Goal: Information Seeking & Learning: Check status

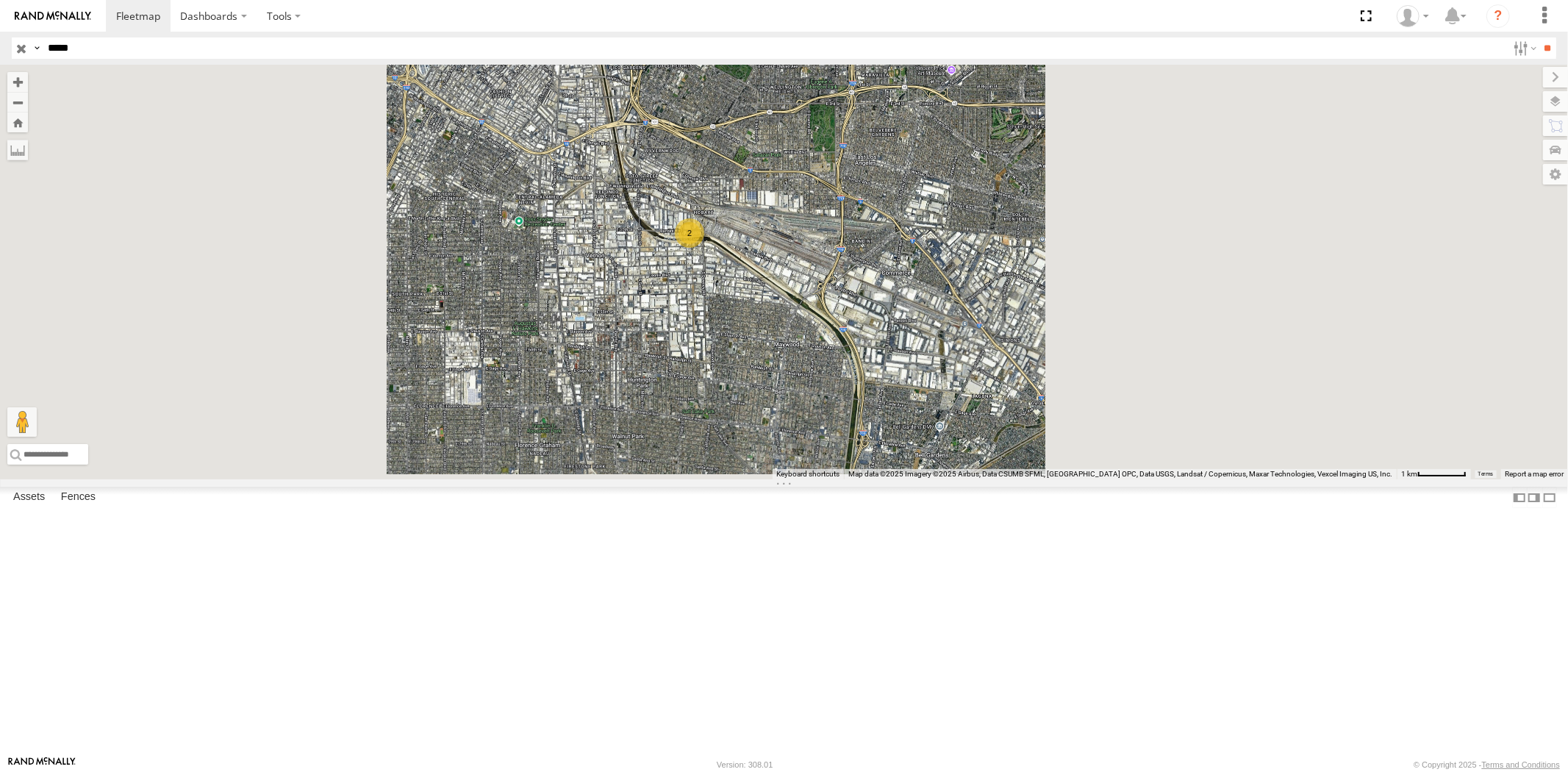
click at [20, 49] on input "button" at bounding box center [22, 48] width 19 height 21
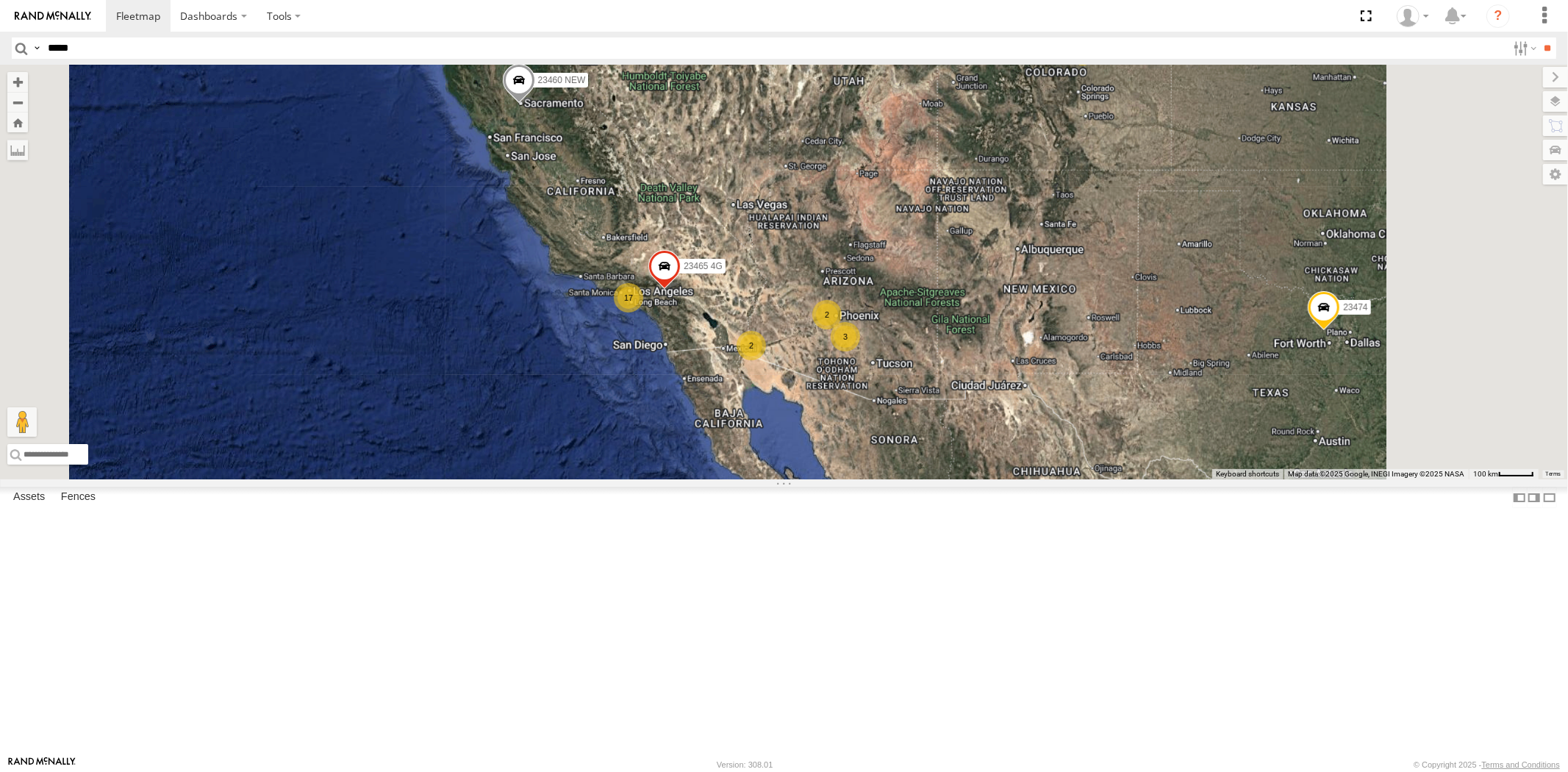
drag, startPoint x: 1068, startPoint y: 413, endPoint x: 923, endPoint y: 442, distance: 147.9
click at [938, 442] on div "17 3 2 3 23460 NEW 23465 4G 23474 2" at bounding box center [784, 272] width 1568 height 415
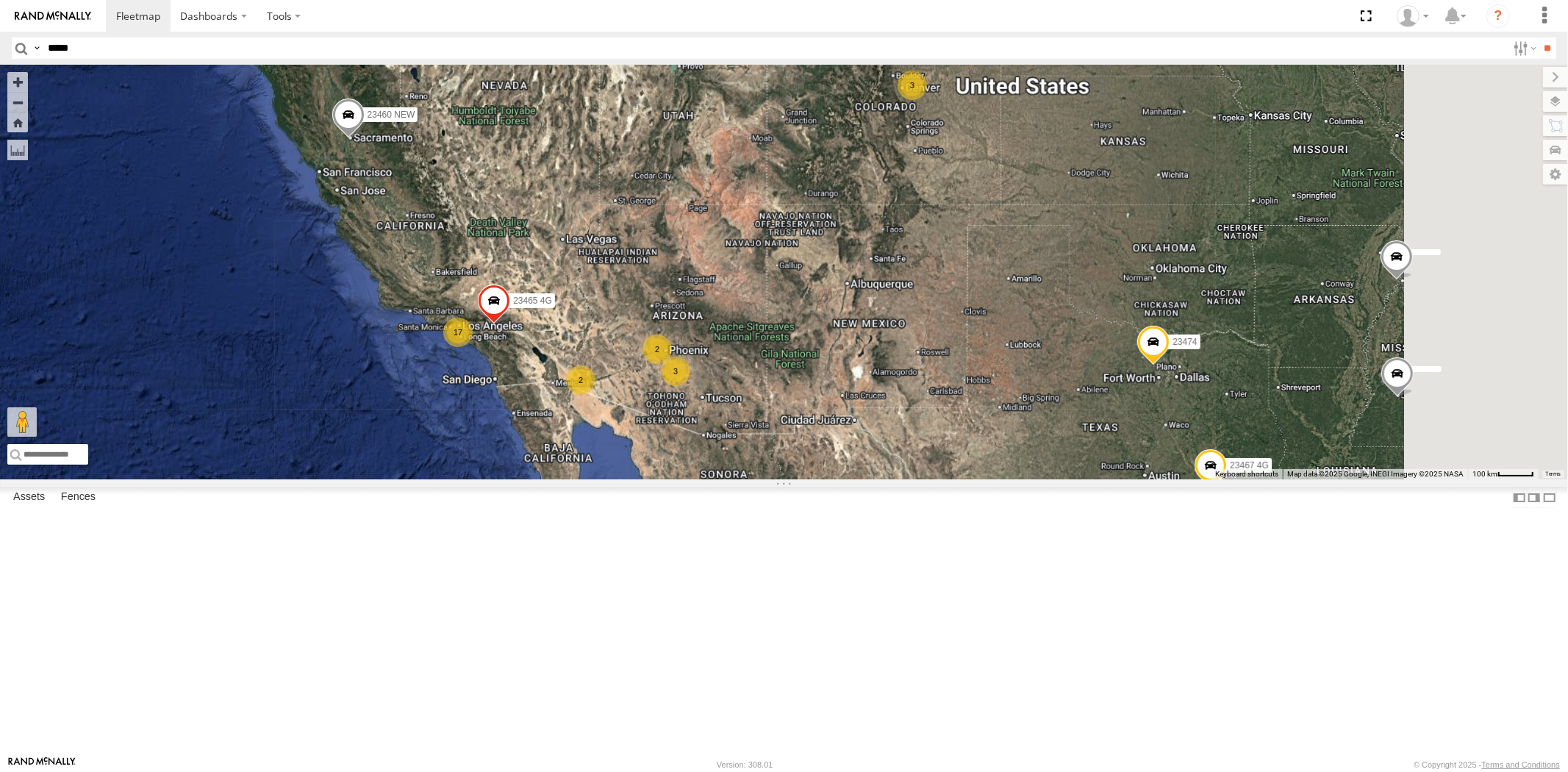
drag, startPoint x: 954, startPoint y: 414, endPoint x: 902, endPoint y: 432, distance: 55.0
click at [884, 468] on div "17 3 2 3 23460 NEW 23465 4G 23474 2 23467 4G" at bounding box center [784, 272] width 1568 height 415
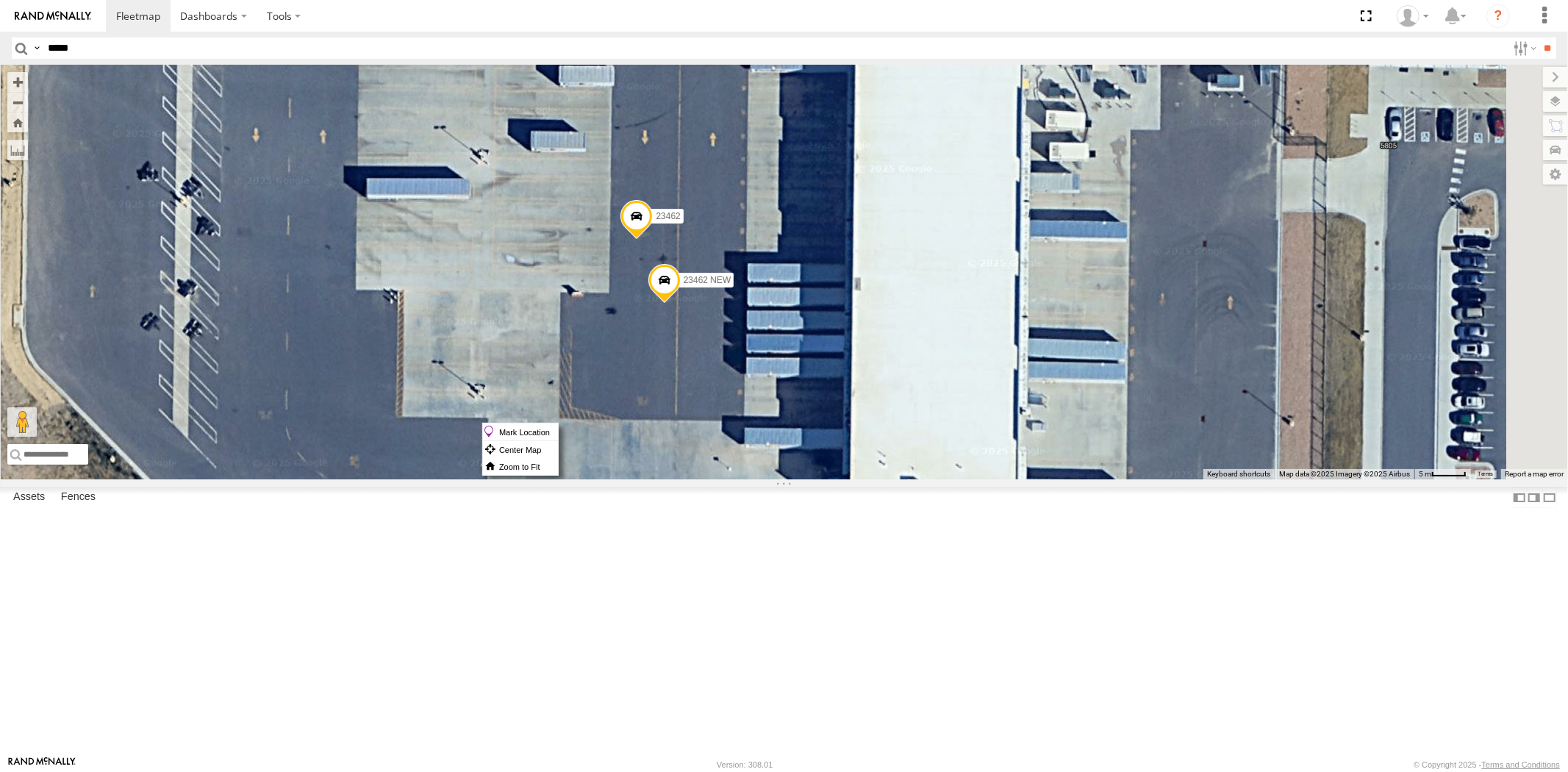
drag, startPoint x: 850, startPoint y: 423, endPoint x: 863, endPoint y: 429, distance: 14.3
click at [558, 434] on label "Mark Location" at bounding box center [520, 431] width 75 height 17
click at [682, 284] on span at bounding box center [666, 264] width 32 height 39
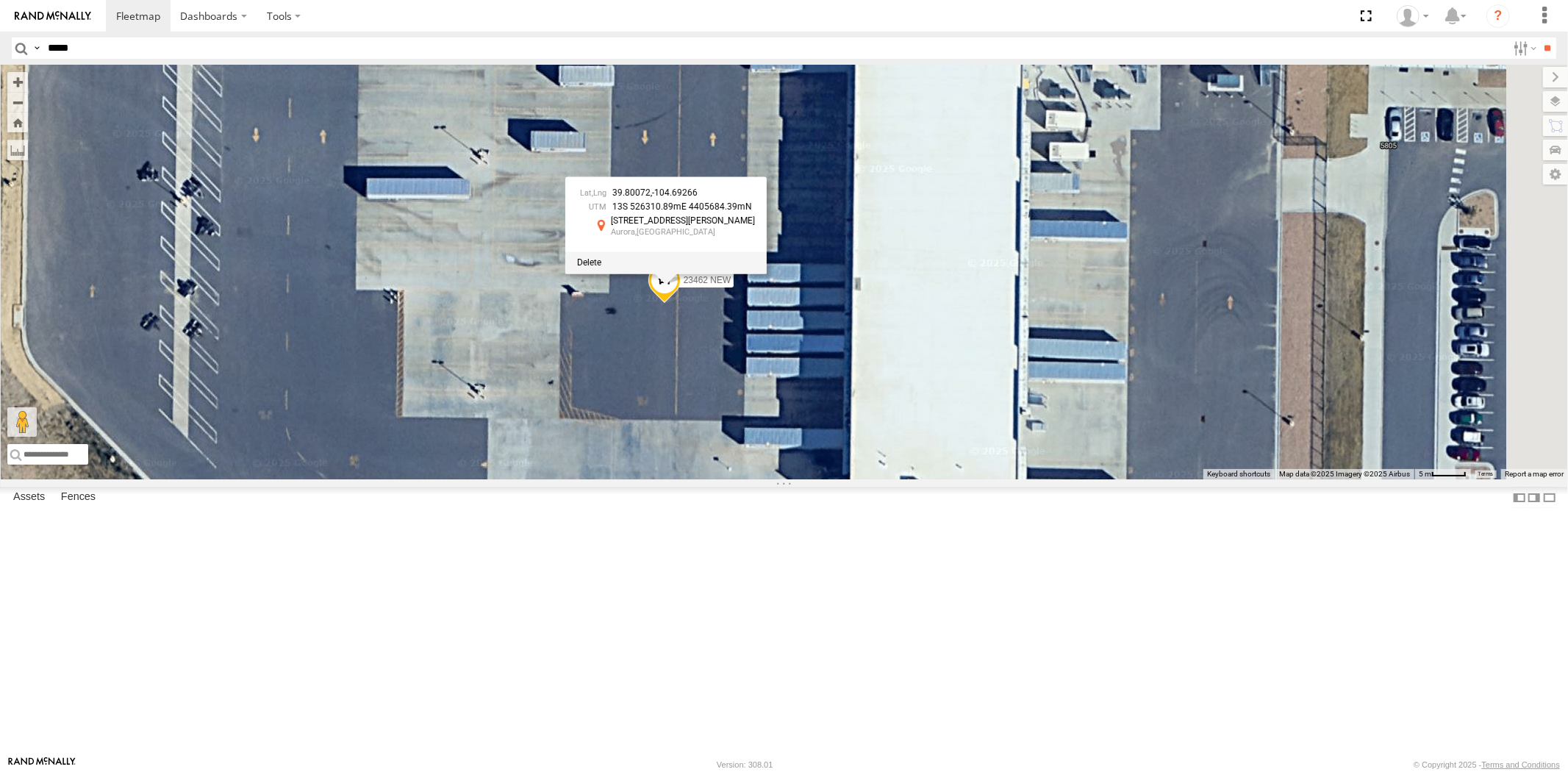
click at [767, 273] on div at bounding box center [666, 262] width 201 height 22
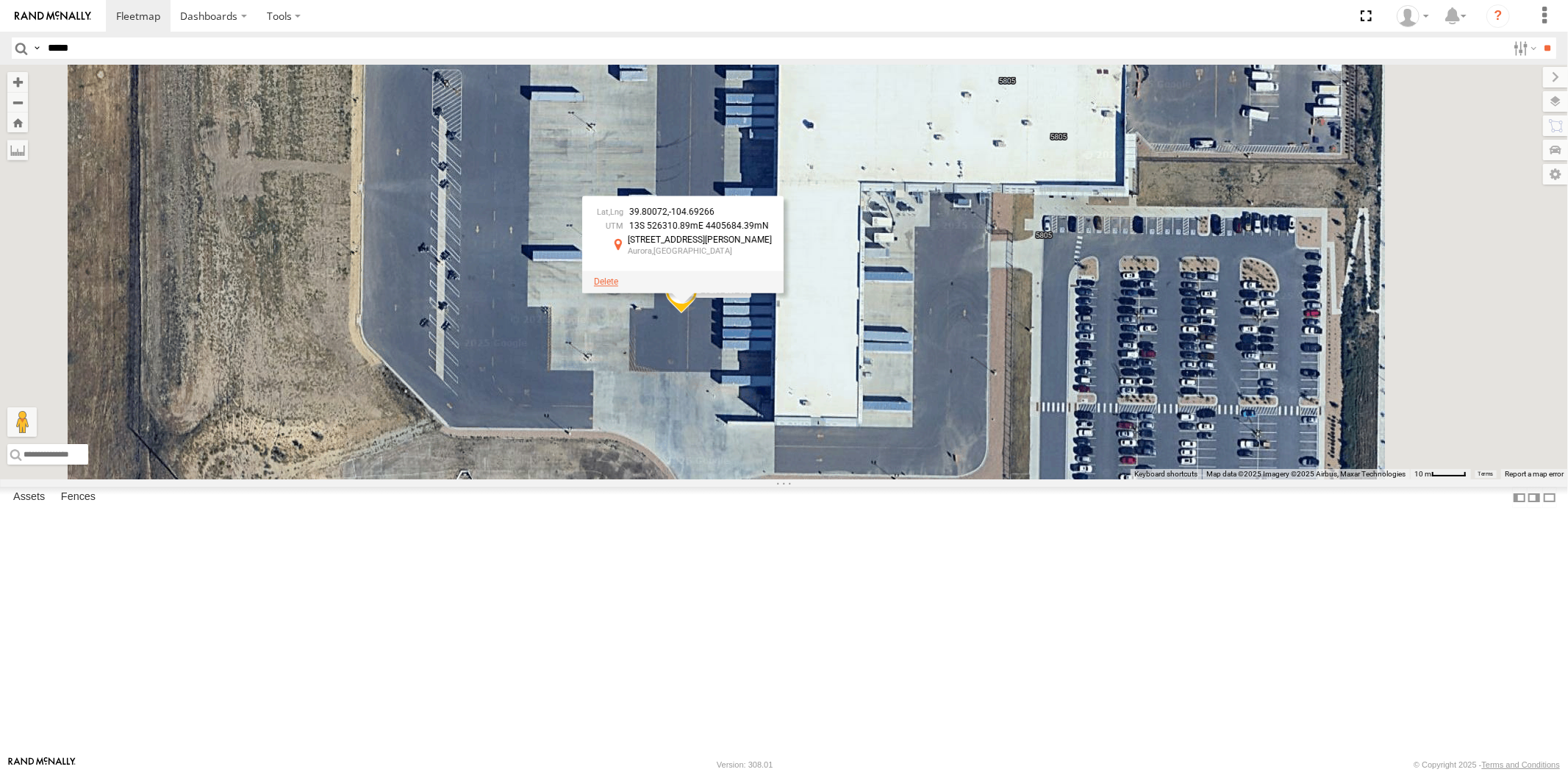
click at [618, 287] on span at bounding box center [606, 281] width 24 height 10
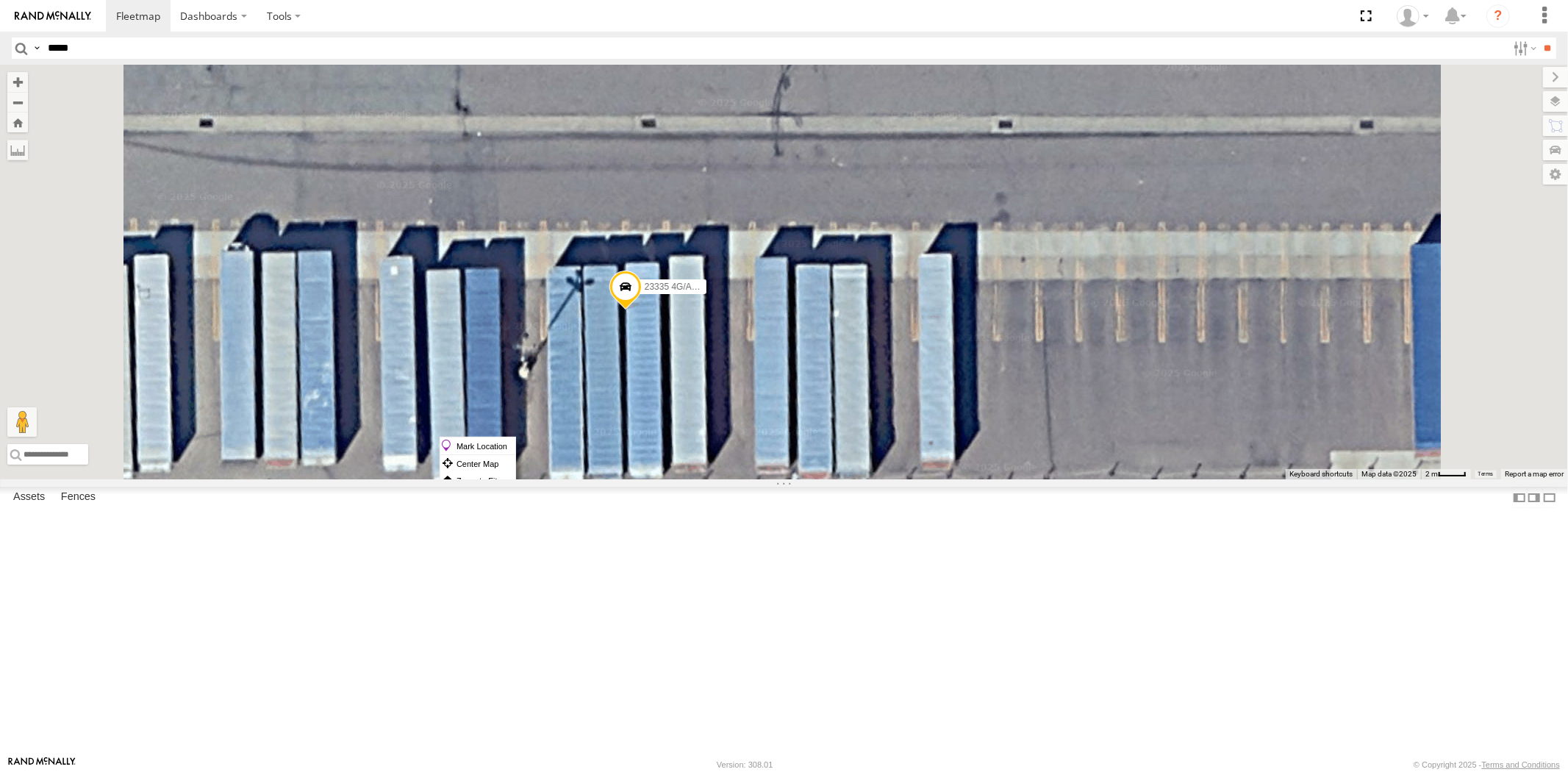
drag, startPoint x: 807, startPoint y: 436, endPoint x: 811, endPoint y: 442, distance: 7.2
click at [516, 442] on label "Mark Location" at bounding box center [477, 446] width 75 height 17
click at [640, 298] on span at bounding box center [624, 278] width 32 height 39
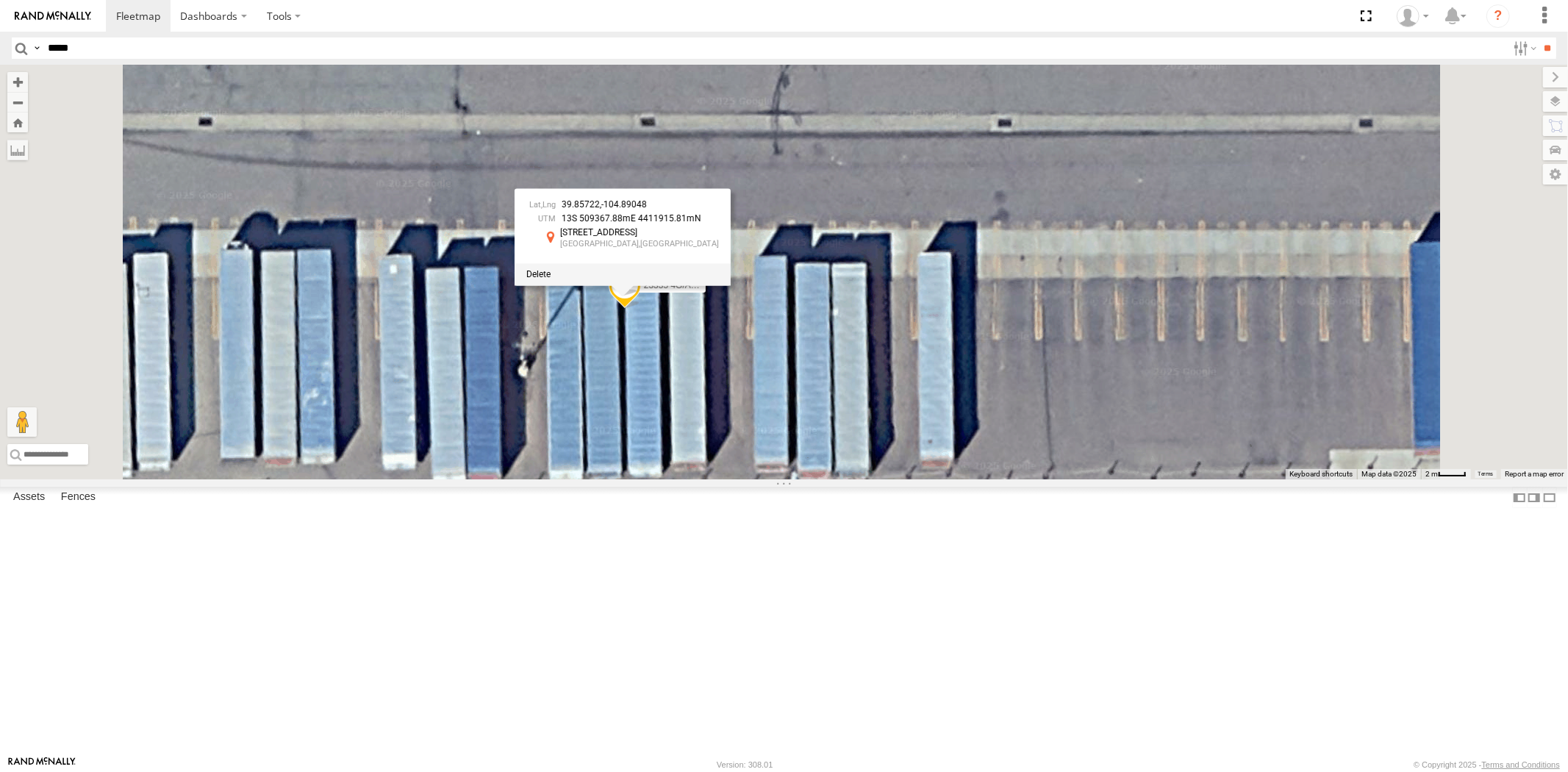
click at [801, 460] on div "23460 NEW 23465 4G 23474 23207xx 23480 4G 23467 4G 23335 4G/Active 39.85722 , -…" at bounding box center [784, 272] width 1568 height 415
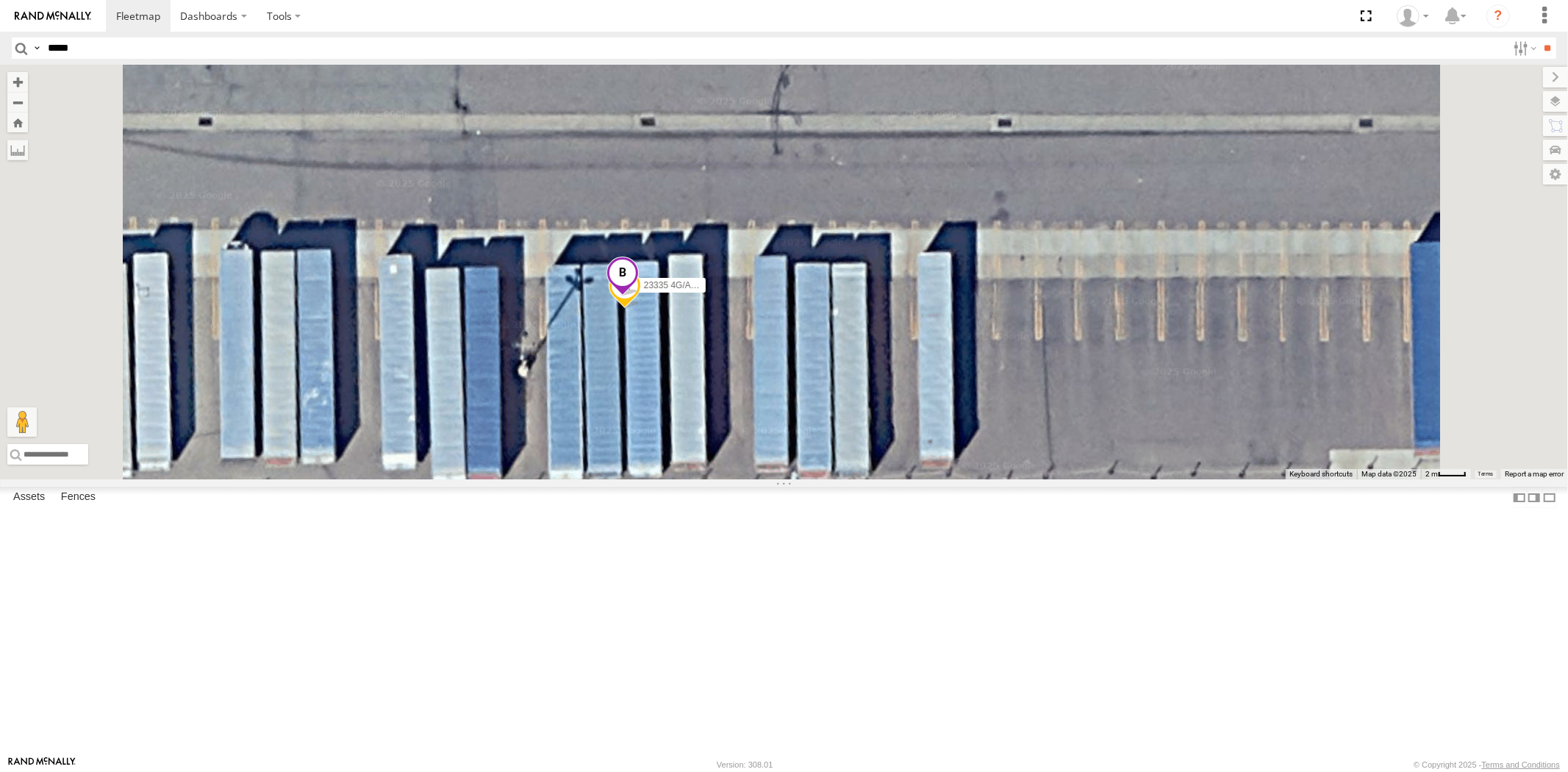
click at [639, 297] on span at bounding box center [623, 276] width 32 height 39
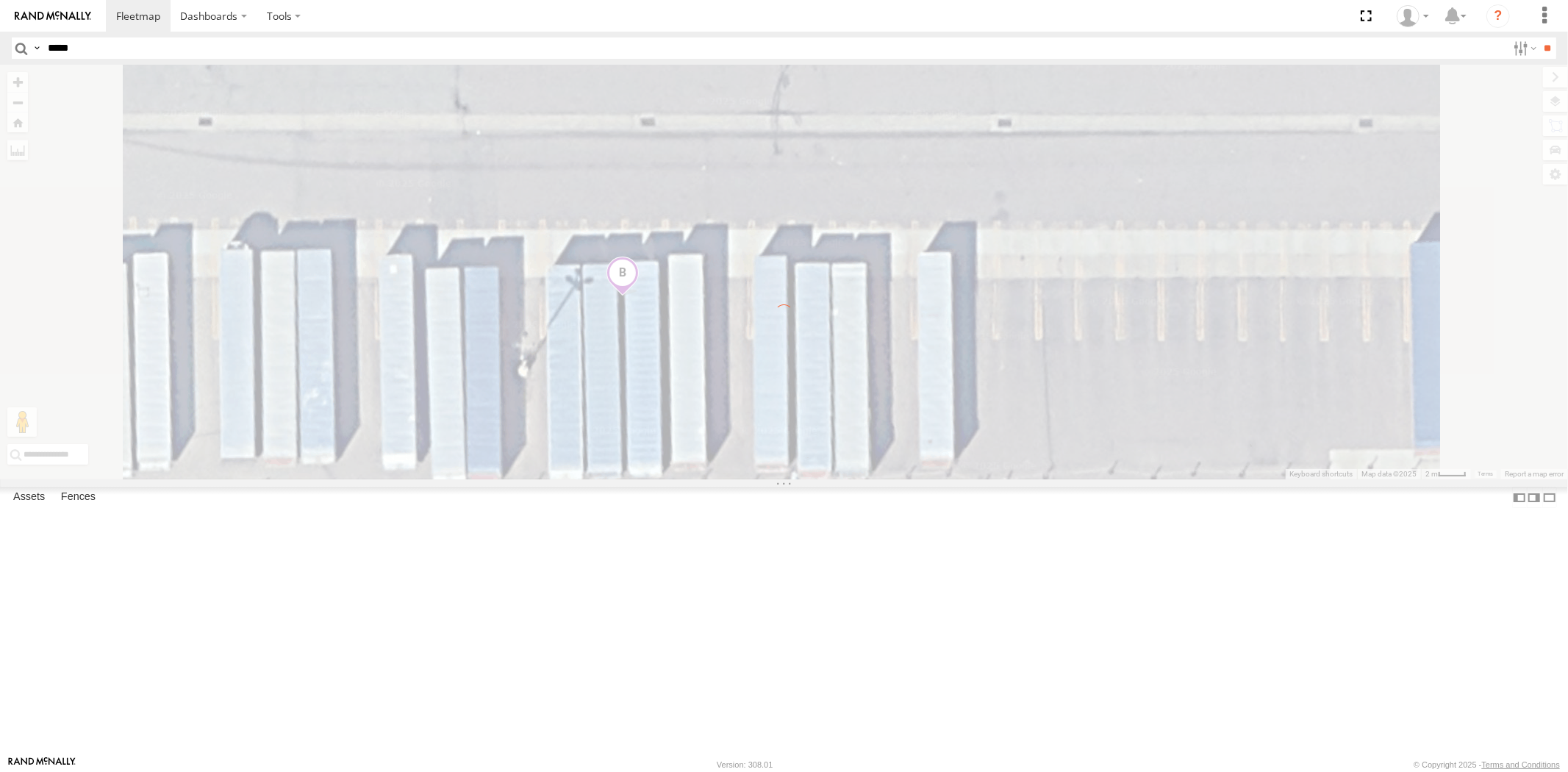
click at [149, 46] on input "*****" at bounding box center [774, 48] width 1465 height 21
paste input "*****"
click at [1539, 38] on input "**" at bounding box center [1547, 48] width 17 height 21
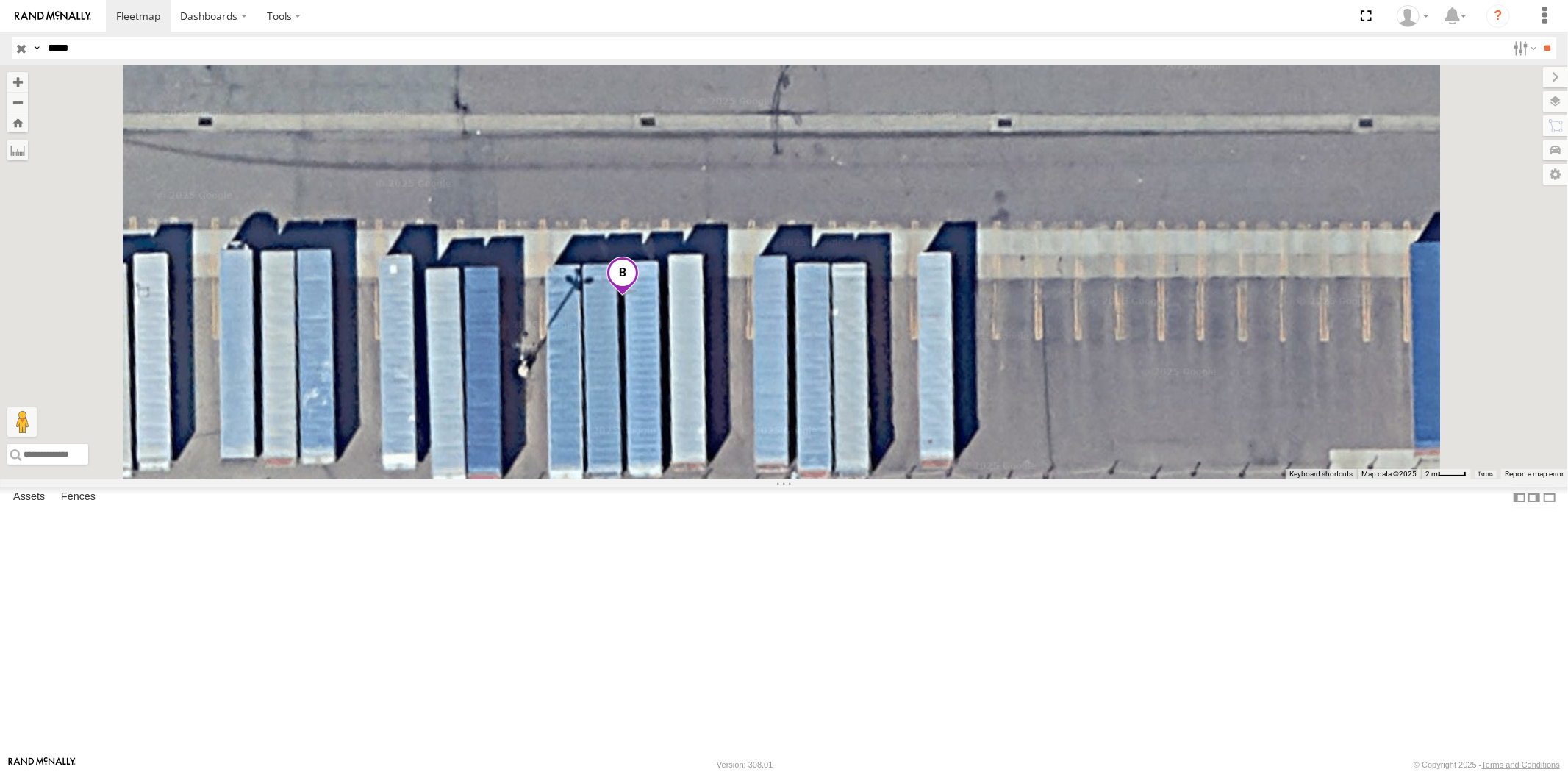
click at [0, 0] on div "23474 4G" at bounding box center [0, 0] width 0 height 0
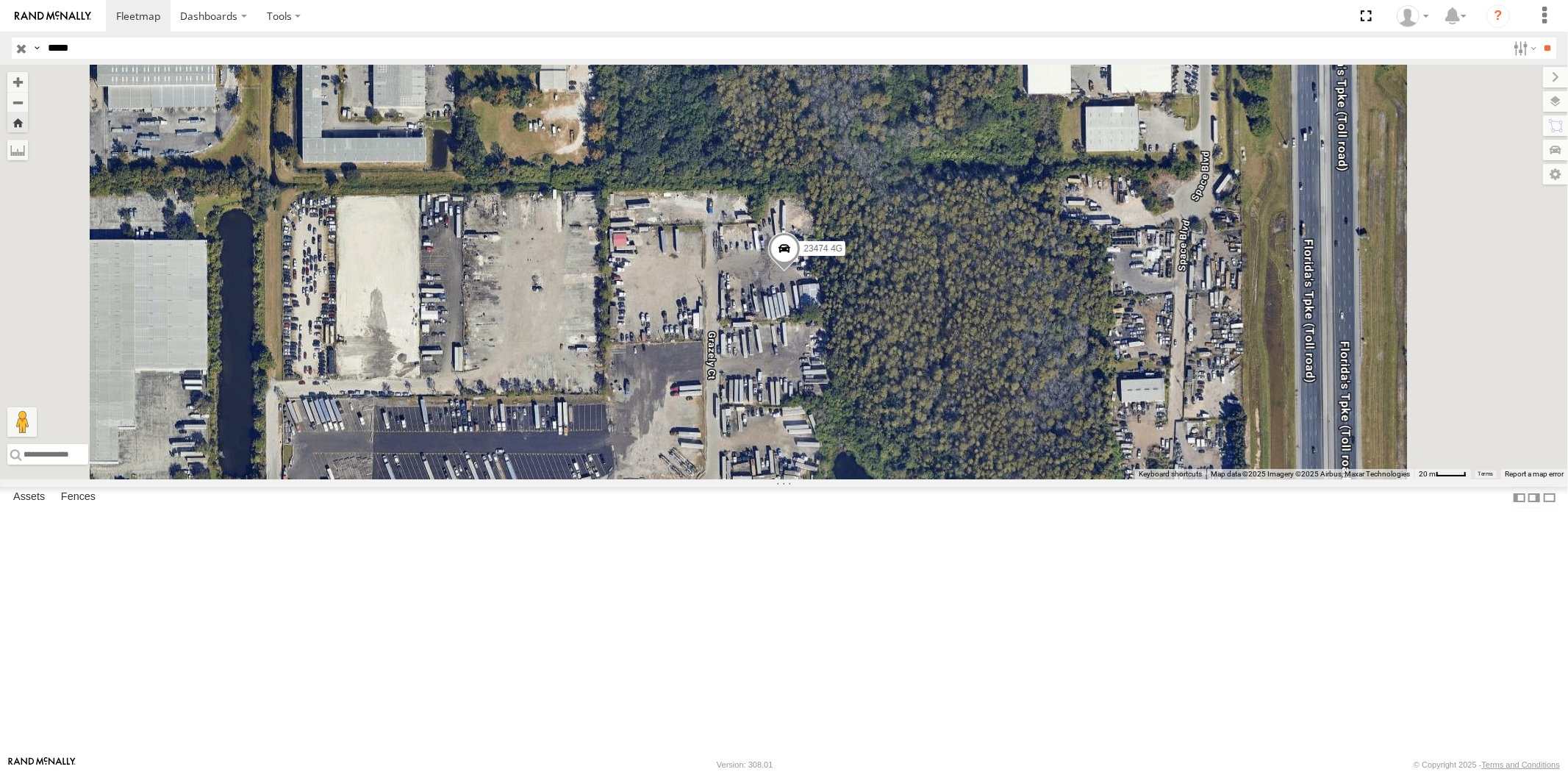
click at [0, 0] on div "23474 All Assets" at bounding box center [0, 0] width 0 height 0
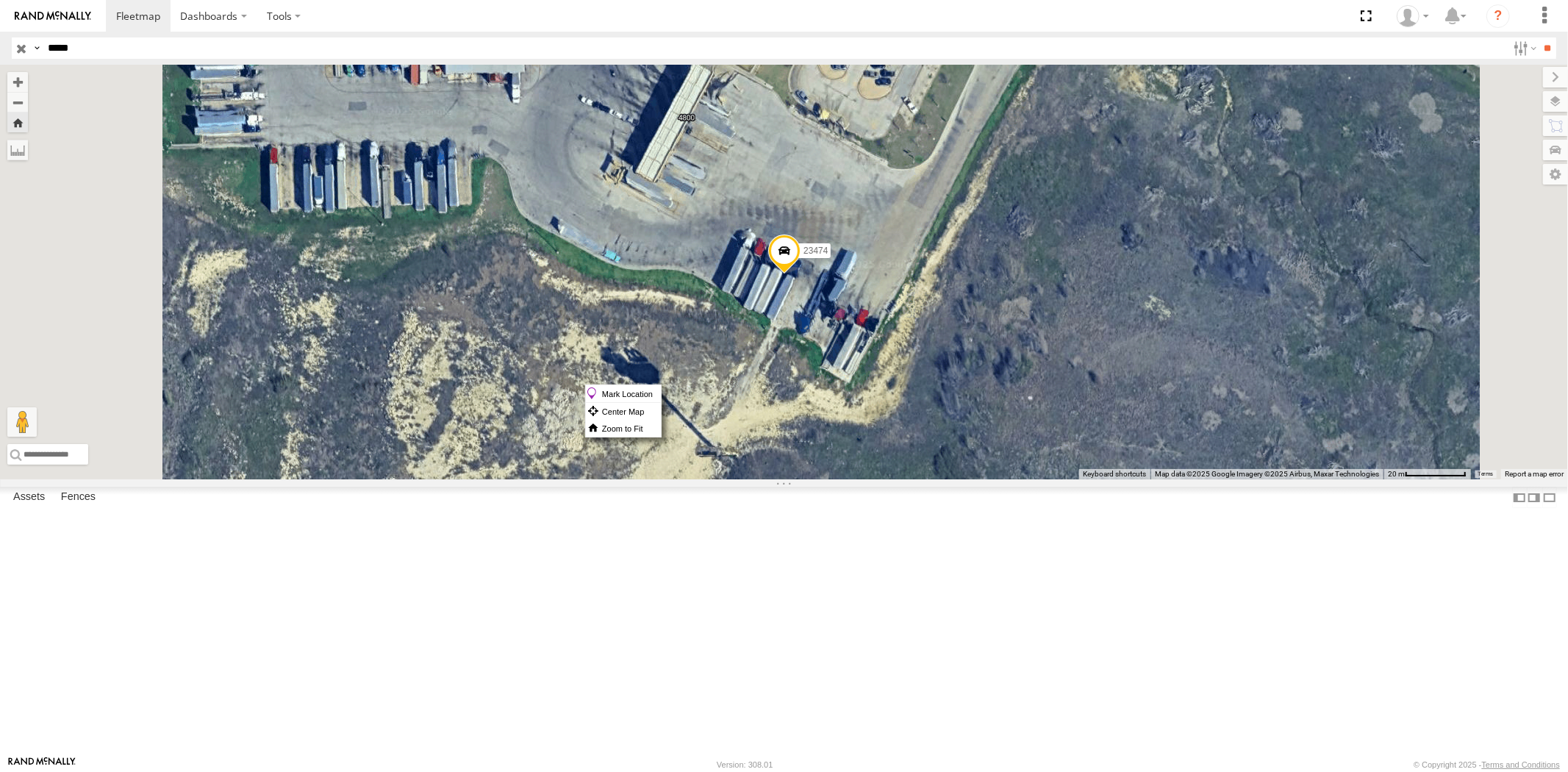
drag, startPoint x: 952, startPoint y: 384, endPoint x: 927, endPoint y: 382, distance: 25.1
click at [925, 382] on div "23474" at bounding box center [784, 272] width 1568 height 415
drag, startPoint x: 965, startPoint y: 390, endPoint x: 939, endPoint y: 392, distance: 26.1
click at [939, 392] on div "23474" at bounding box center [784, 272] width 1568 height 415
click at [800, 274] on span at bounding box center [784, 254] width 32 height 39
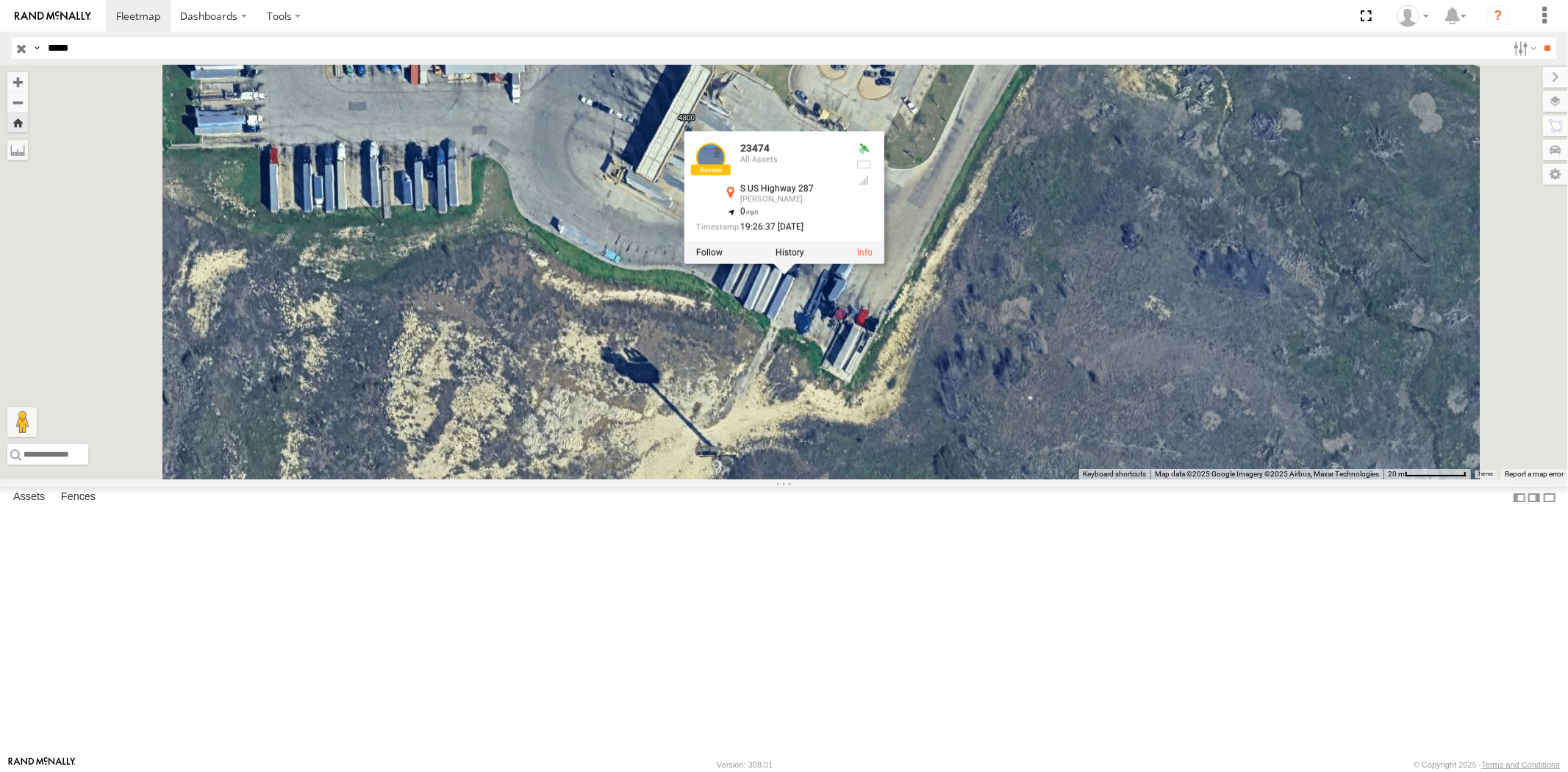
click at [965, 432] on div "23474 23474 All Assets [GEOGRAPHIC_DATA][PERSON_NAME] 33.056 , -97.48354 0 19:2…" at bounding box center [784, 272] width 1568 height 415
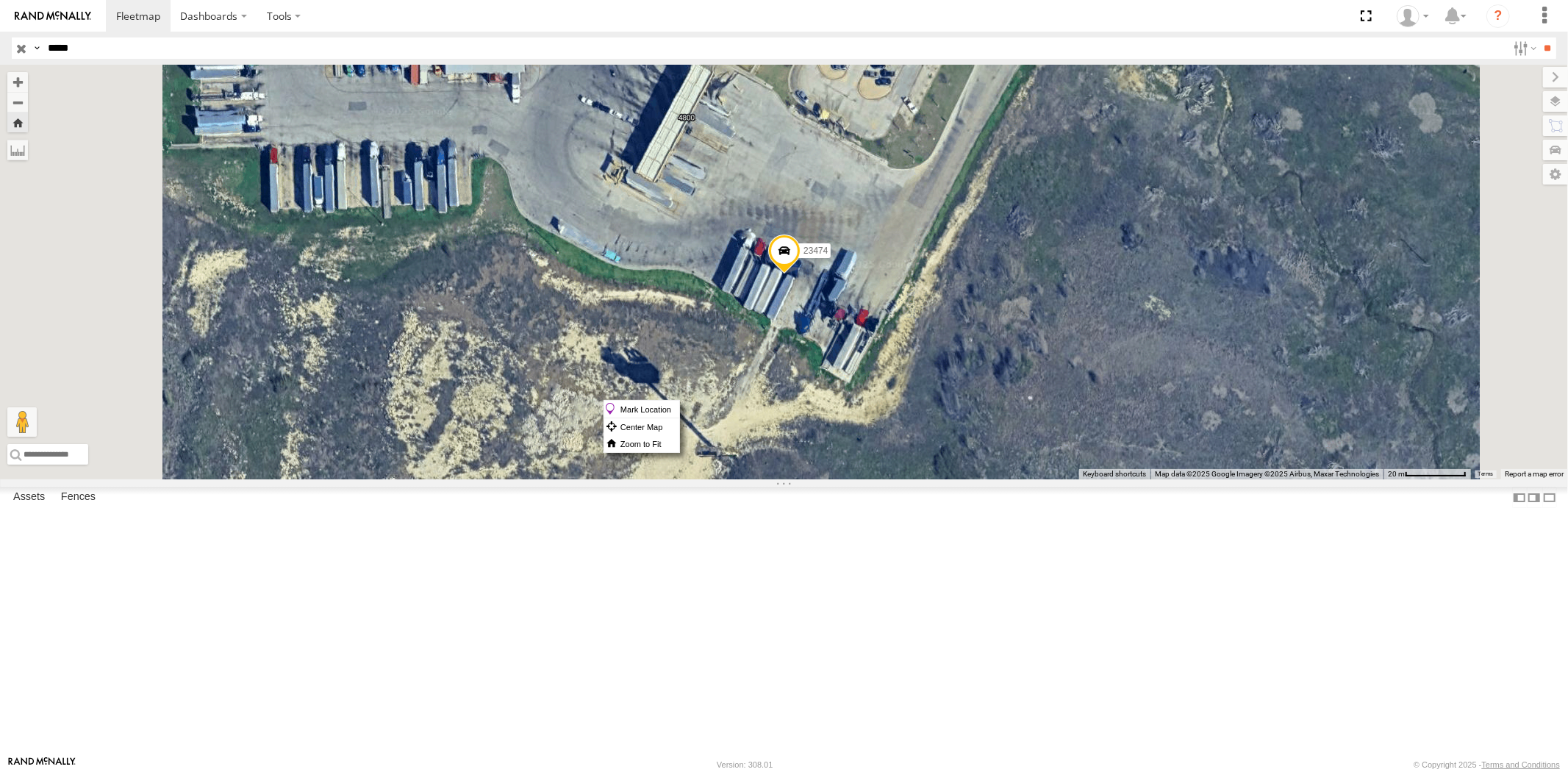
drag, startPoint x: 971, startPoint y: 400, endPoint x: 964, endPoint y: 399, distance: 7.1
click at [800, 274] on span at bounding box center [784, 254] width 32 height 39
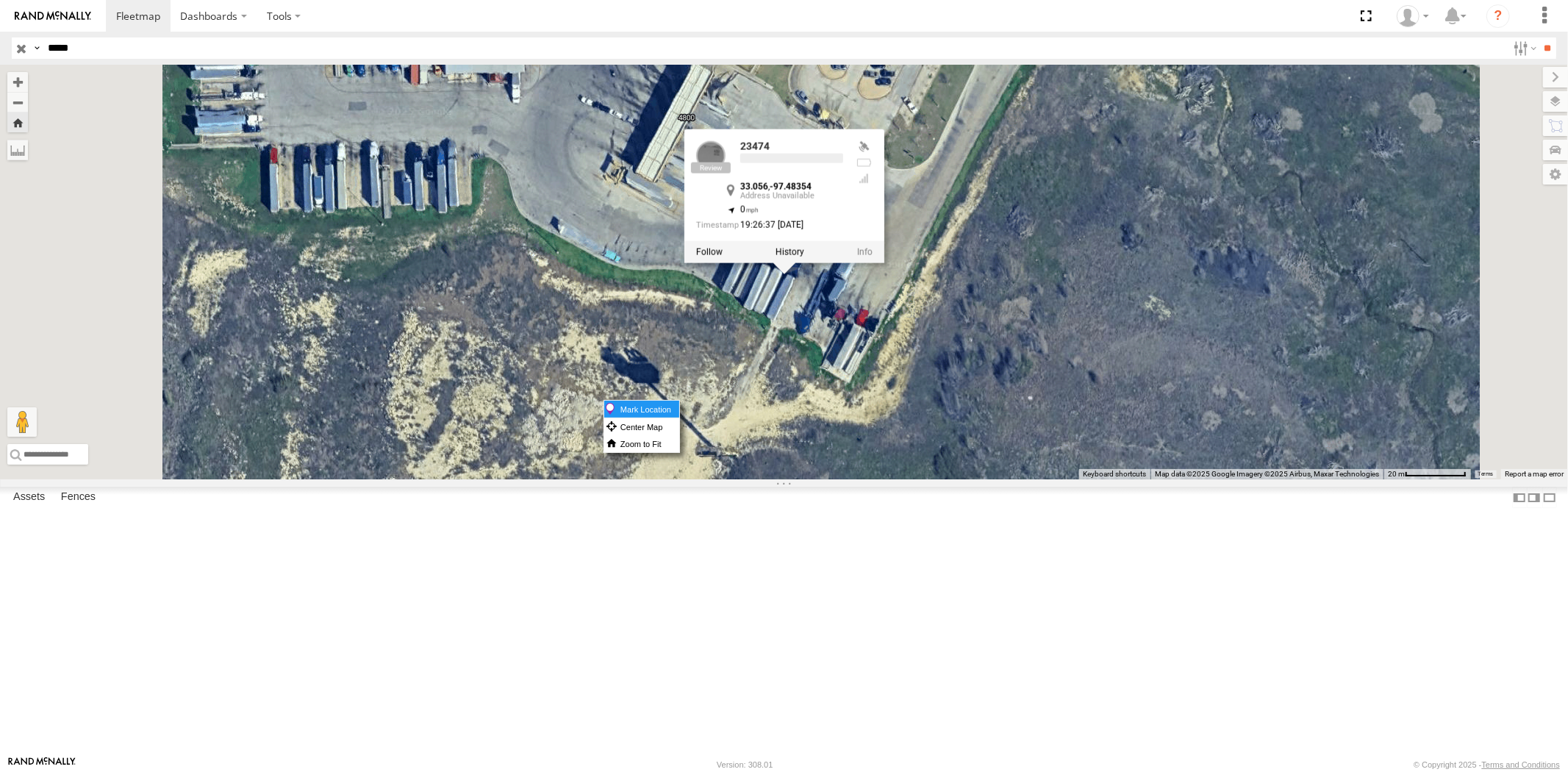
click at [679, 408] on label "Mark Location" at bounding box center [641, 409] width 75 height 17
click at [1000, 466] on div "23474 23474 All Assets [GEOGRAPHIC_DATA][PERSON_NAME] 33.056 , -97.48354 0 19:2…" at bounding box center [784, 272] width 1568 height 415
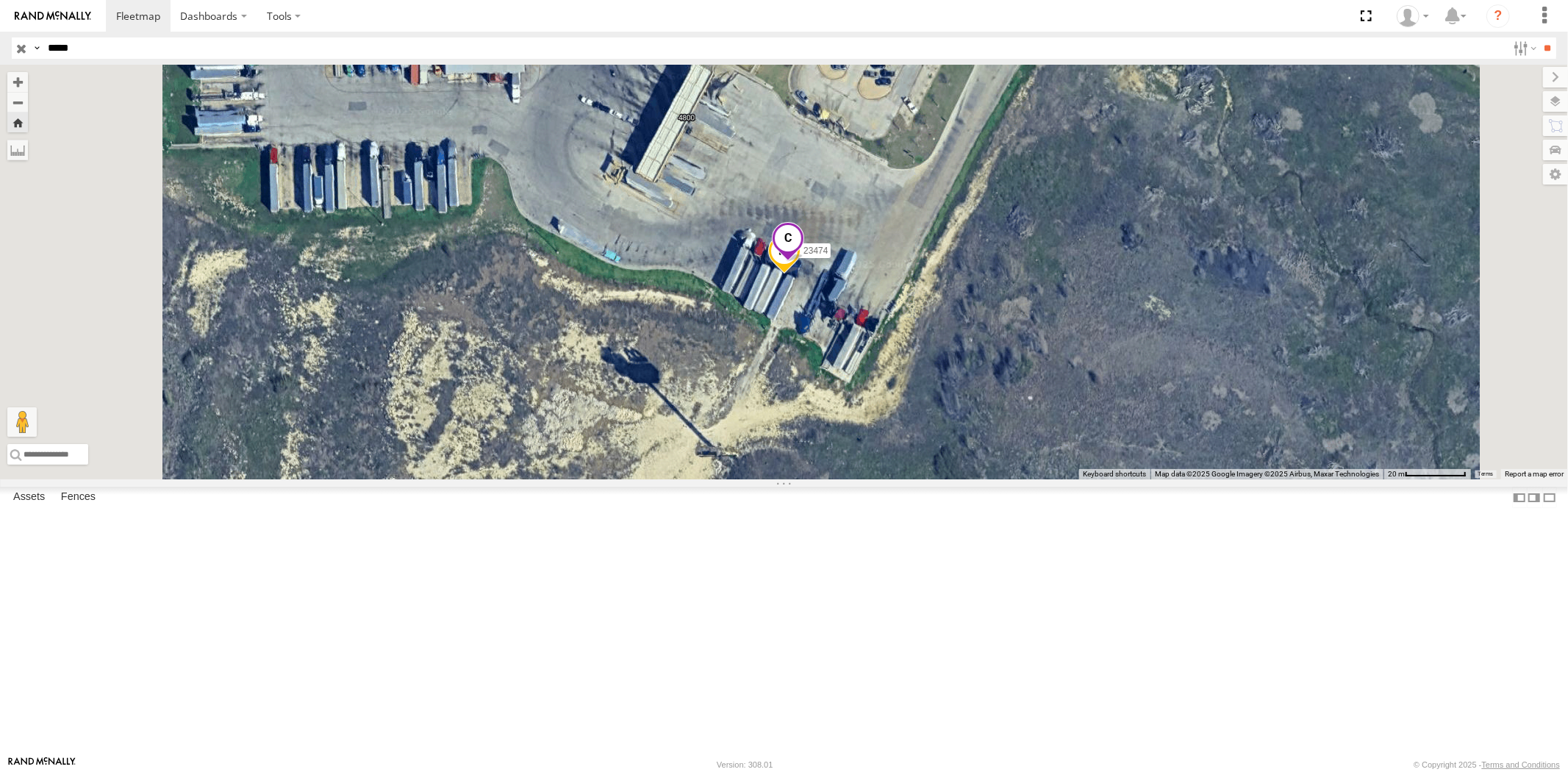
click at [803, 262] on span at bounding box center [787, 242] width 32 height 39
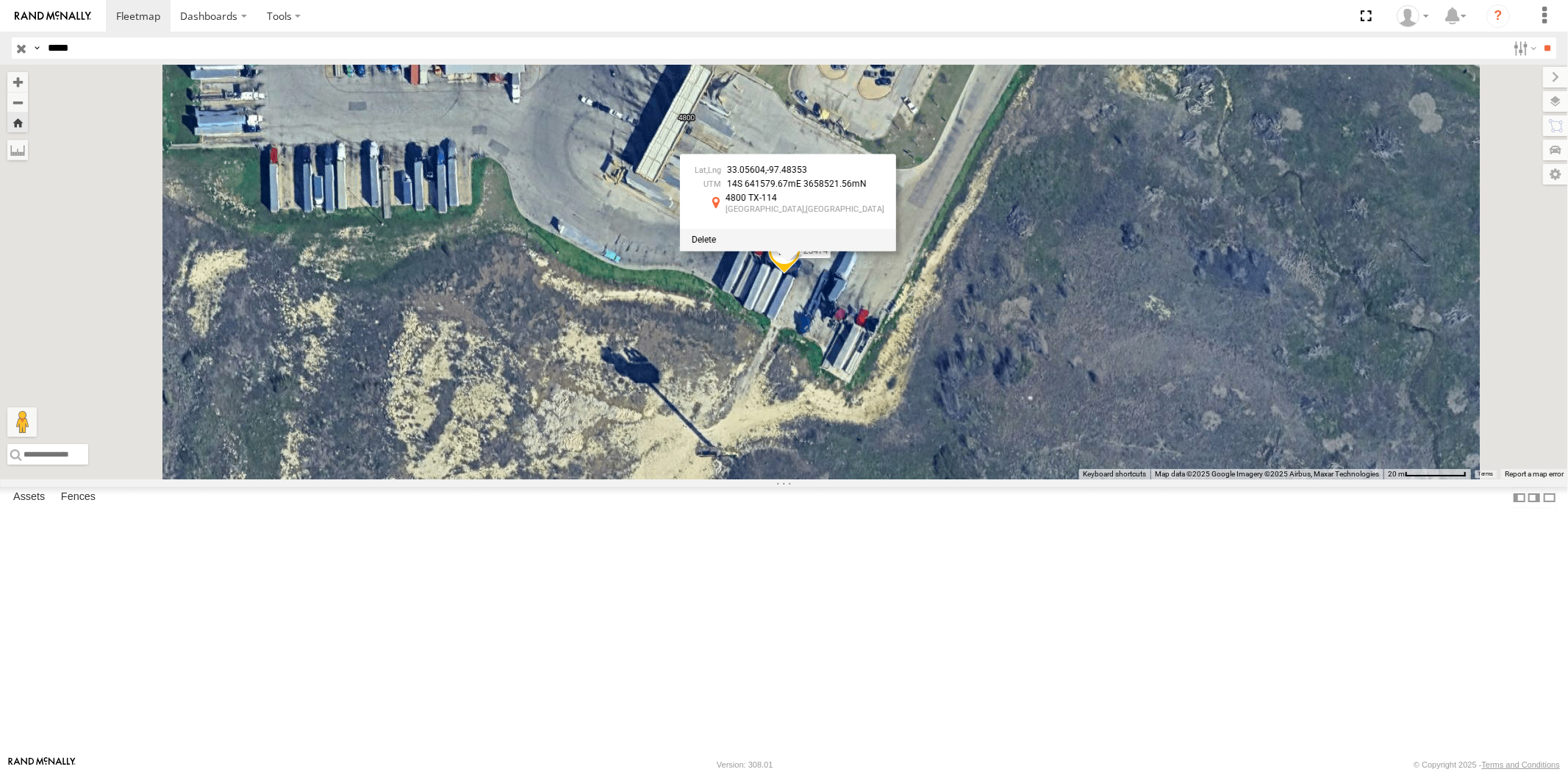
drag, startPoint x: 38, startPoint y: 44, endPoint x: 19, endPoint y: 44, distance: 19.0
click at [19, 44] on div "Search Query Asset ID Asset Label Registration Manufacturer Model VIN Job ID Dr…" at bounding box center [776, 48] width 1528 height 21
paste input "text"
click at [1539, 38] on input "**" at bounding box center [1547, 48] width 17 height 21
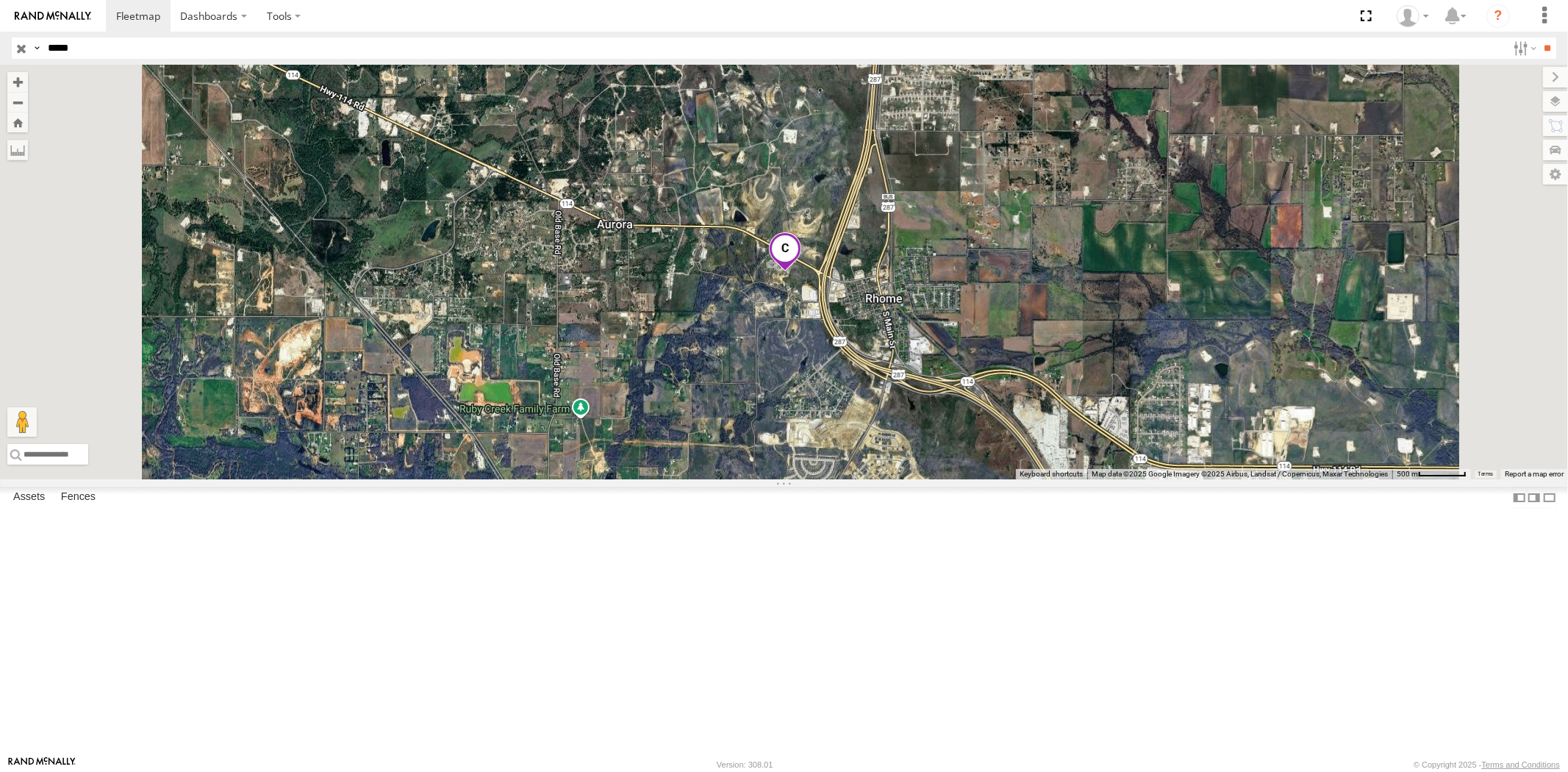
click at [0, 0] on div "23331 NEW All Assets" at bounding box center [0, 0] width 0 height 0
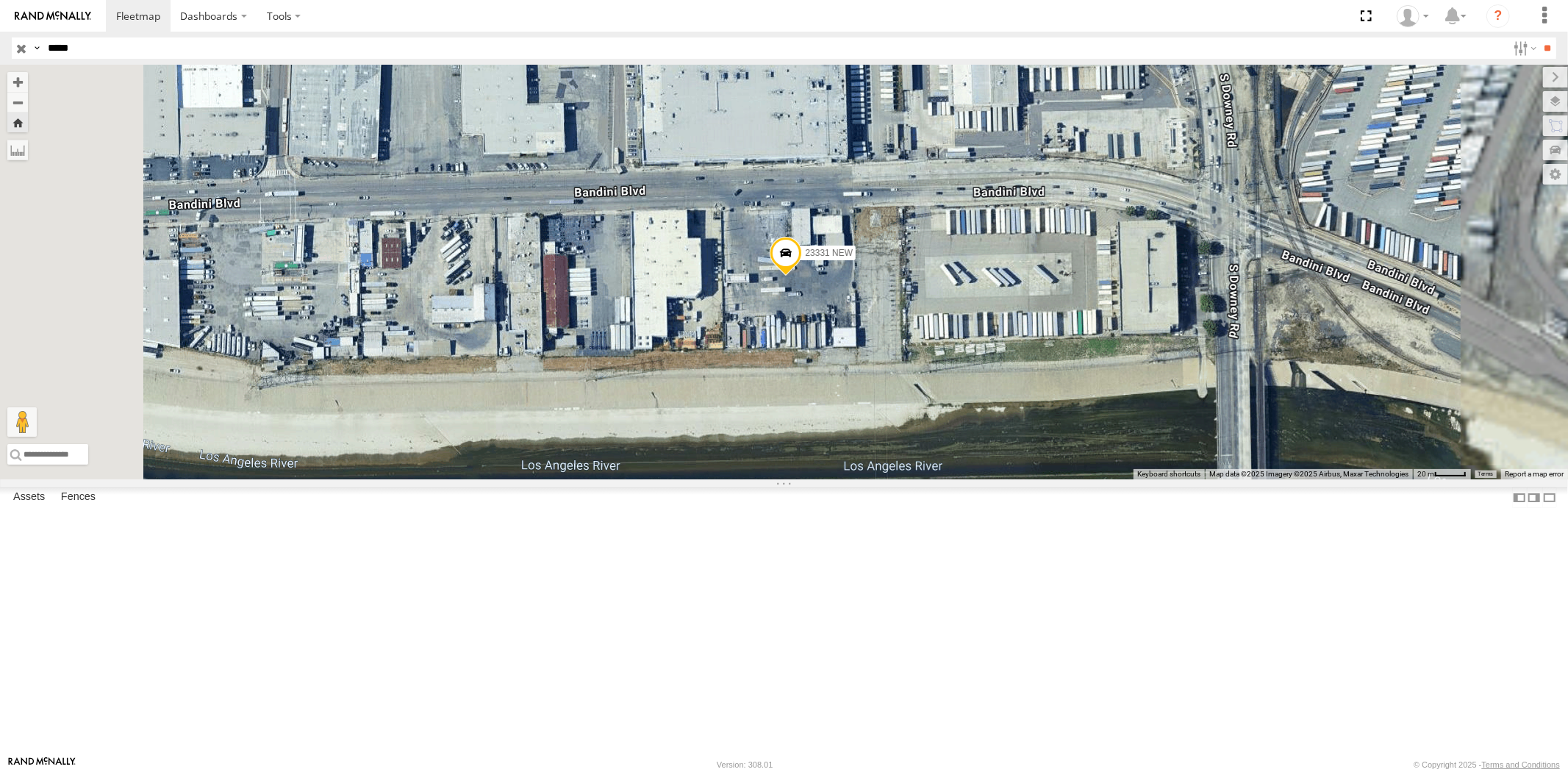
drag, startPoint x: 90, startPoint y: 54, endPoint x: 1, endPoint y: 48, distance: 89.2
click at [0, 52] on header "Search Query Asset ID Asset Label Registration Manufacturer Model VIN Job ID" at bounding box center [784, 48] width 1568 height 33
paste input "text"
click at [1539, 38] on input "**" at bounding box center [1547, 48] width 17 height 21
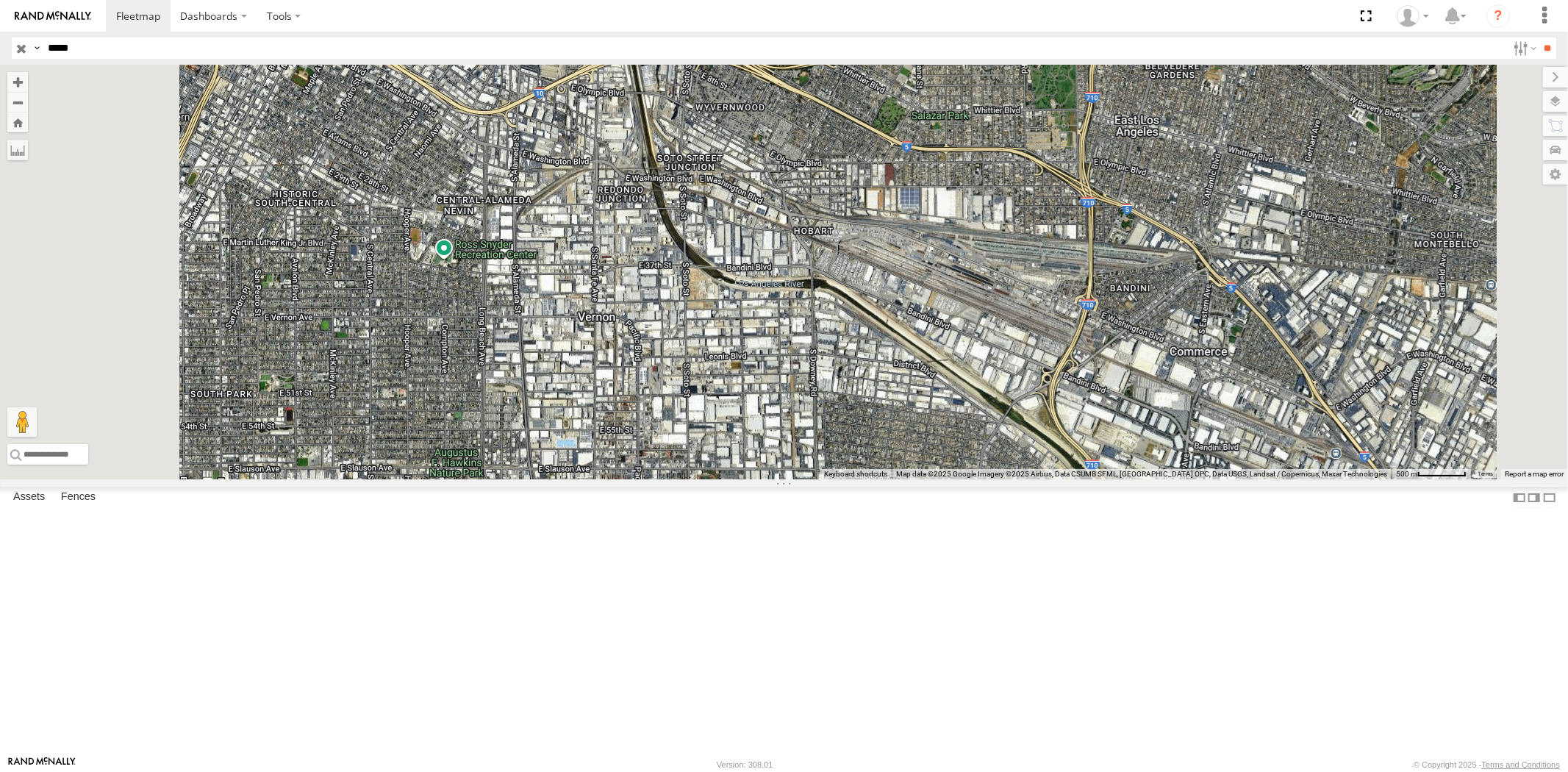
click at [0, 0] on div "23335/Bad" at bounding box center [0, 0] width 0 height 0
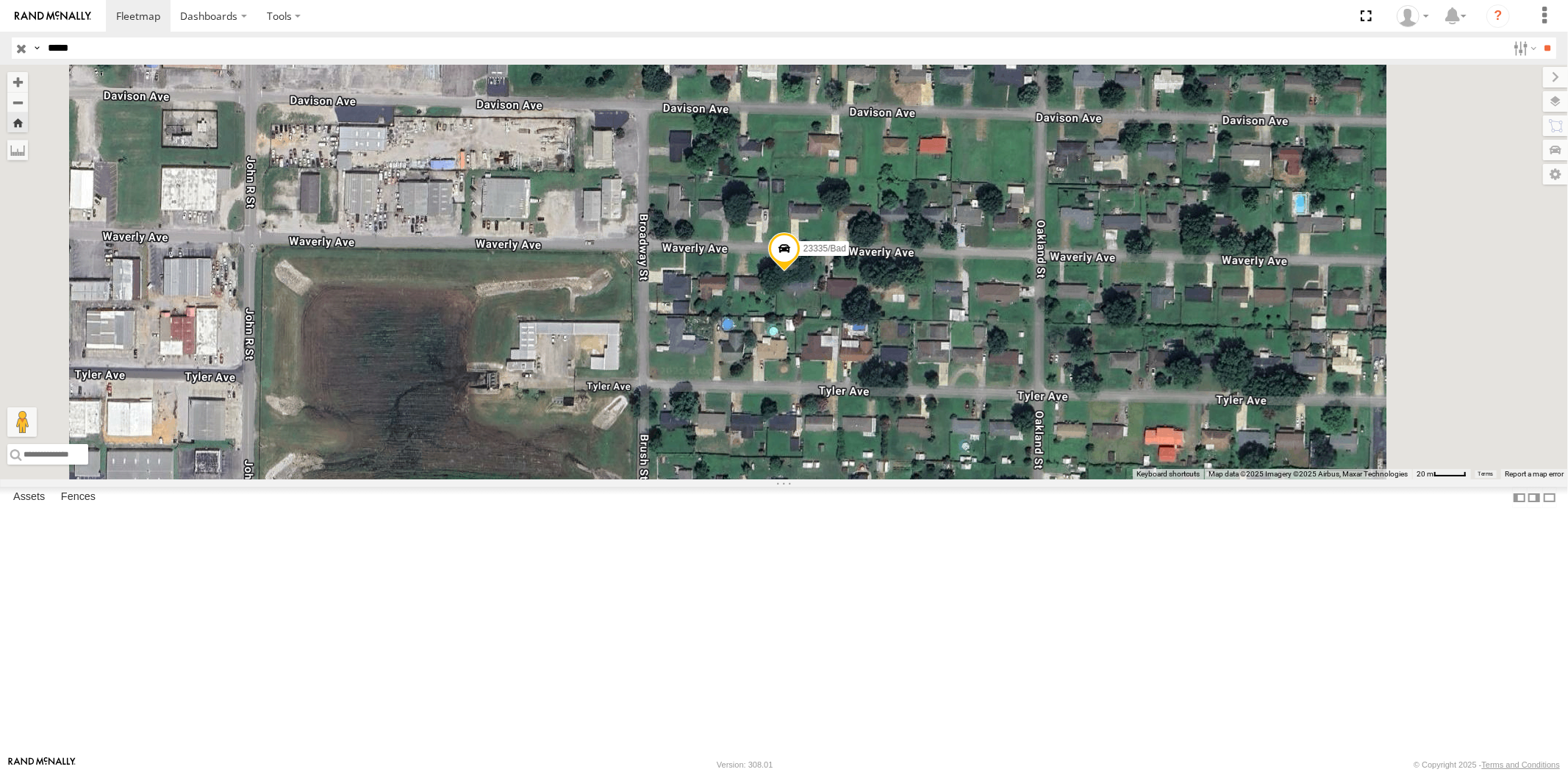
click at [0, 0] on div "All Assets" at bounding box center [0, 0] width 0 height 0
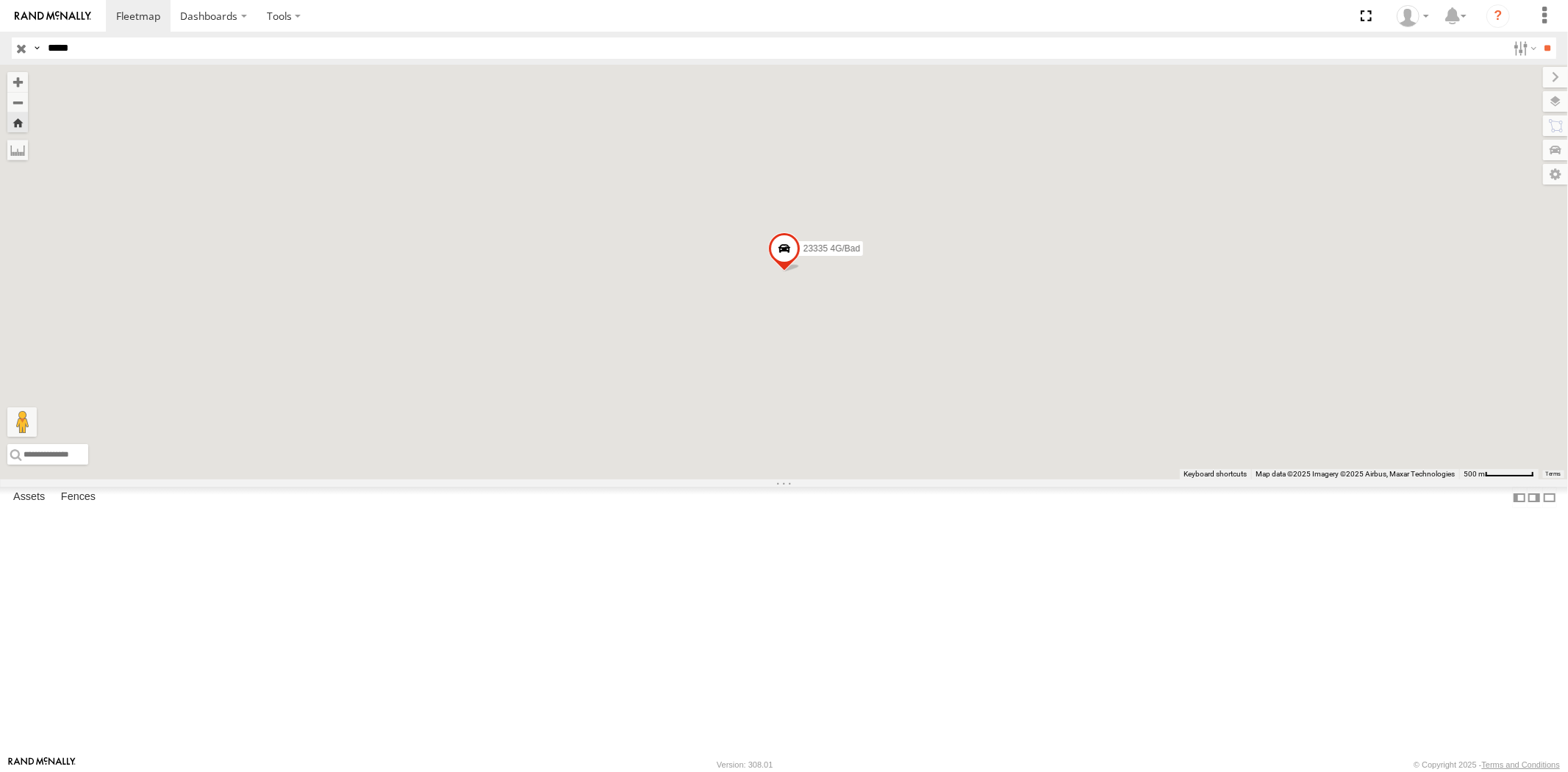
click at [0, 0] on div "23335 4G/Active" at bounding box center [0, 0] width 0 height 0
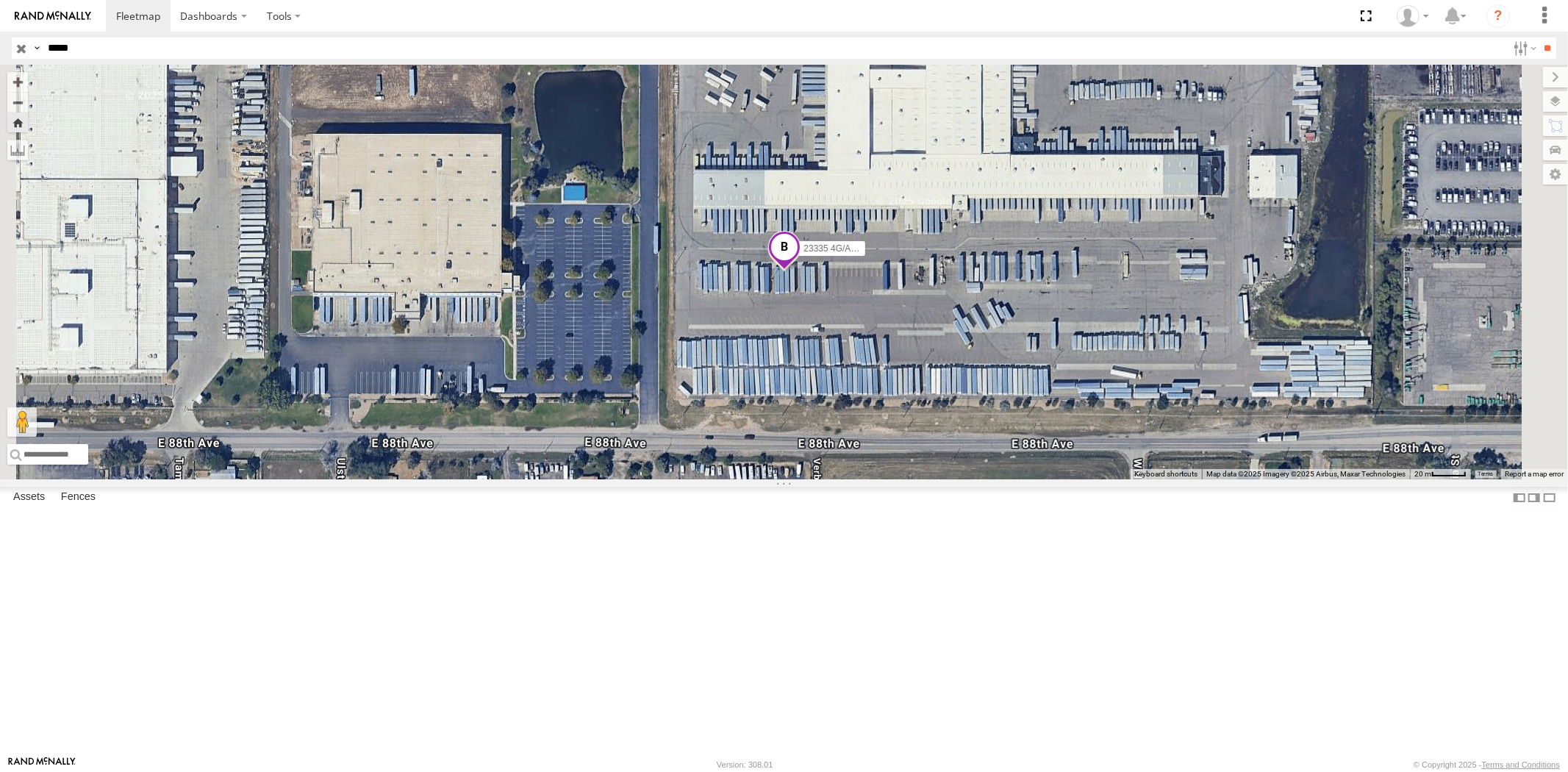
click at [800, 271] on span at bounding box center [784, 250] width 32 height 39
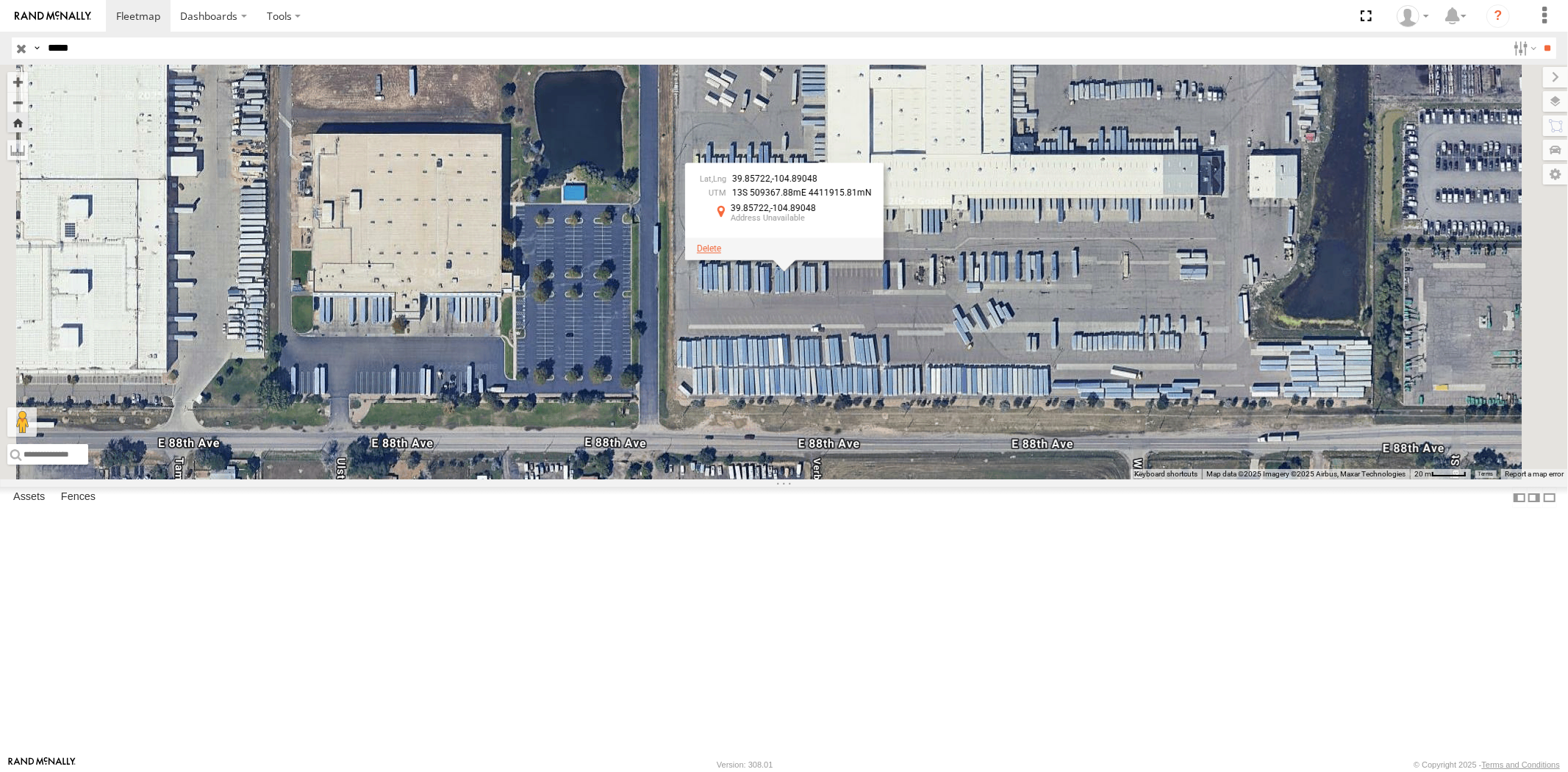
click at [721, 254] on span at bounding box center [709, 248] width 24 height 10
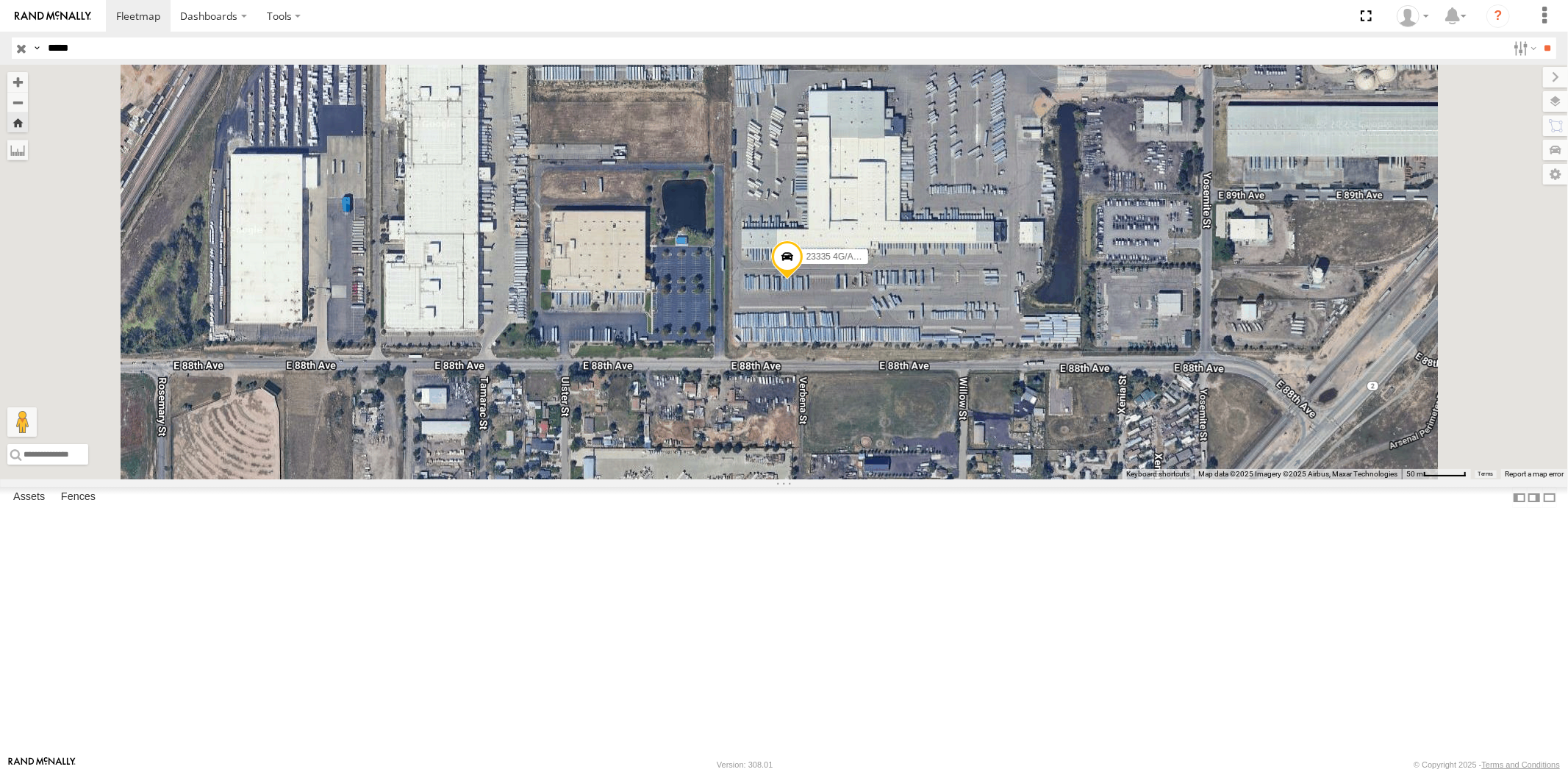
drag, startPoint x: 94, startPoint y: 41, endPoint x: 0, endPoint y: 40, distance: 94.0
click at [0, 39] on header "Search Query Asset ID Asset Label Registration Manufacturer Model VIN Job ID" at bounding box center [784, 48] width 1568 height 33
paste input "text"
click at [1539, 38] on input "**" at bounding box center [1547, 48] width 17 height 21
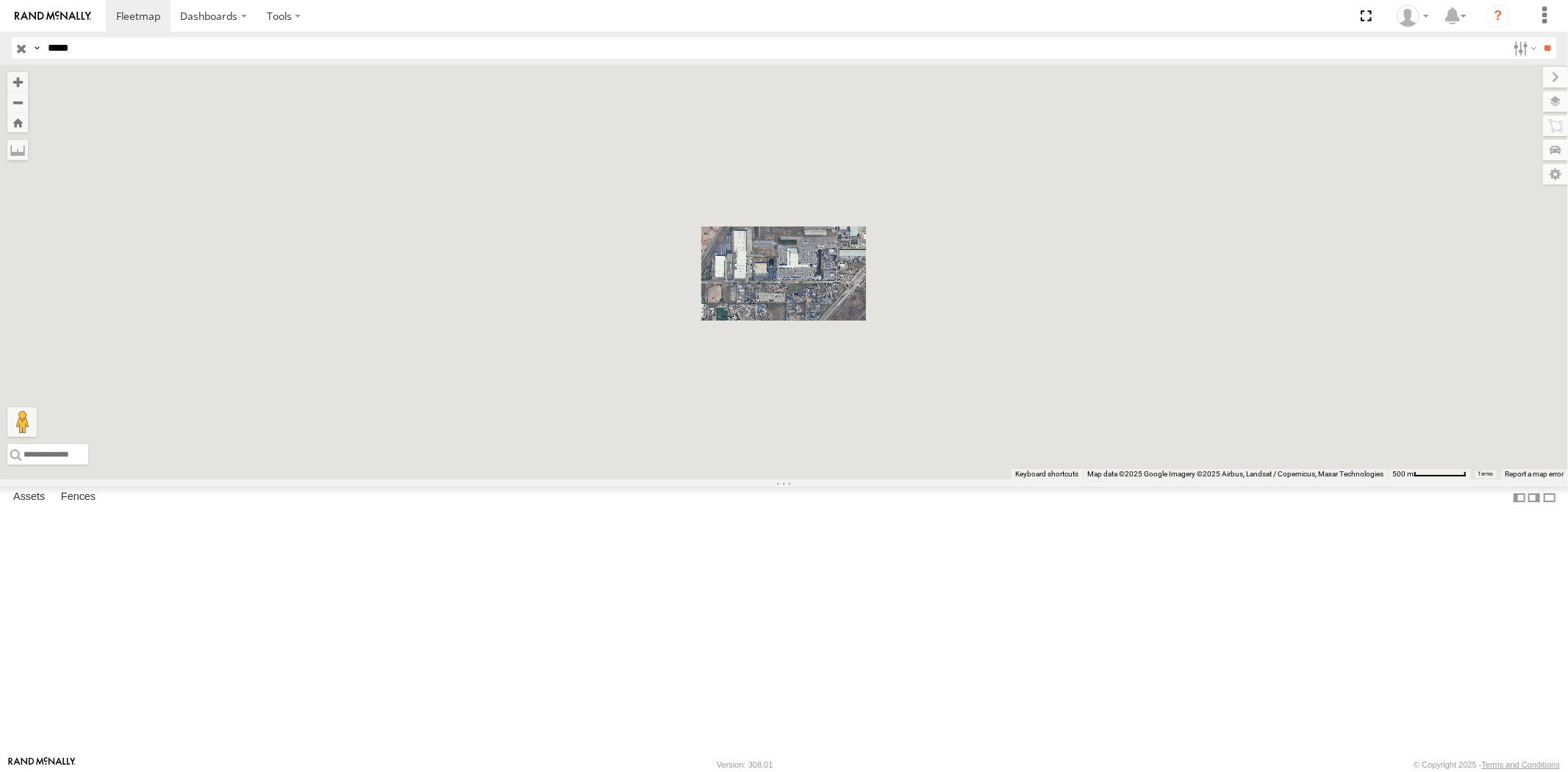
click at [0, 0] on div "All Assets" at bounding box center [0, 0] width 0 height 0
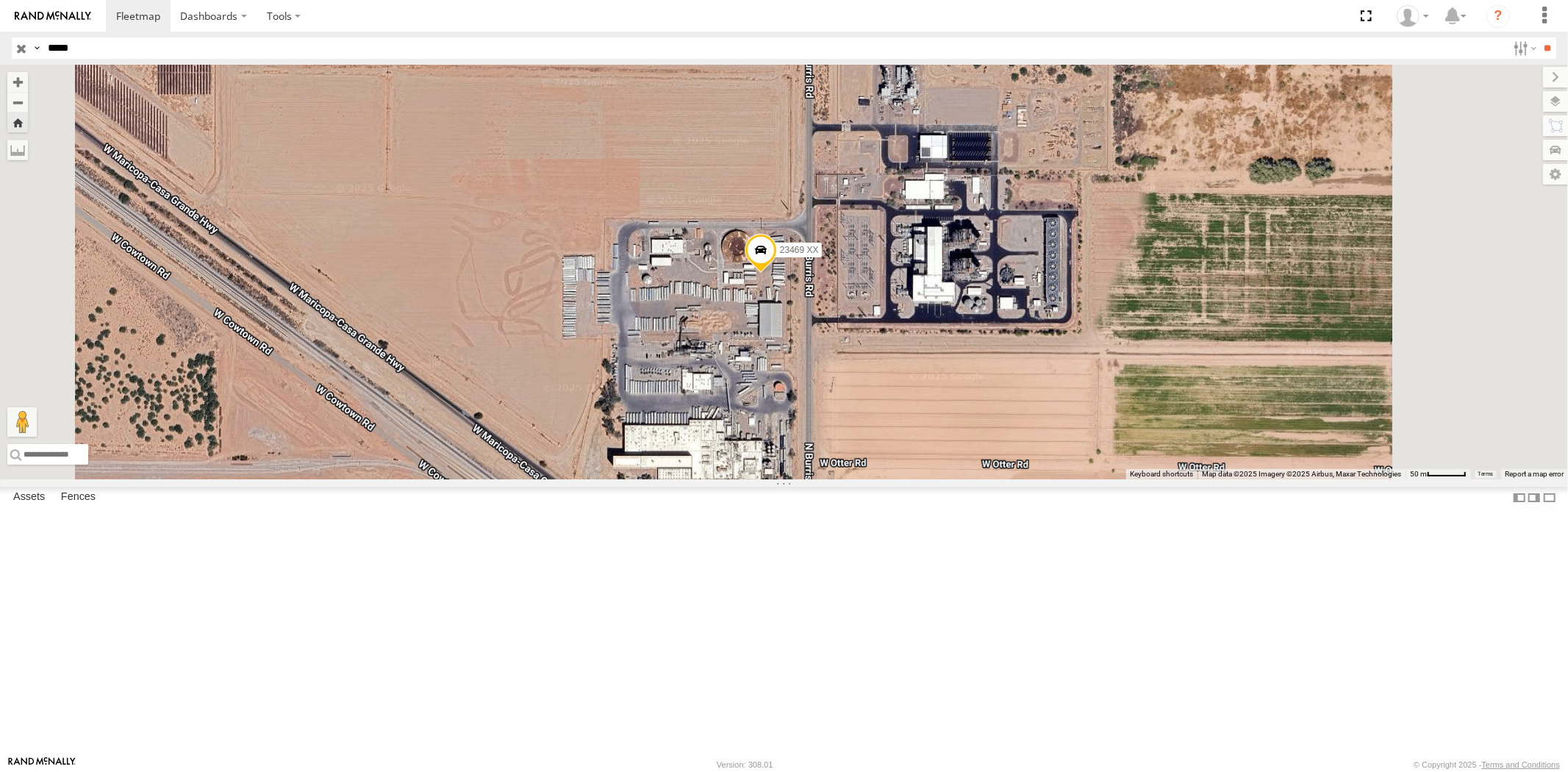
drag, startPoint x: 113, startPoint y: 56, endPoint x: 0, endPoint y: 40, distance: 114.1
click at [0, 41] on header "Search Query Asset ID Asset Label Registration Manufacturer Model VIN Job ID" at bounding box center [784, 48] width 1568 height 33
paste input "text"
click at [1539, 38] on input "**" at bounding box center [1547, 48] width 17 height 21
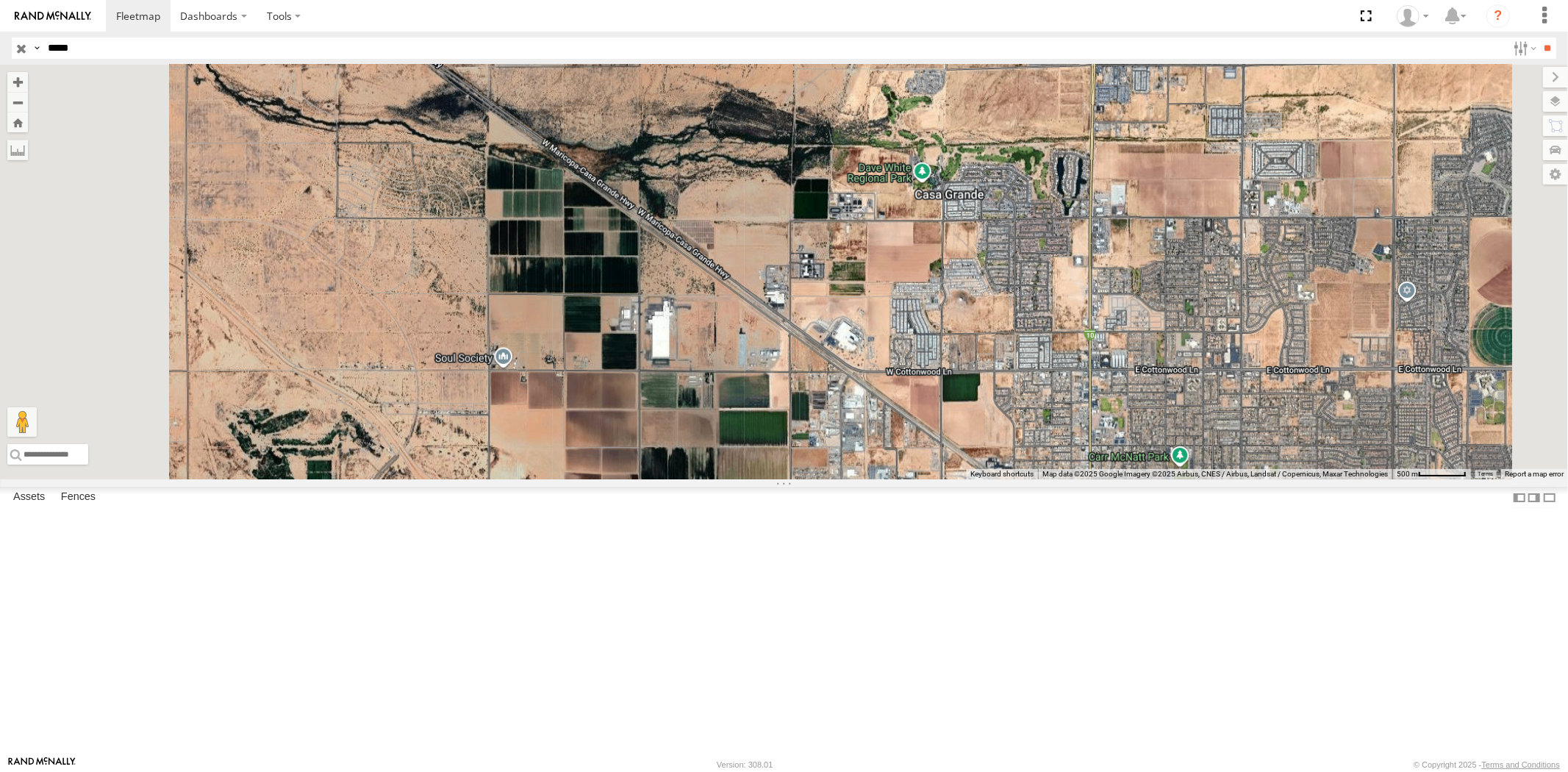
click at [0, 0] on div "All Assets" at bounding box center [0, 0] width 0 height 0
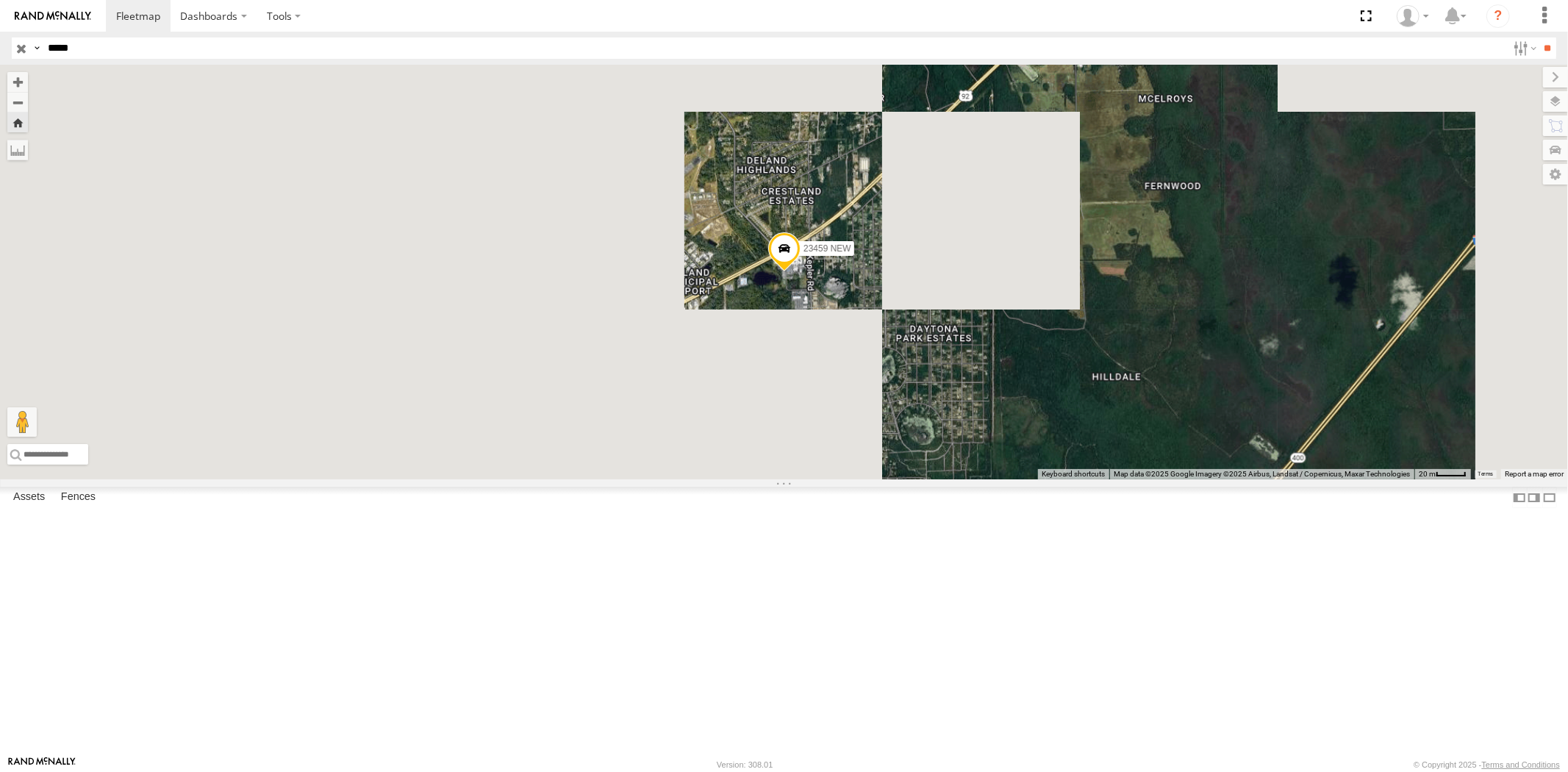
click at [0, 0] on div "23459 4G" at bounding box center [0, 0] width 0 height 0
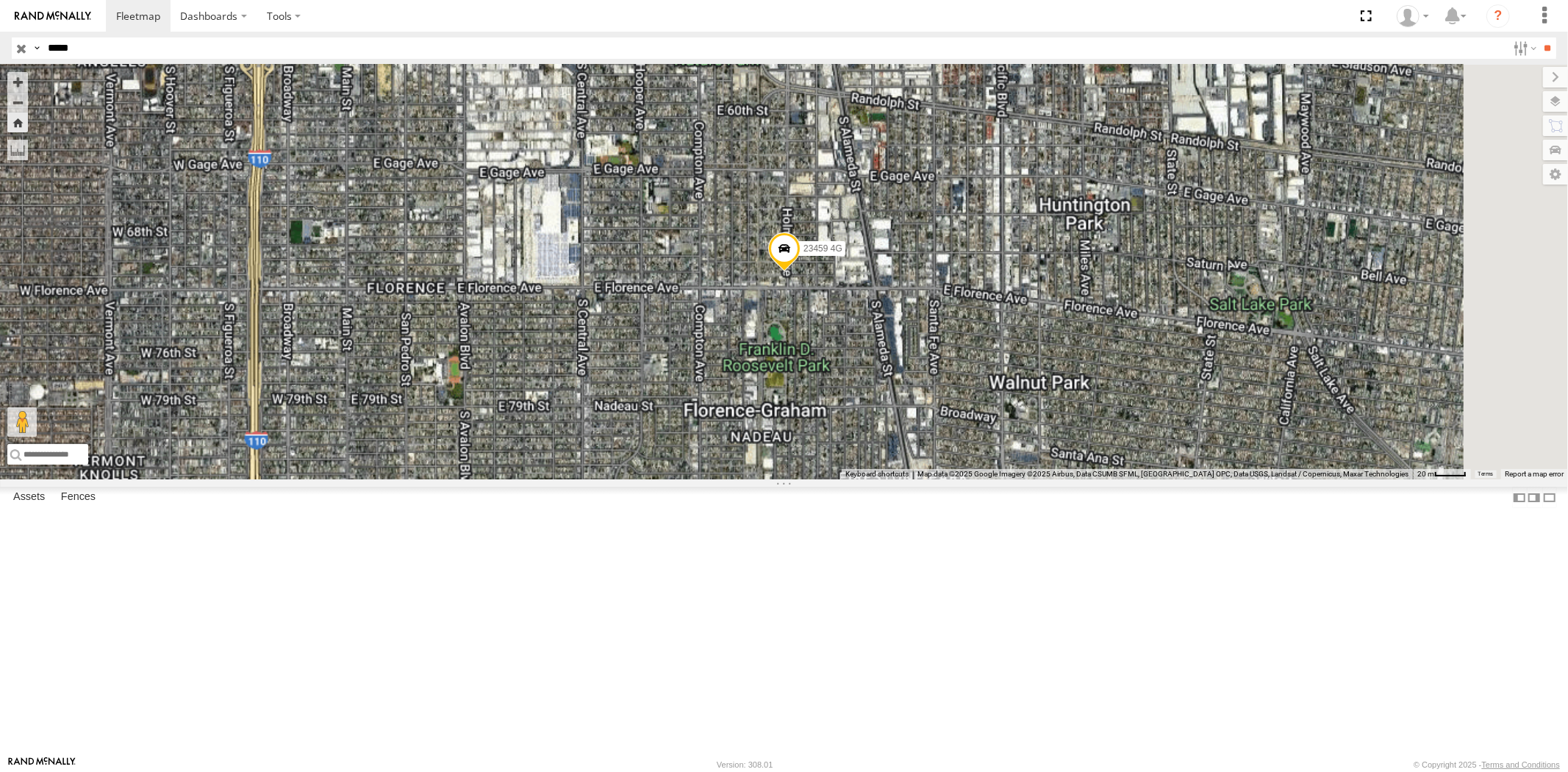
click at [0, 0] on div "23459" at bounding box center [0, 0] width 0 height 0
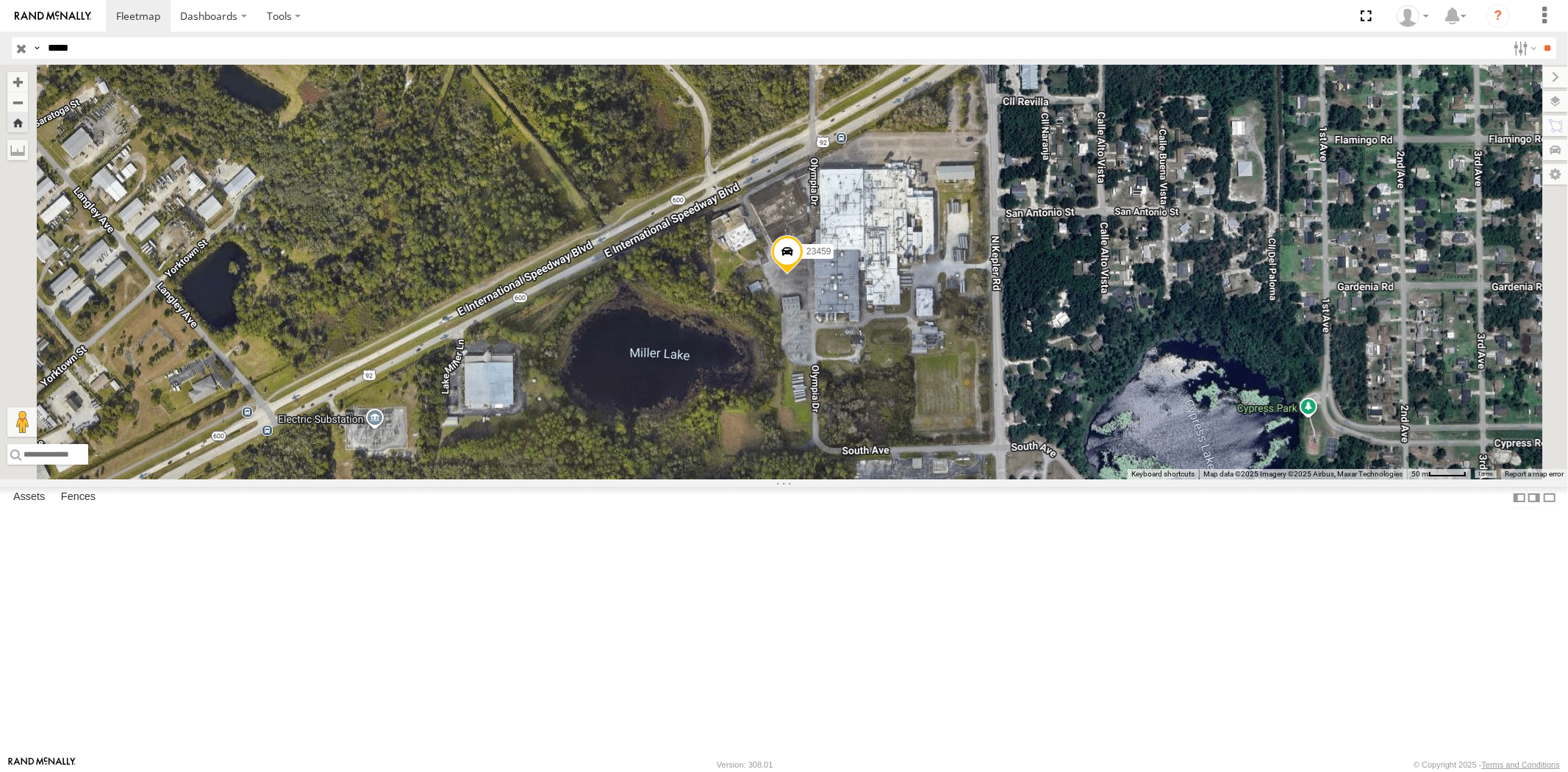
click at [0, 48] on header "Search Query Asset ID Asset Label Registration Manufacturer Model VIN Job ID" at bounding box center [784, 48] width 1568 height 33
paste input "text"
click at [1539, 38] on input "**" at bounding box center [1547, 48] width 17 height 21
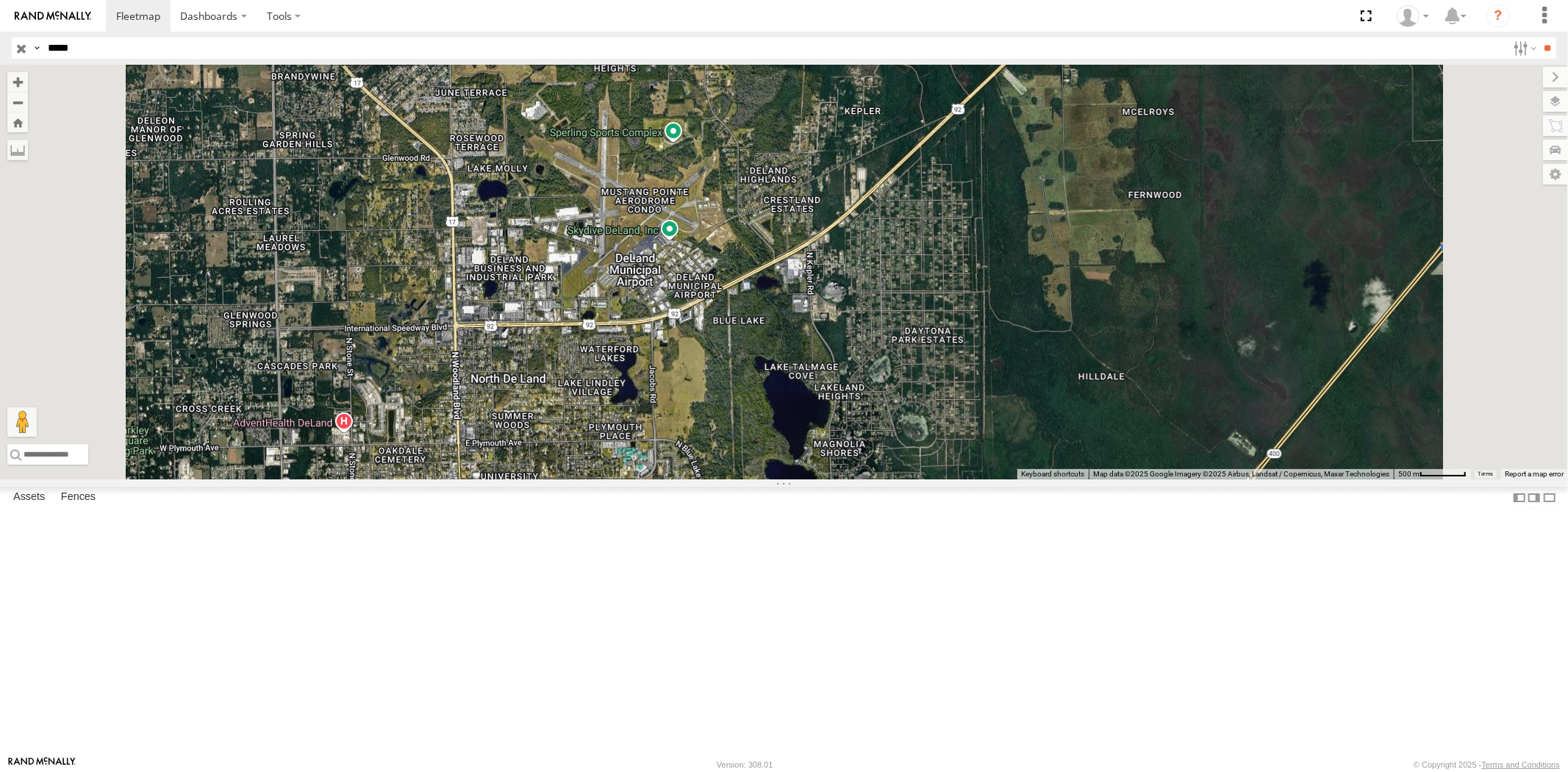
click at [0, 0] on div "23460 NEW" at bounding box center [0, 0] width 0 height 0
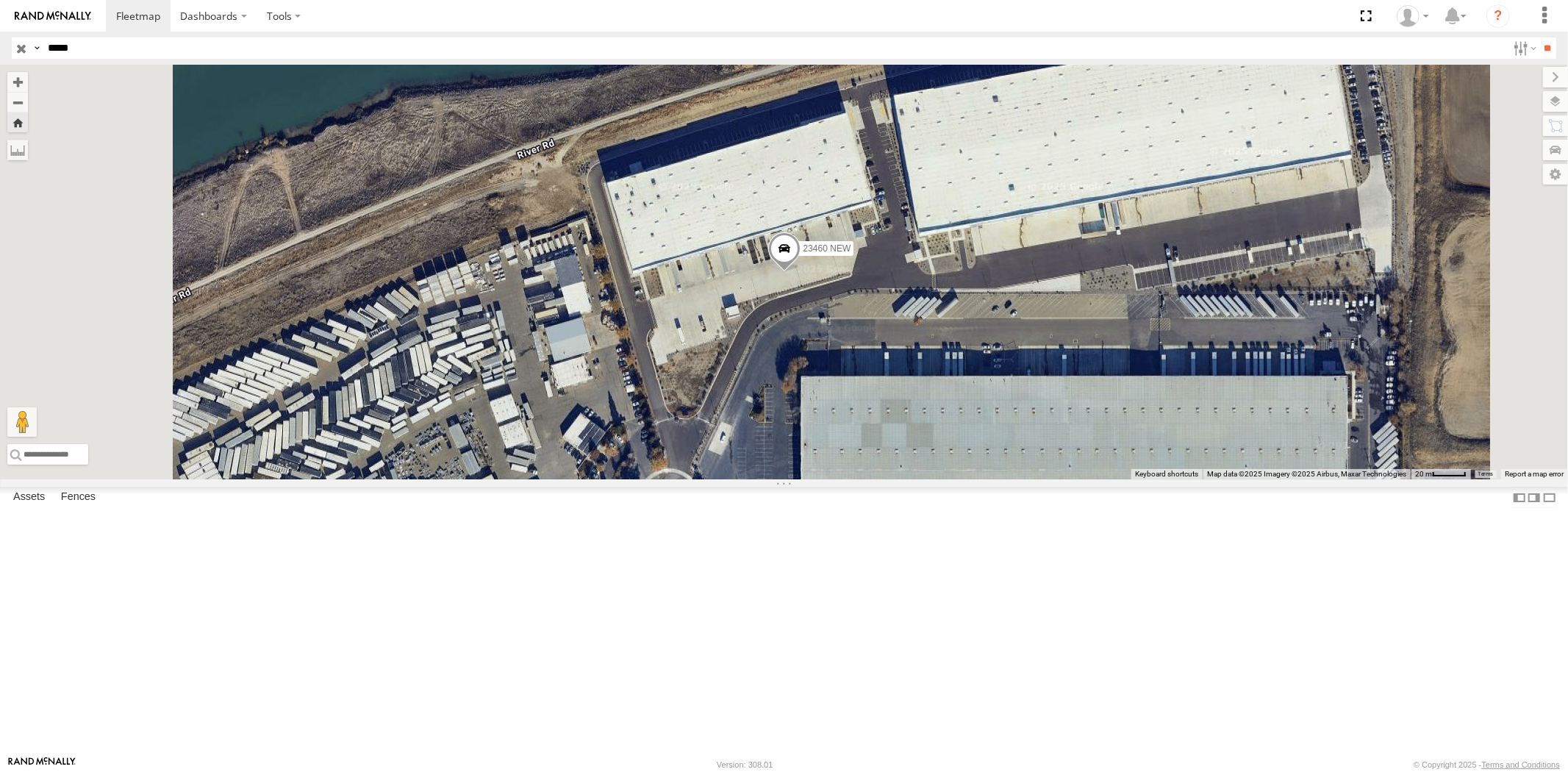
click at [0, 0] on div "23460 4G" at bounding box center [0, 0] width 0 height 0
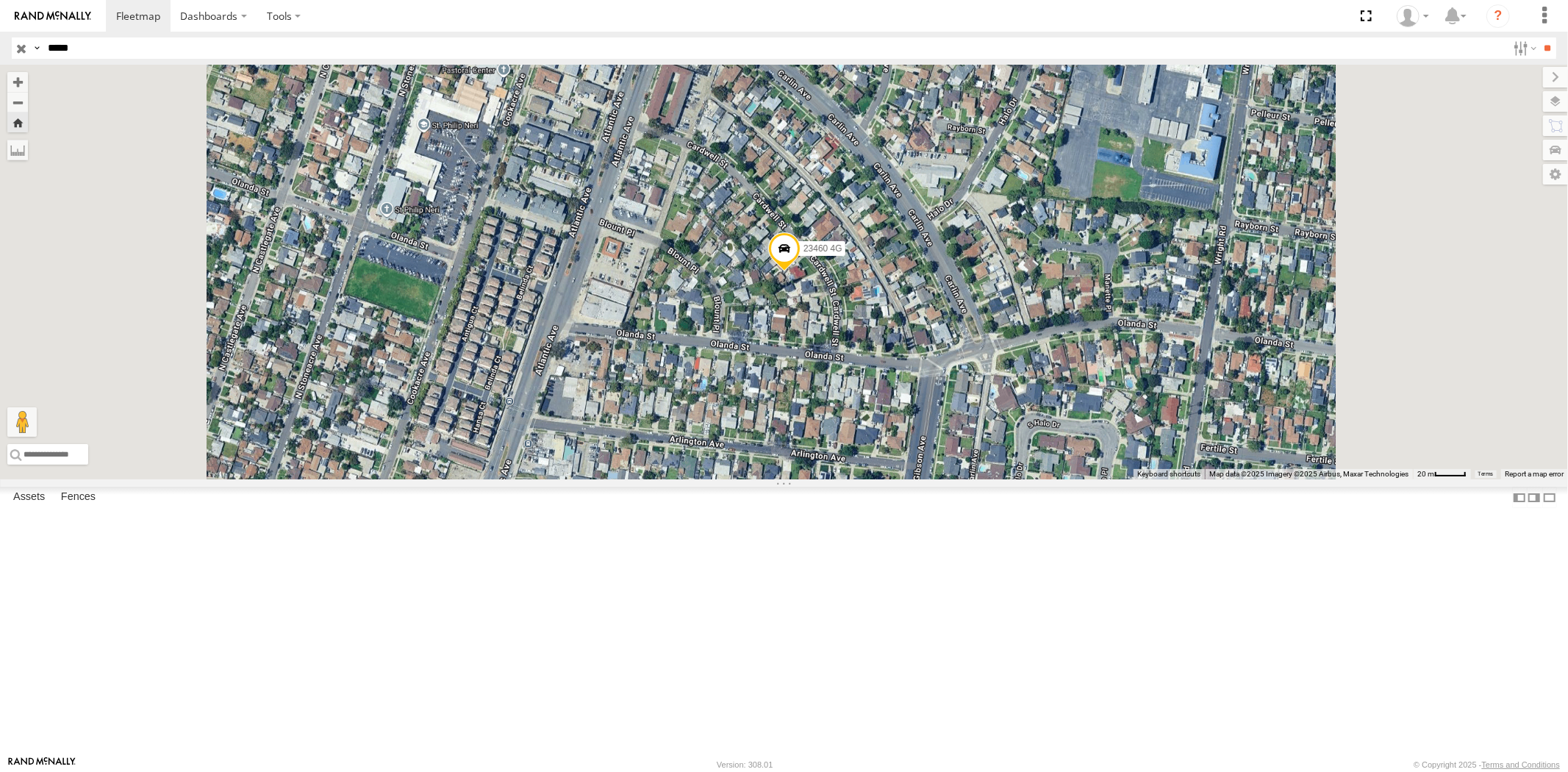
click at [0, 0] on div "23460 NEW" at bounding box center [0, 0] width 0 height 0
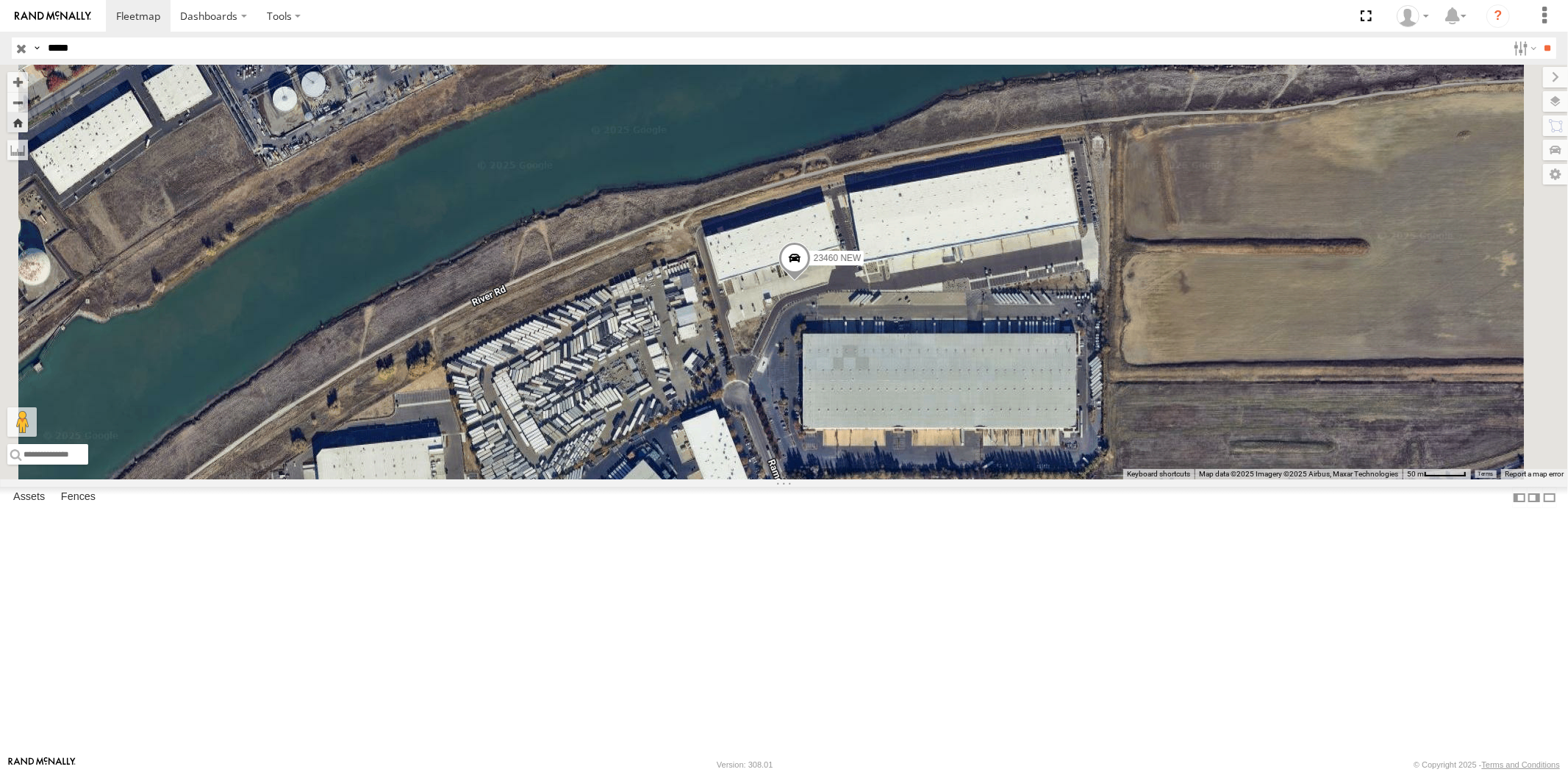
drag, startPoint x: 132, startPoint y: 49, endPoint x: 1, endPoint y: 52, distance: 131.0
click at [17, 52] on div "Search Query Asset ID Asset Label Registration Manufacturer Model VIN Job ID Dr…" at bounding box center [776, 48] width 1528 height 21
paste input "text"
click at [1539, 38] on input "**" at bounding box center [1547, 48] width 17 height 21
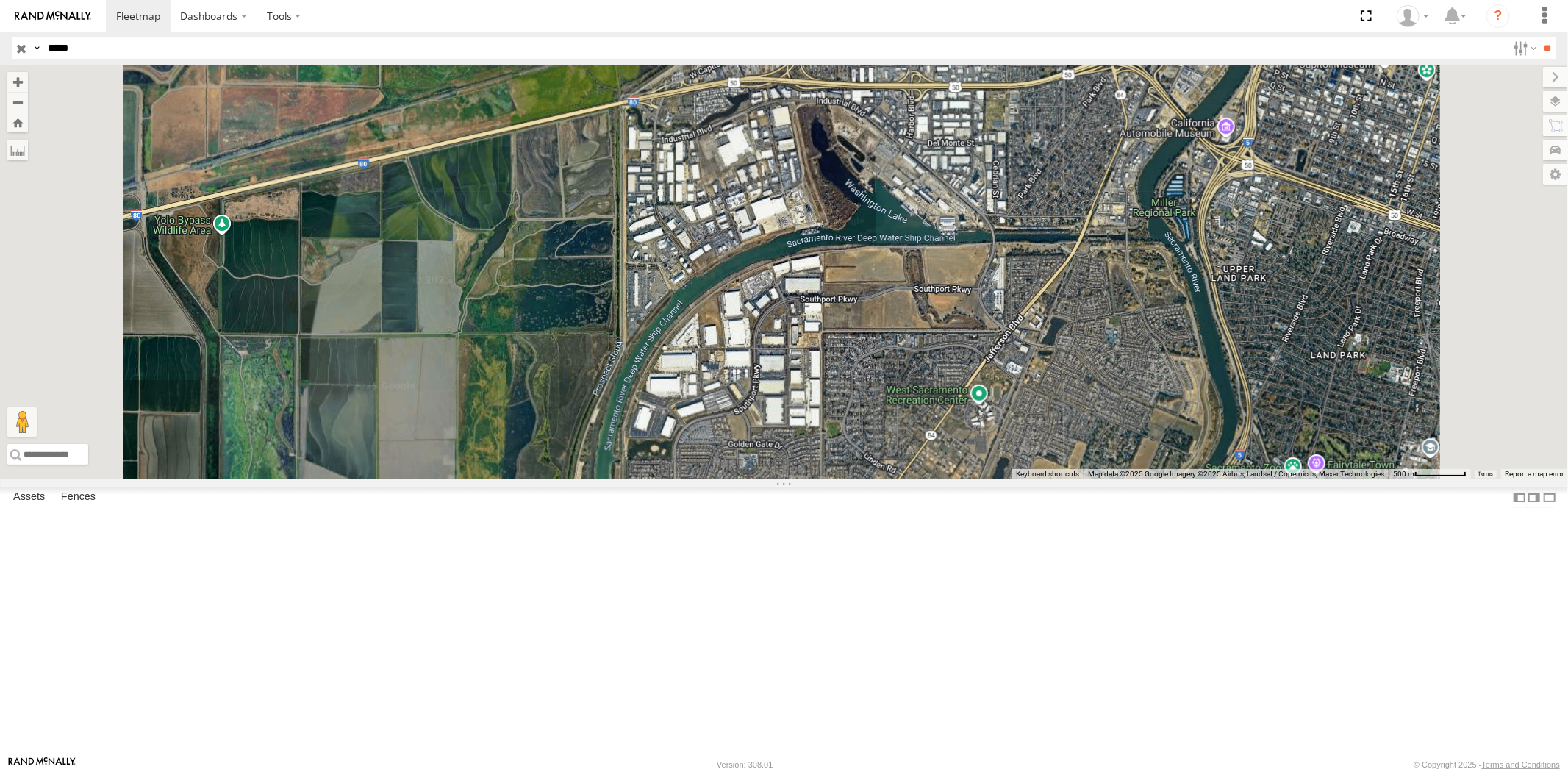
click at [0, 0] on div "23461 4G All Assets" at bounding box center [0, 0] width 0 height 0
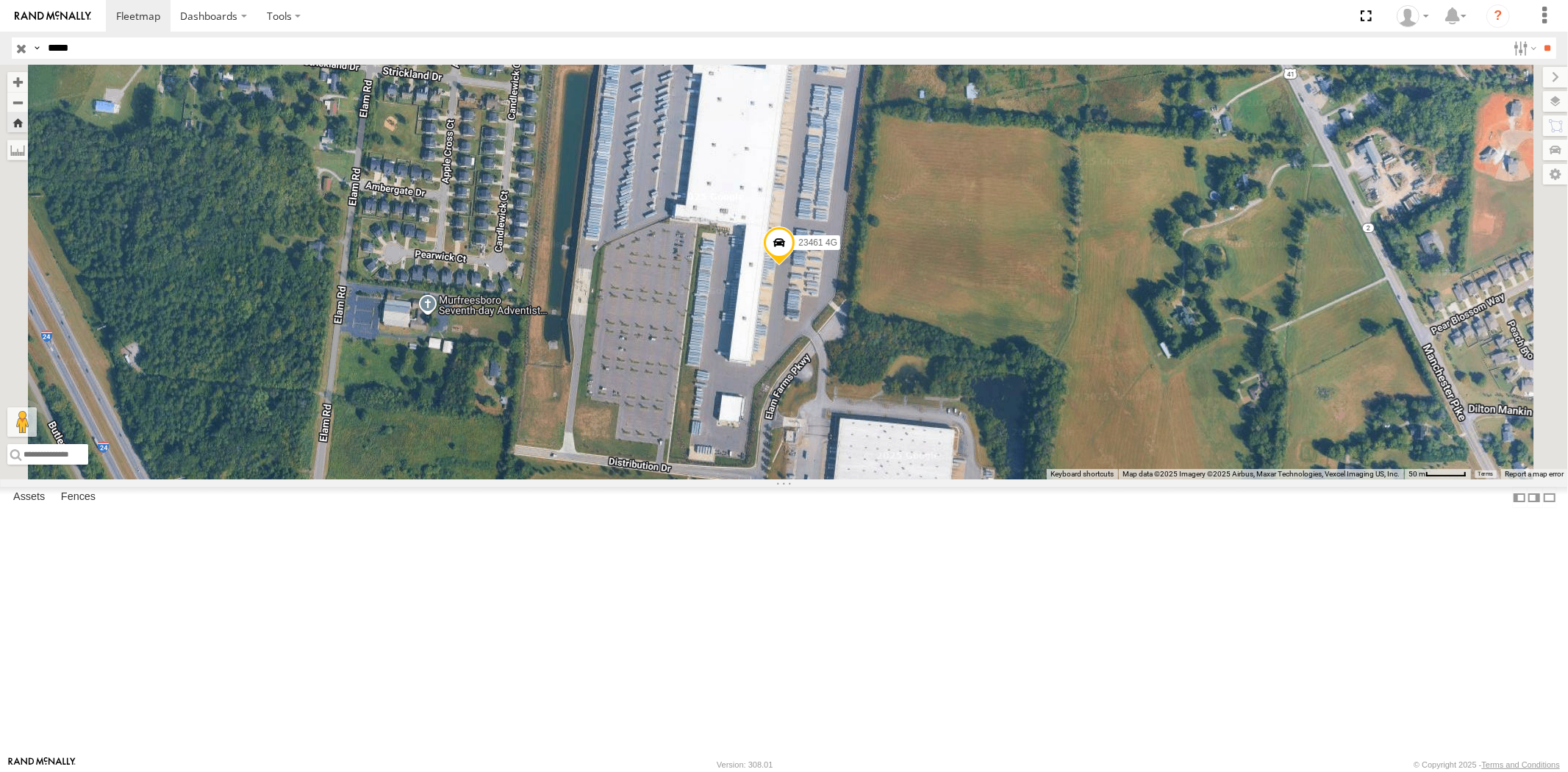
drag, startPoint x: 105, startPoint y: 48, endPoint x: 0, endPoint y: 34, distance: 105.9
click at [0, 34] on header "Search Query Asset ID Asset Label Registration Manufacturer Model VIN Job ID" at bounding box center [784, 48] width 1568 height 33
paste input "text"
click at [1539, 38] on input "**" at bounding box center [1547, 48] width 17 height 21
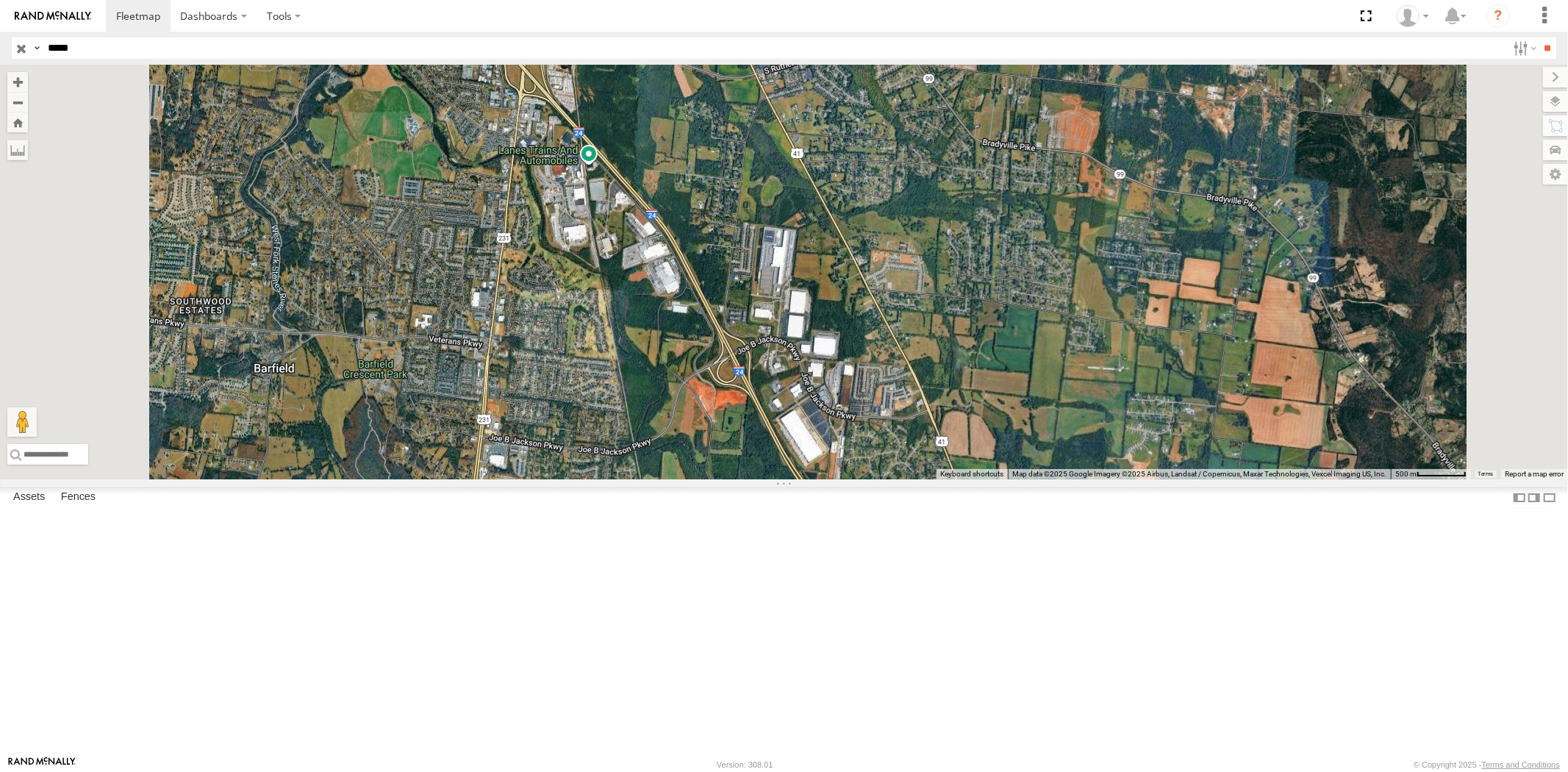
click at [0, 0] on div "23462 NEW All Assets [GEOGRAPHIC_DATA] 39.80069 -104.69266" at bounding box center [0, 0] width 0 height 0
click at [0, 0] on div "23462 NEW" at bounding box center [0, 0] width 0 height 0
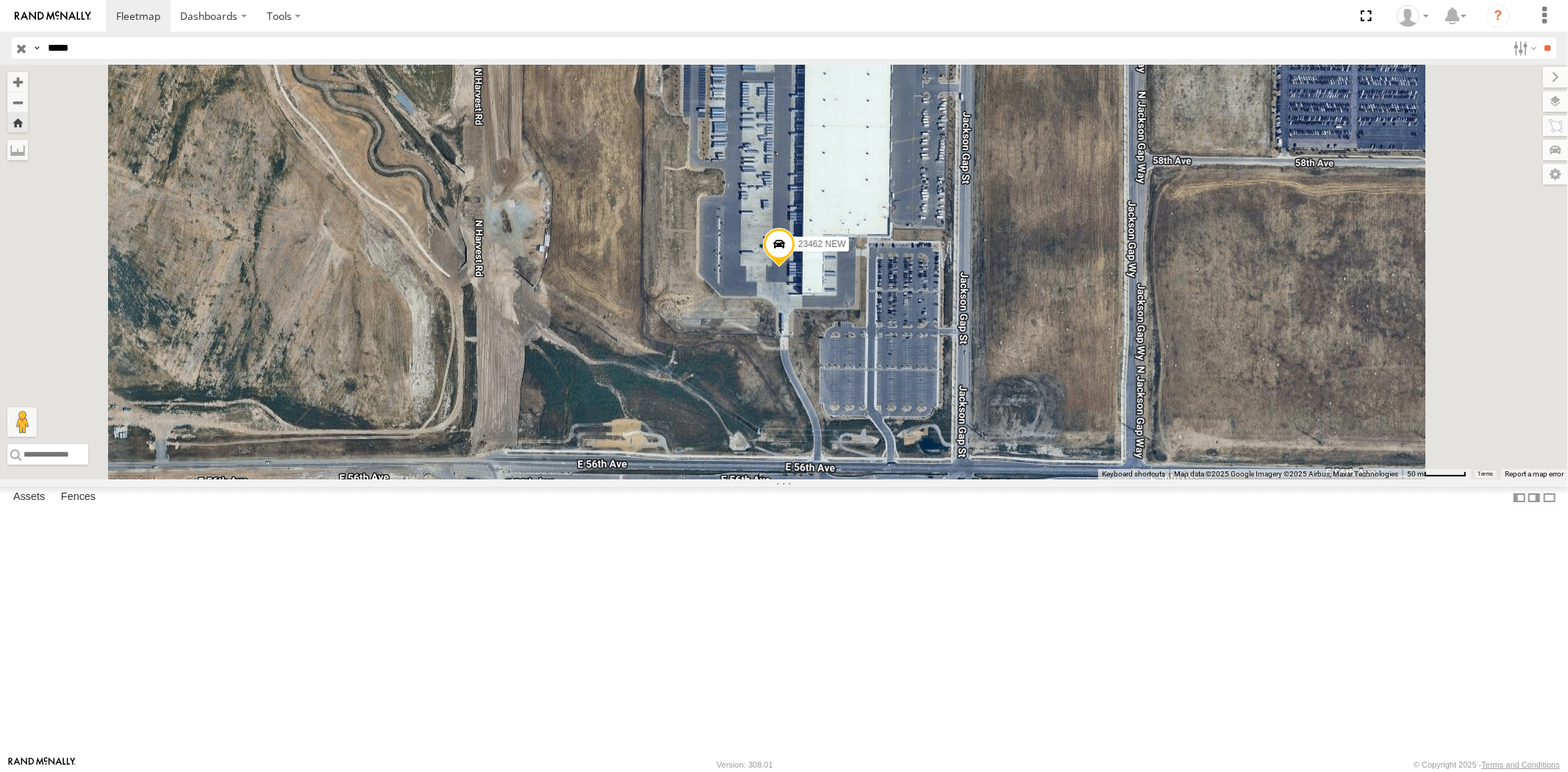
drag, startPoint x: 99, startPoint y: 40, endPoint x: 0, endPoint y: 44, distance: 99.1
click at [0, 44] on header "Search Query Asset ID Asset Label Registration Manufacturer Model VIN Job ID" at bounding box center [784, 48] width 1568 height 33
paste input "text"
click at [1539, 38] on input "**" at bounding box center [1547, 48] width 17 height 21
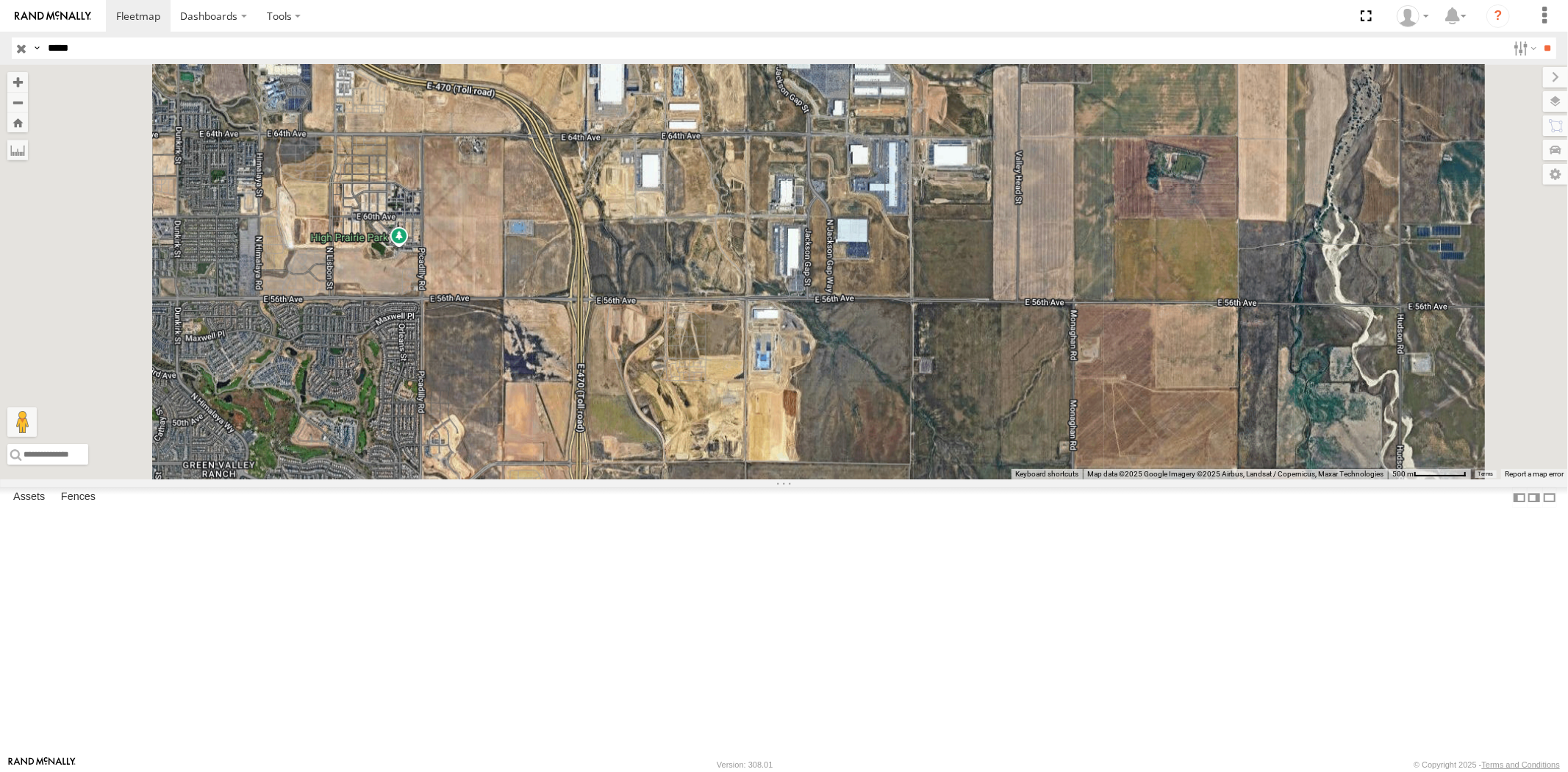
click at [0, 0] on div "All Assets" at bounding box center [0, 0] width 0 height 0
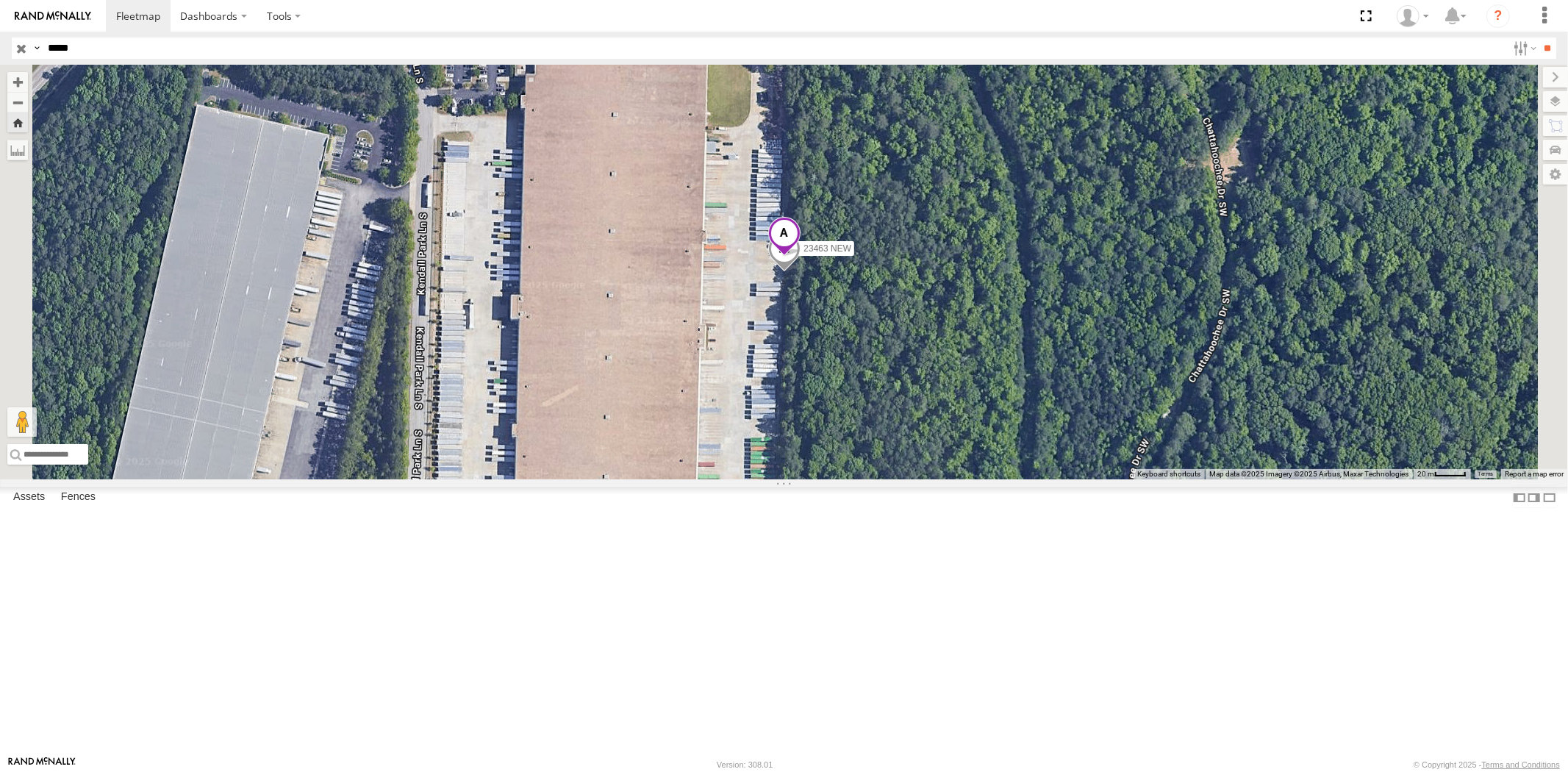
click at [800, 256] on span at bounding box center [783, 236] width 32 height 39
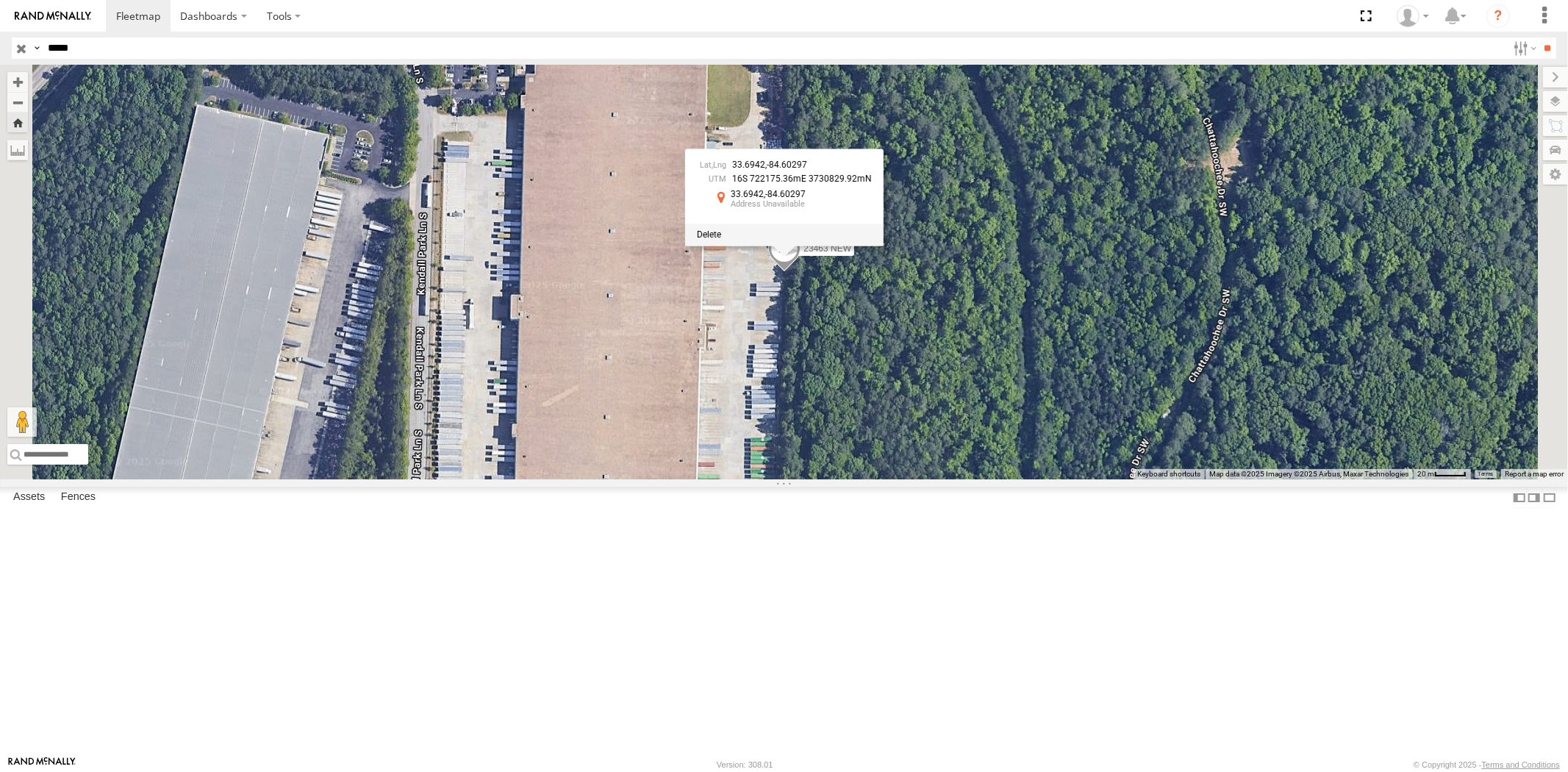
click at [884, 246] on div at bounding box center [784, 234] width 198 height 22
click at [721, 239] on span at bounding box center [709, 235] width 24 height 10
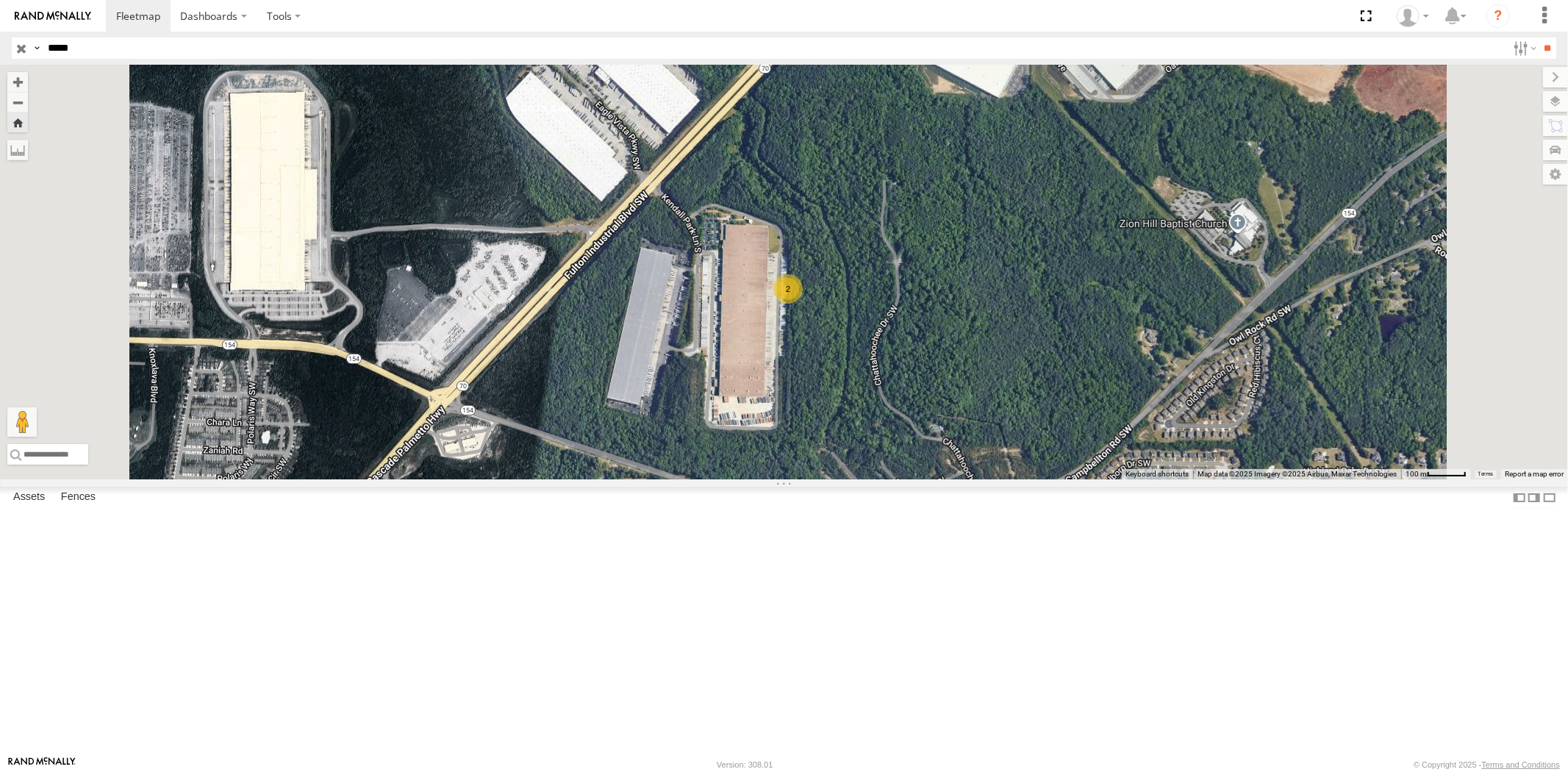
drag, startPoint x: 49, startPoint y: 48, endPoint x: 0, endPoint y: 44, distance: 49.2
click at [0, 44] on header "Search Query Asset ID Asset Label Registration Manufacturer Model VIN Job ID" at bounding box center [784, 48] width 1568 height 33
paste input "text"
click at [1539, 38] on input "**" at bounding box center [1547, 48] width 17 height 21
click at [0, 0] on div "23464 NEW" at bounding box center [0, 0] width 0 height 0
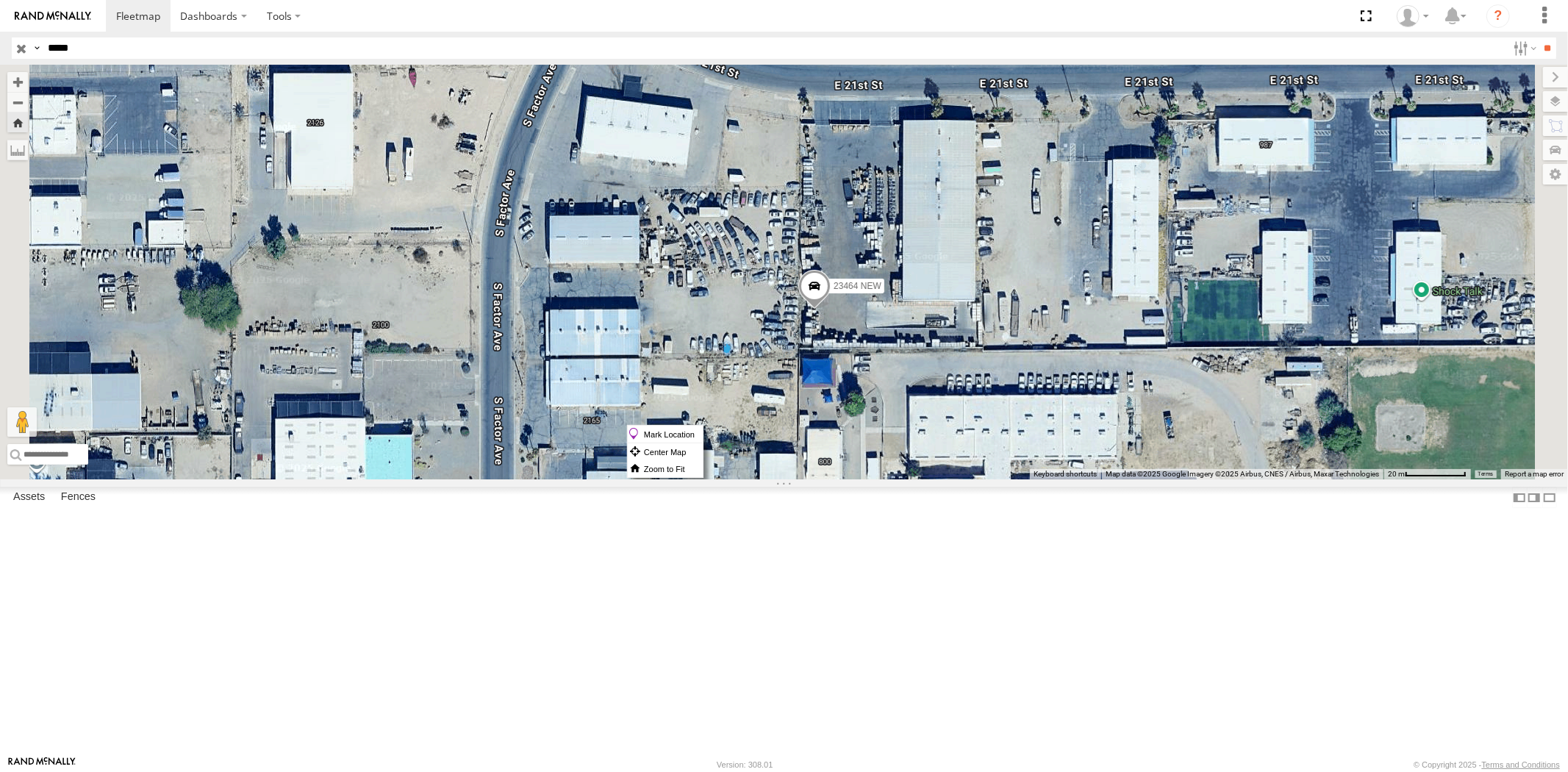
drag, startPoint x: 994, startPoint y: 425, endPoint x: 1008, endPoint y: 434, distance: 16.6
click at [703, 434] on label "Mark Location" at bounding box center [665, 434] width 75 height 17
click at [827, 287] on span at bounding box center [811, 267] width 32 height 39
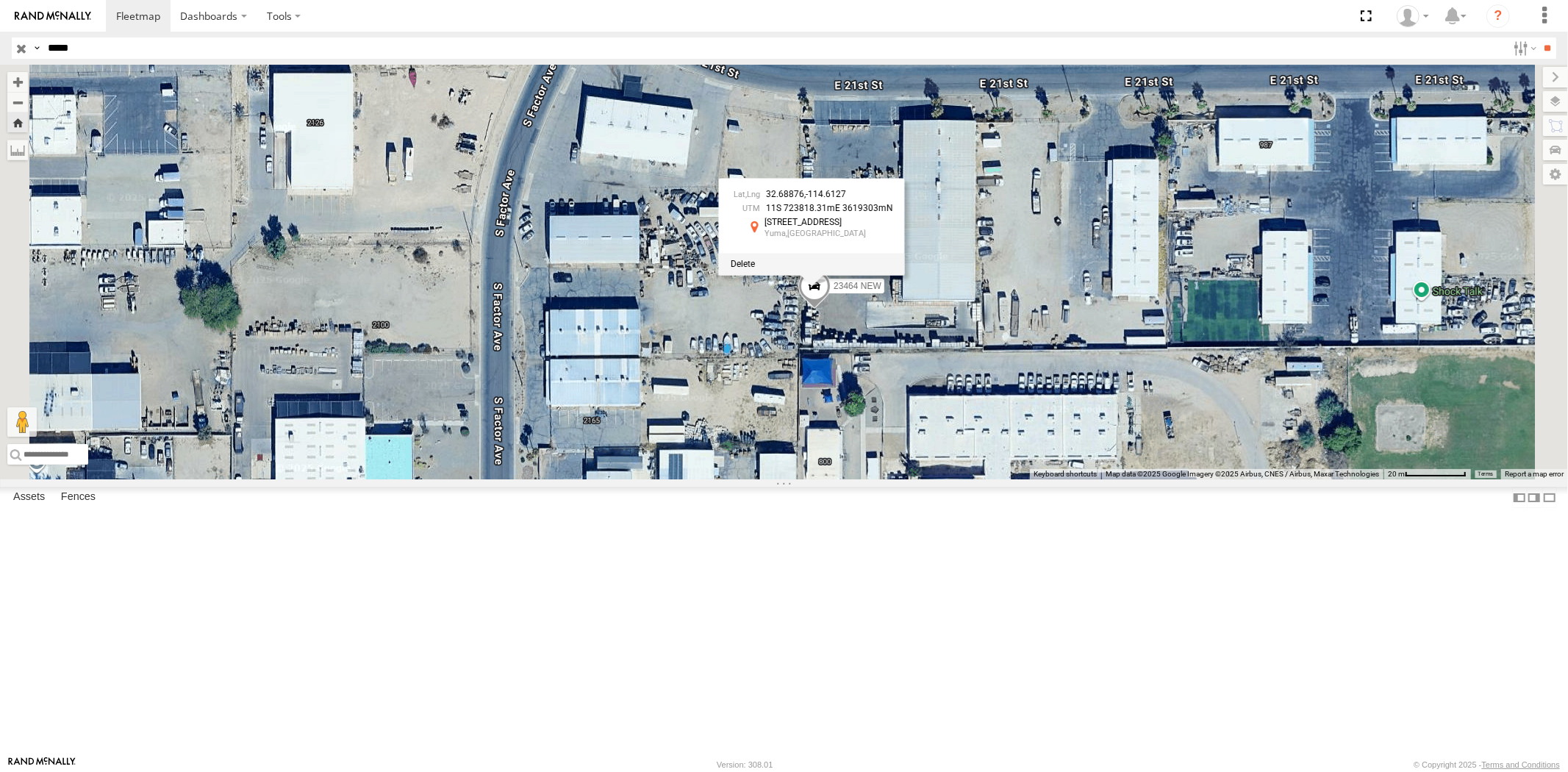
drag, startPoint x: 110, startPoint y: 56, endPoint x: 46, endPoint y: 52, distance: 64.1
click at [46, 49] on input "*****" at bounding box center [774, 48] width 1465 height 21
paste input "text"
click at [1539, 38] on input "**" at bounding box center [1547, 48] width 17 height 21
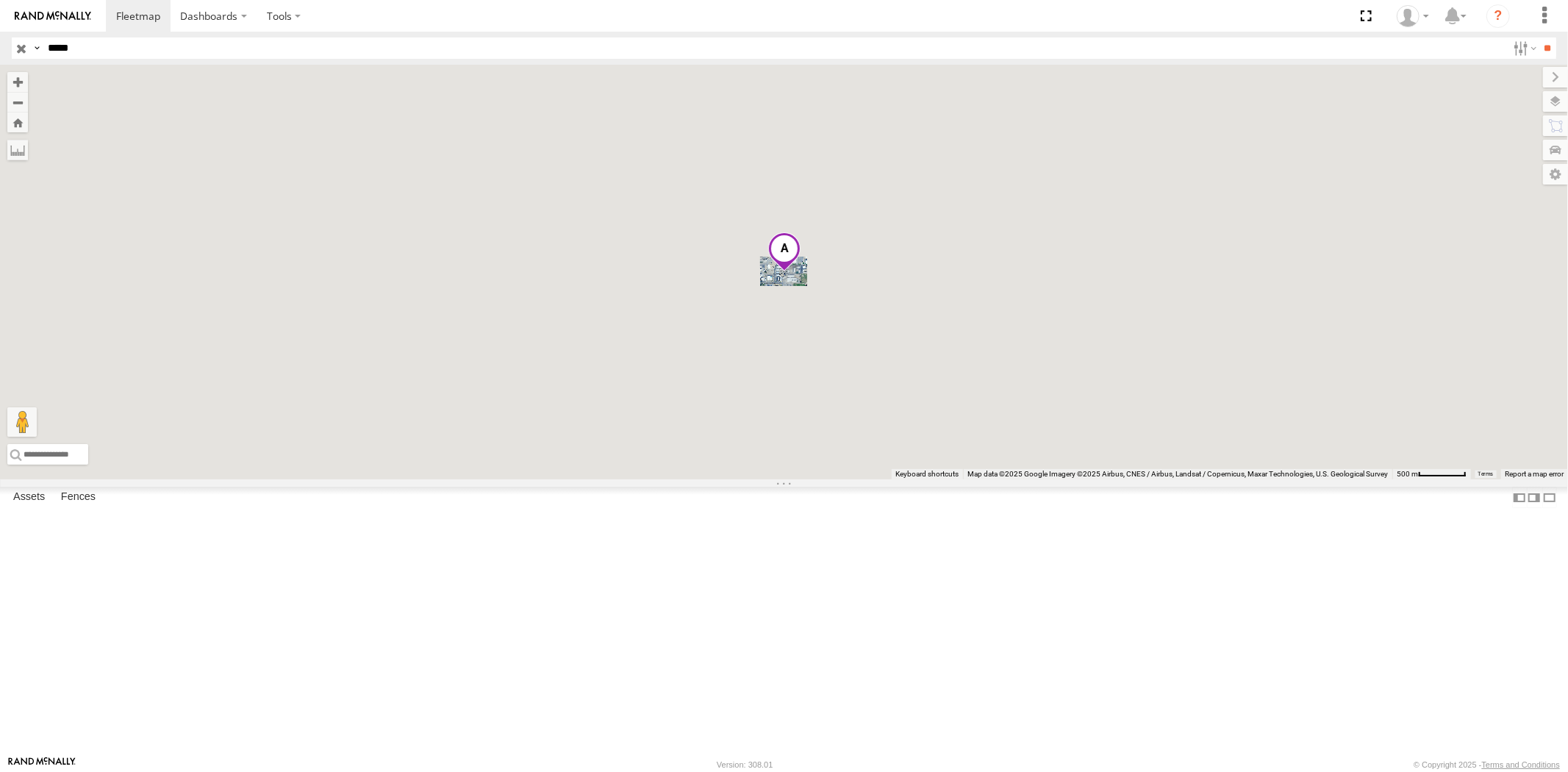
click at [0, 0] on div "23465 4G" at bounding box center [0, 0] width 0 height 0
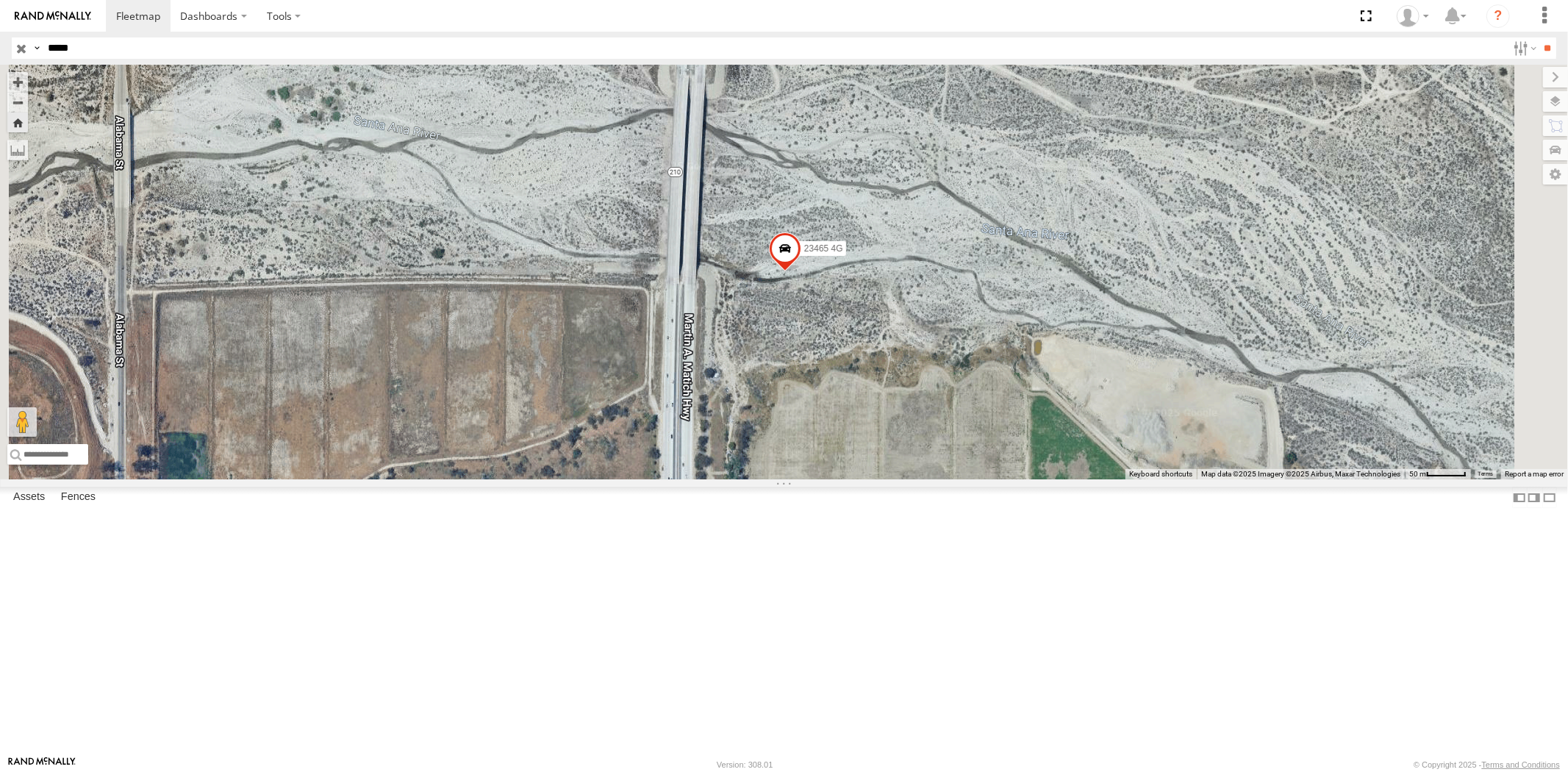
drag, startPoint x: 109, startPoint y: 43, endPoint x: 0, endPoint y: 46, distance: 109.0
click at [0, 45] on header "Search Query Asset ID Asset Label Registration Manufacturer Model VIN Job ID" at bounding box center [784, 48] width 1568 height 33
paste input "text"
type input "*****"
click at [1539, 38] on input "**" at bounding box center [1547, 48] width 17 height 21
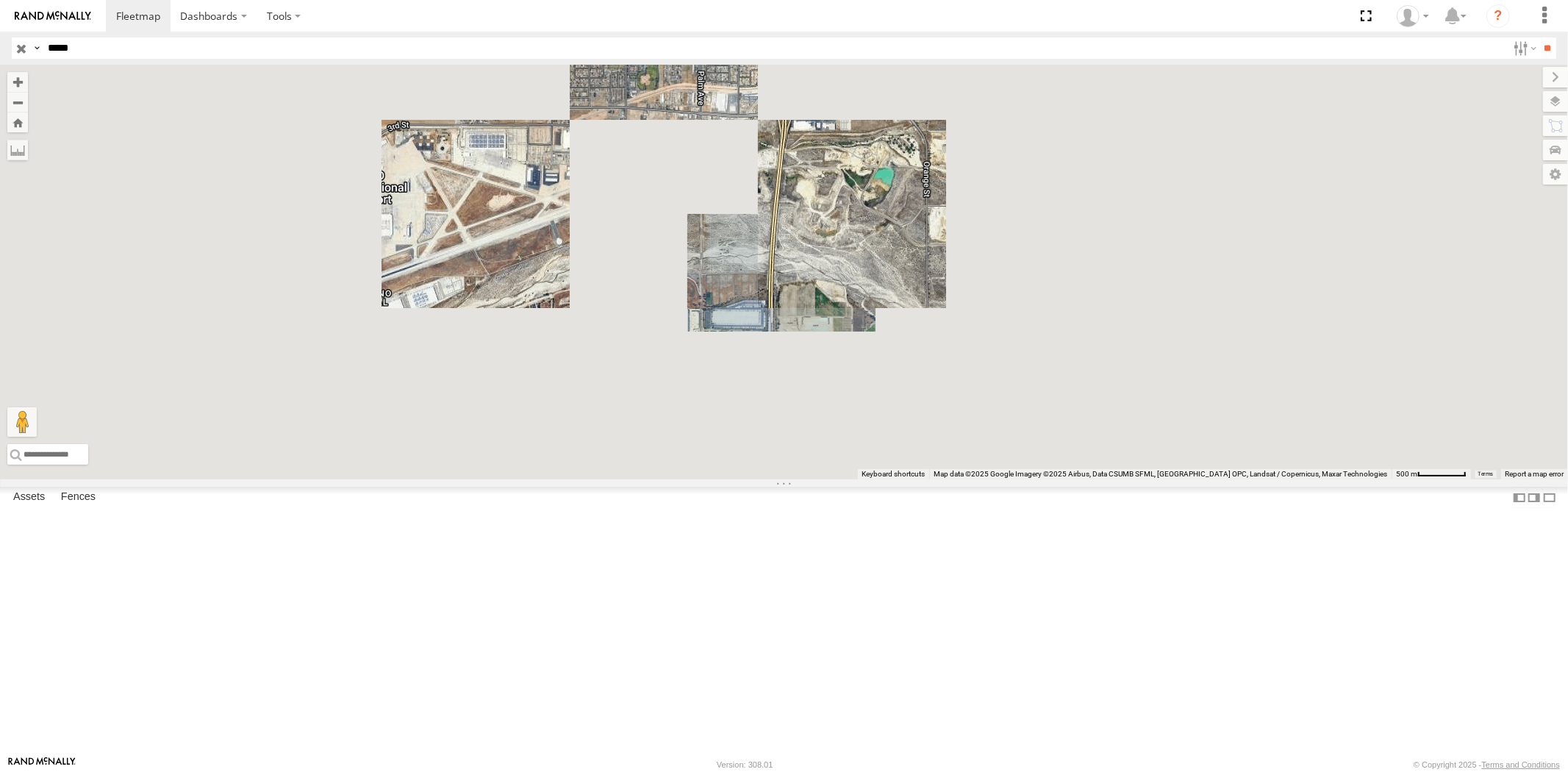
click at [0, 0] on div "Asset Current Location" at bounding box center [0, 0] width 0 height 0
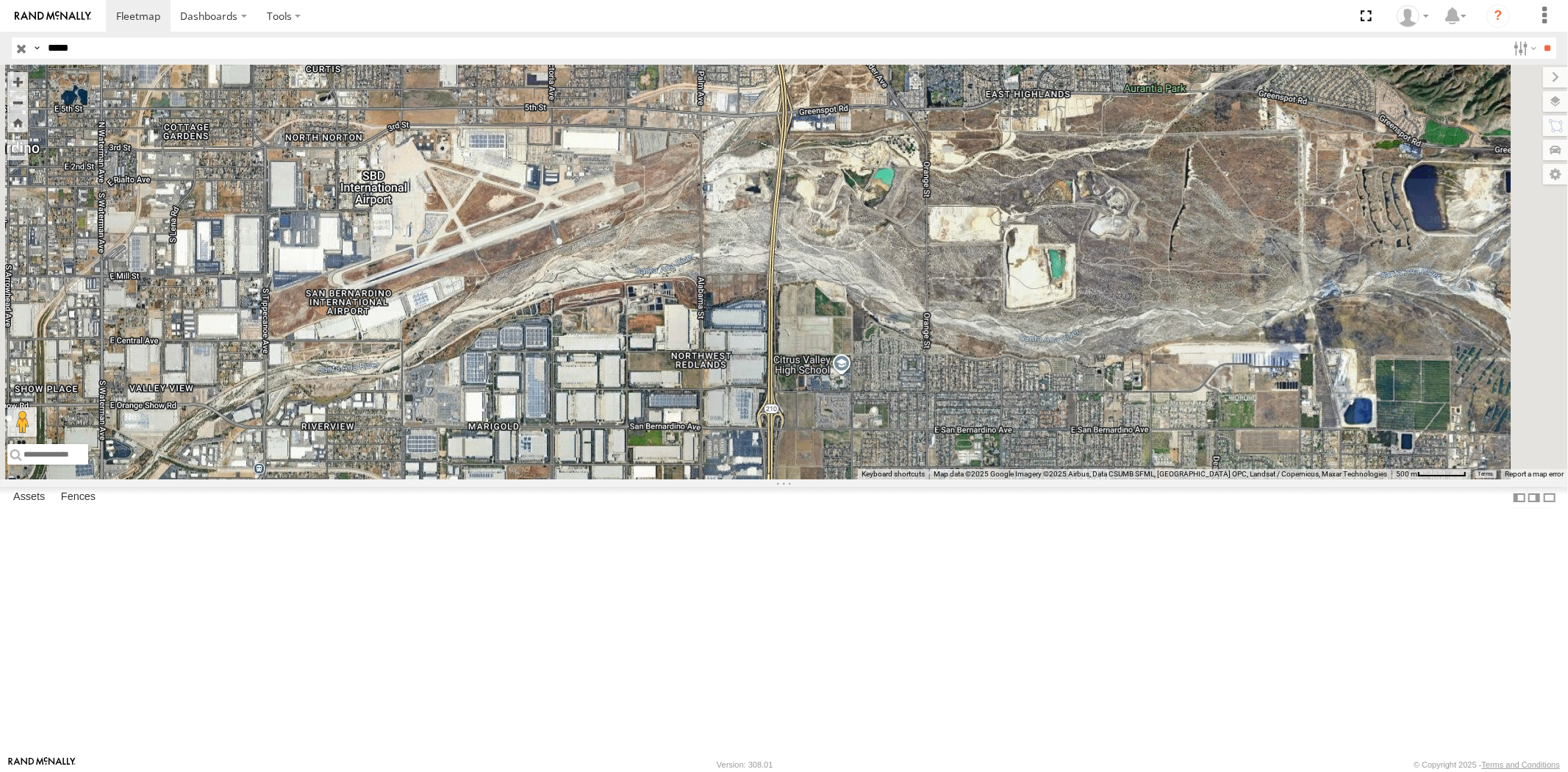
click at [0, 0] on div "23467 4G" at bounding box center [0, 0] width 0 height 0
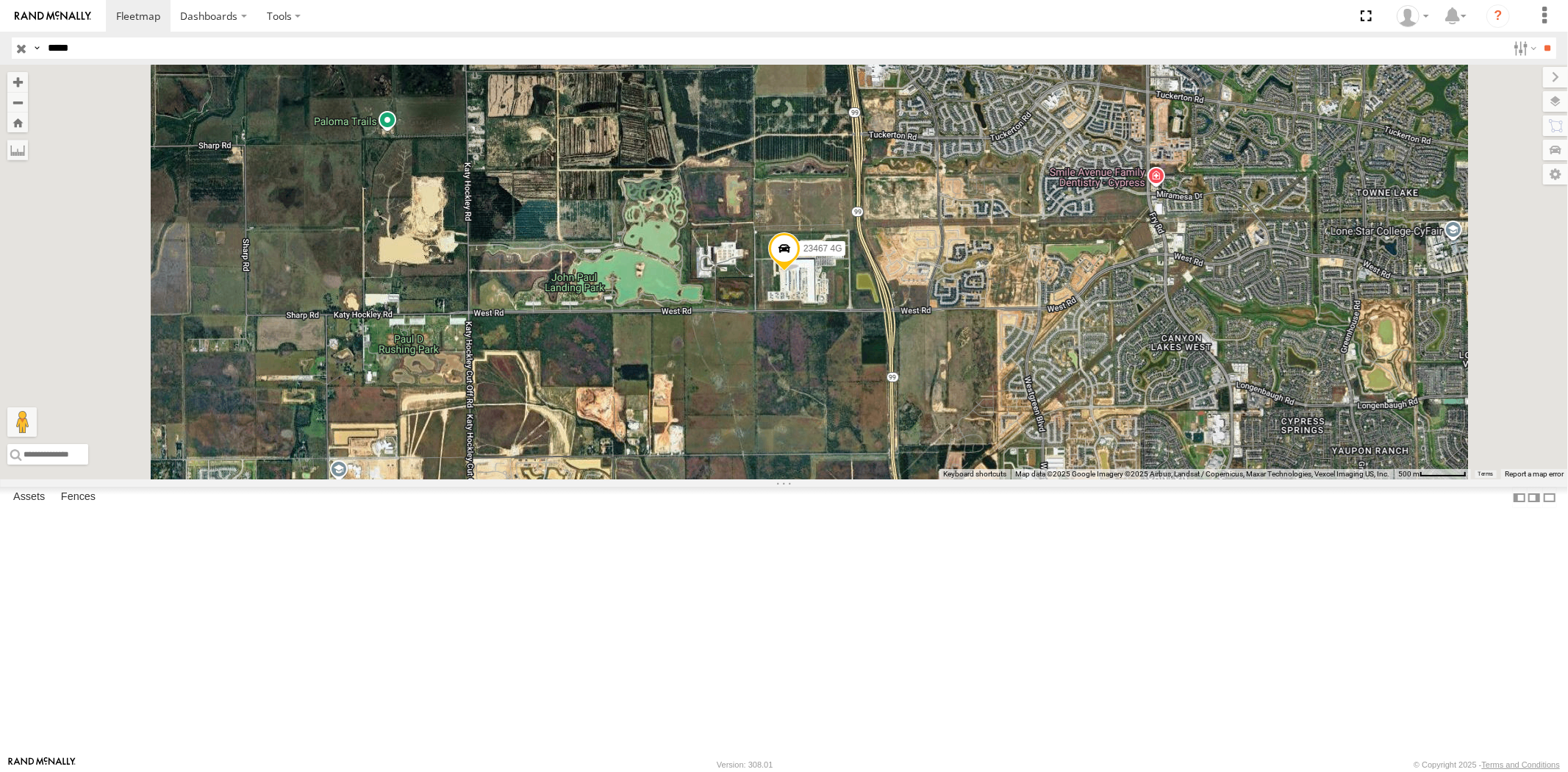
click at [26, 52] on input "button" at bounding box center [22, 48] width 19 height 21
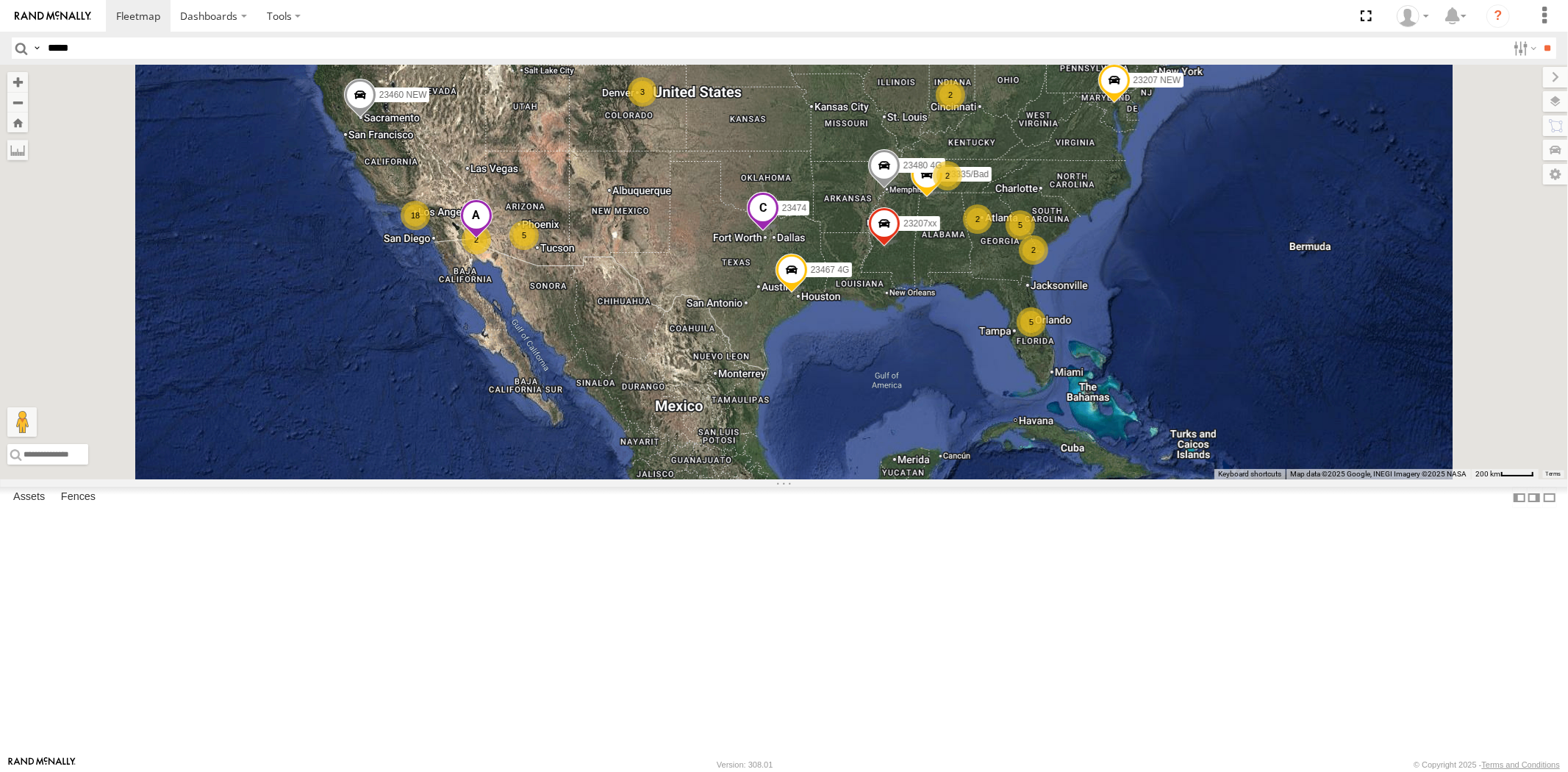
drag, startPoint x: 1042, startPoint y: 370, endPoint x: 1013, endPoint y: 409, distance: 48.6
click at [1013, 409] on div "23467 4G 5 5 18 23207 NEW 2 23207xx 2 5 2 23335/Bad 23480 4G 2 3 23460 2 23460 …" at bounding box center [784, 272] width 1568 height 415
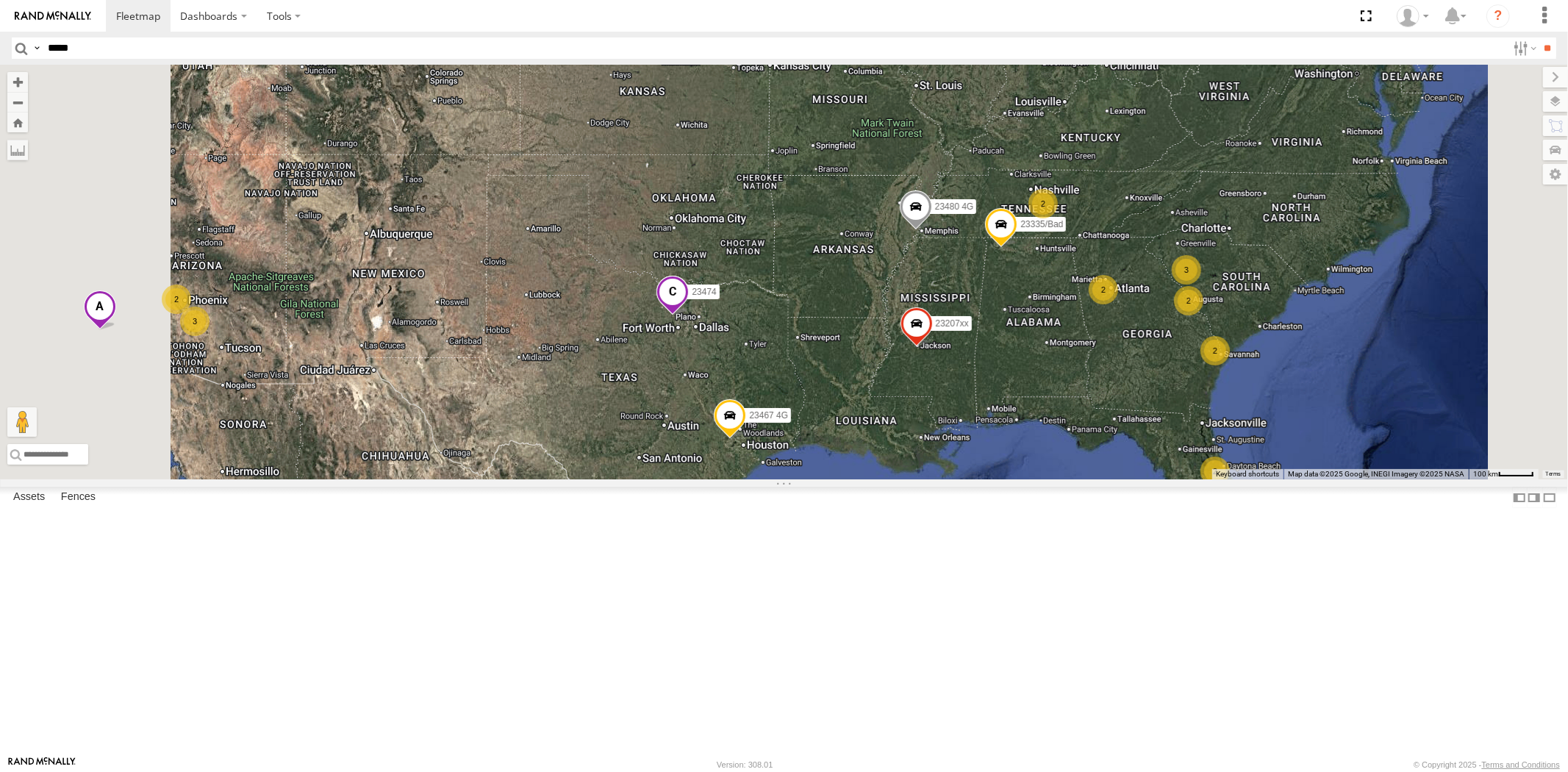
click at [689, 316] on span at bounding box center [673, 296] width 32 height 39
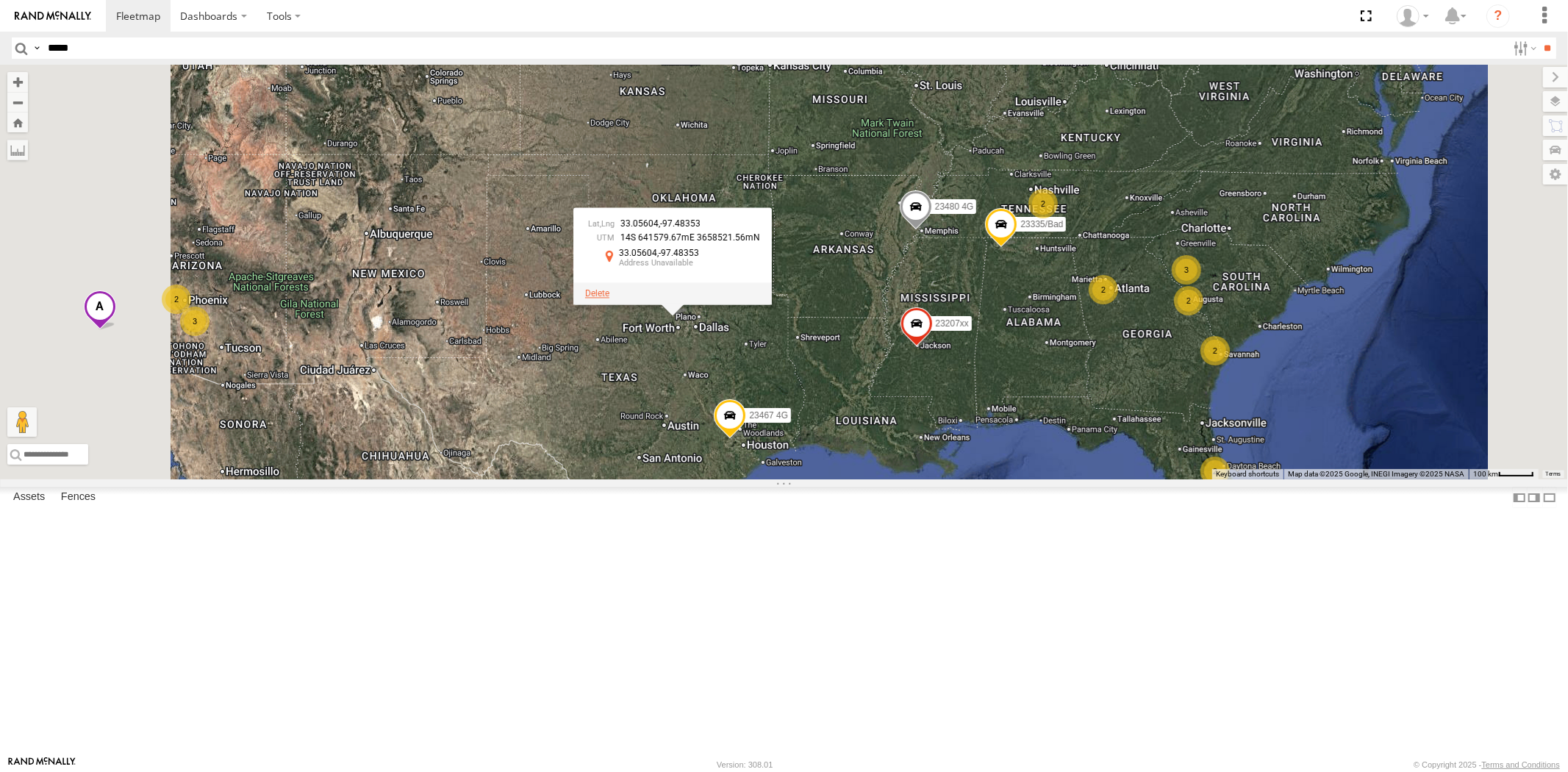
click at [609, 298] on span at bounding box center [597, 293] width 24 height 10
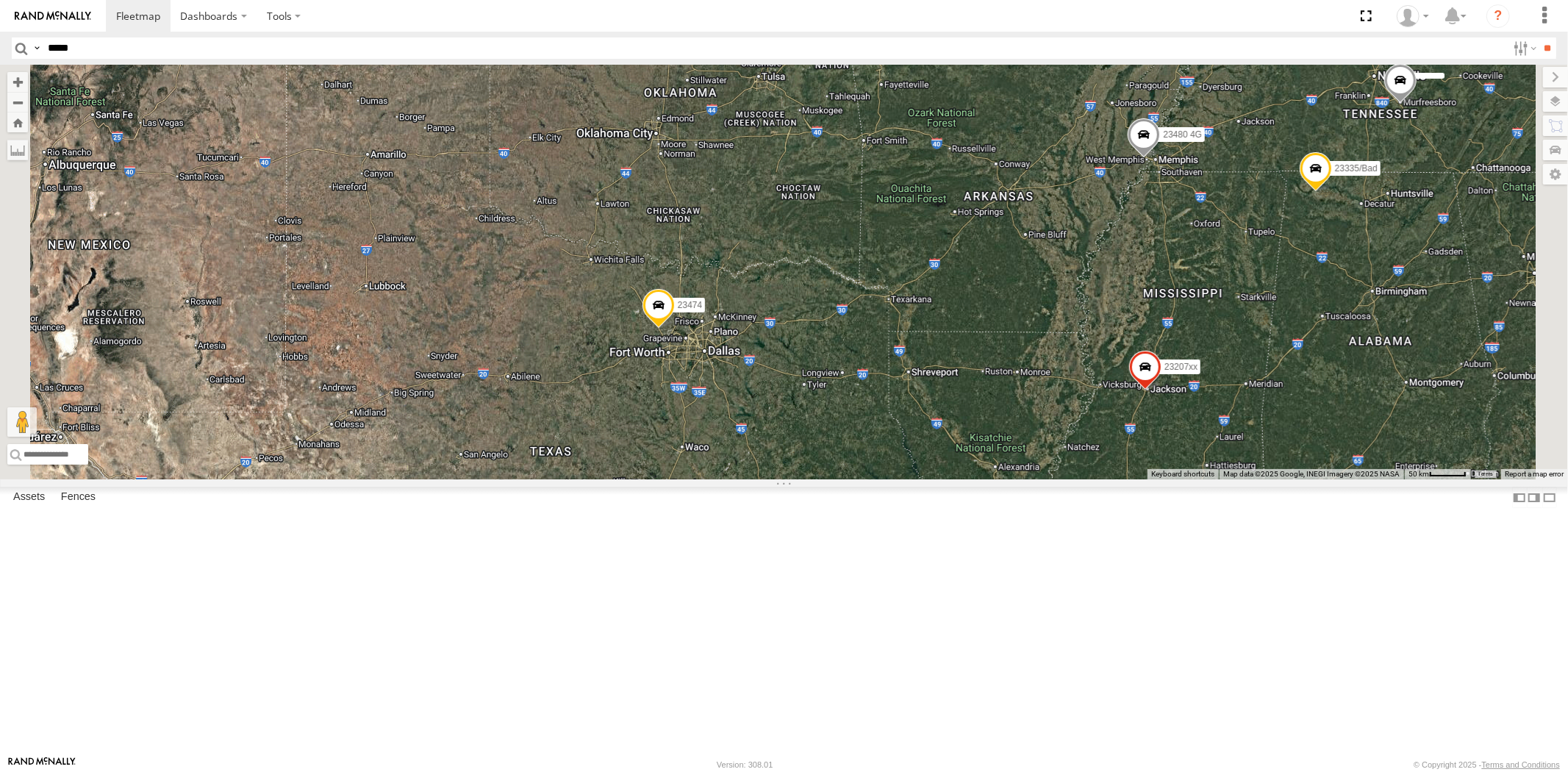
drag, startPoint x: 882, startPoint y: 483, endPoint x: 869, endPoint y: 491, distance: 15.3
click at [869, 479] on div "23467 4G 23207 NEW 23207xx 23335/Bad 23480 4G 23460 23460 NEW 23474" at bounding box center [784, 272] width 1568 height 415
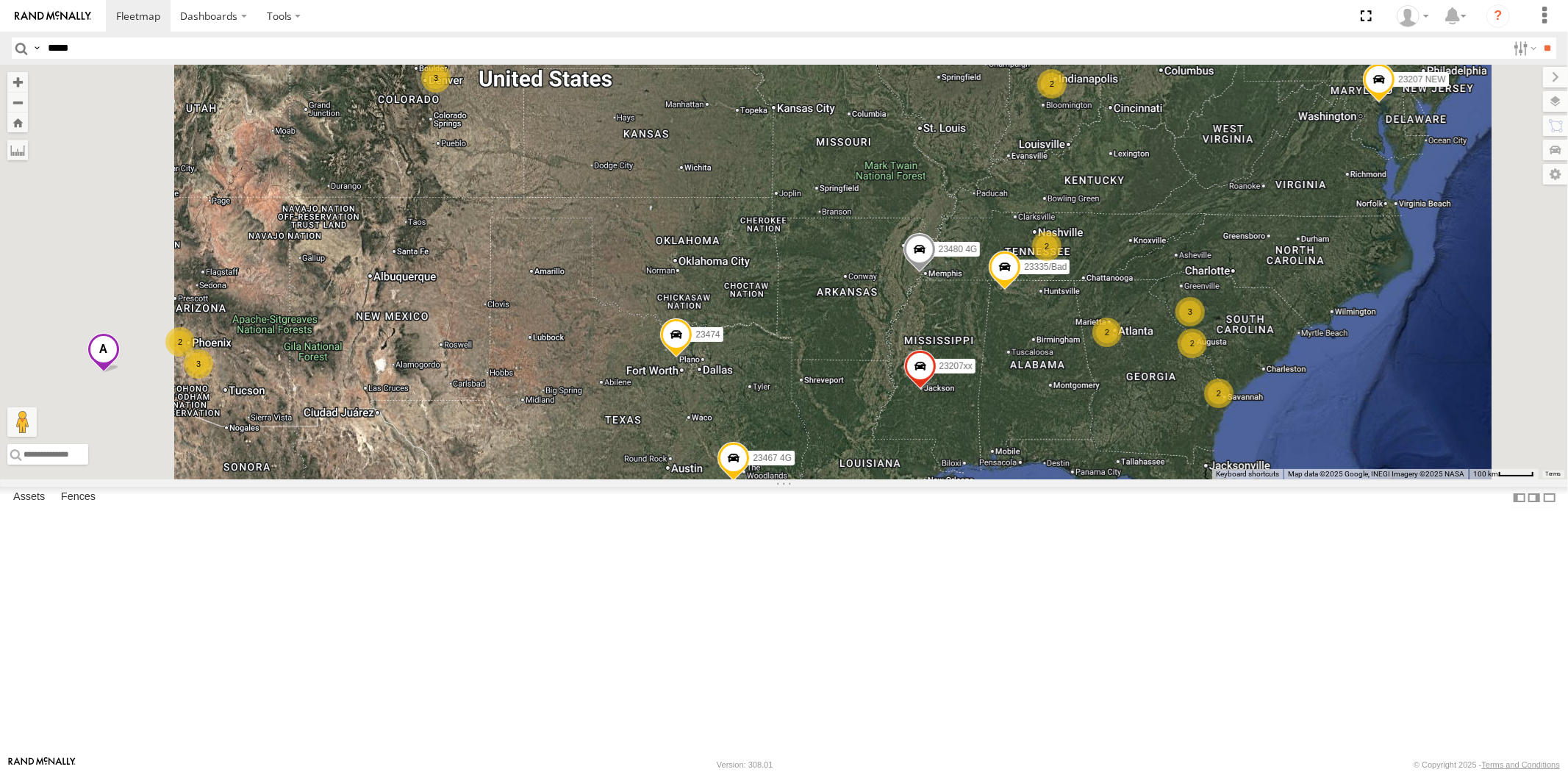
drag, startPoint x: 942, startPoint y: 419, endPoint x: 939, endPoint y: 442, distance: 23.2
click at [939, 442] on div "23467 4G 23207 NEW 23207xx 23335/Bad 23480 4G 23460 23460 NEW 23474 3 2 2 2 2 3…" at bounding box center [784, 272] width 1568 height 415
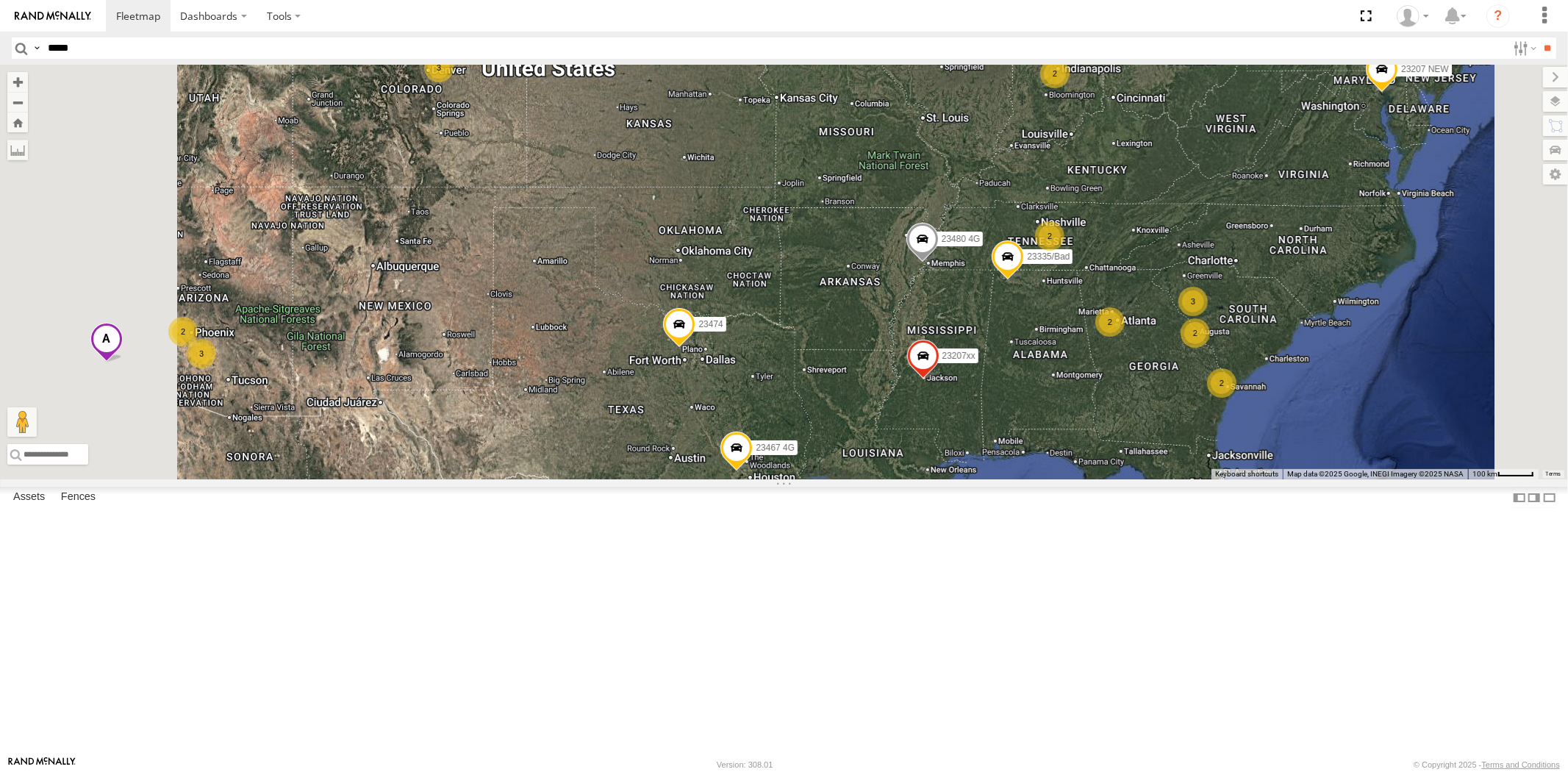
click at [957, 416] on div "23467 4G 23207 NEW 23207xx 23335/Bad 23480 4G 23460 23460 NEW 23474 3 2 2 2 2 3…" at bounding box center [784, 272] width 1568 height 415
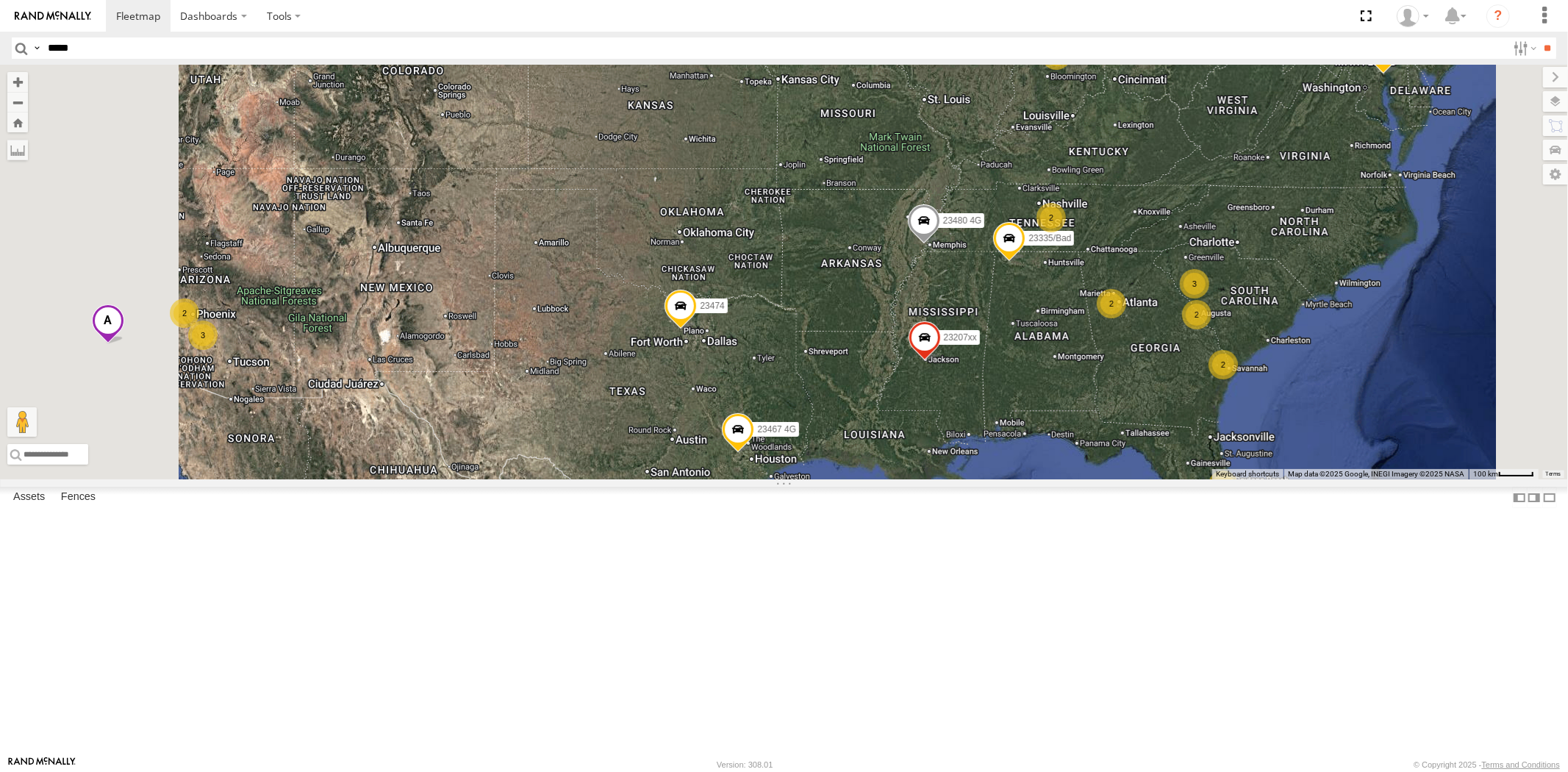
drag, startPoint x: 981, startPoint y: 417, endPoint x: 920, endPoint y: 407, distance: 61.8
click at [920, 407] on div "23467 4G 23207 NEW 23207xx 23335/Bad 23480 4G 23460 23460 NEW 23474 3 2 2 2 2 3…" at bounding box center [784, 272] width 1568 height 415
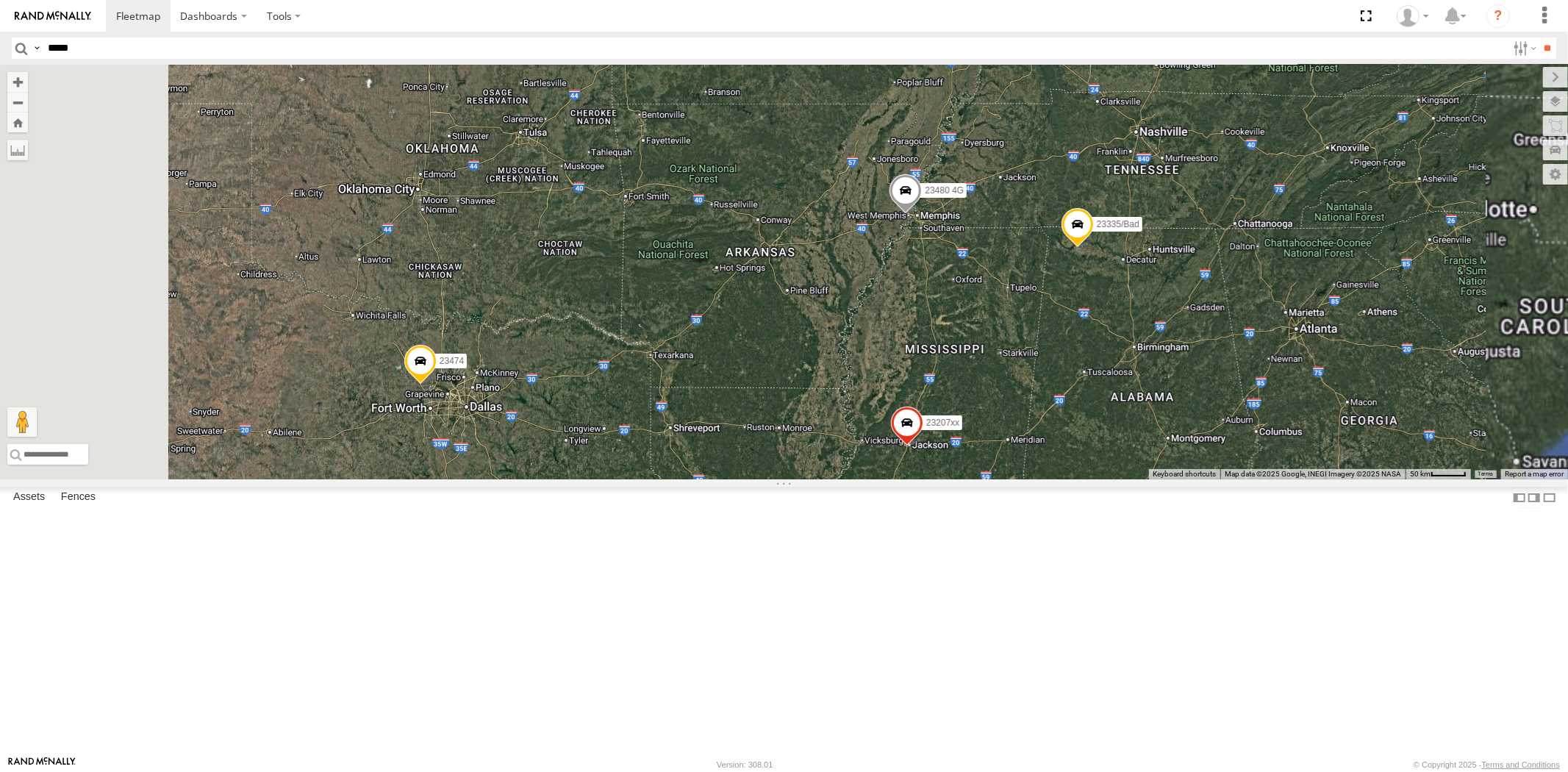
drag, startPoint x: 1056, startPoint y: 380, endPoint x: 935, endPoint y: 407, distance: 124.0
click at [935, 409] on div "23467 4G 23207 NEW 23207xx 23335/Bad 23480 4G 23460 23460 NEW 23474" at bounding box center [784, 272] width 1568 height 415
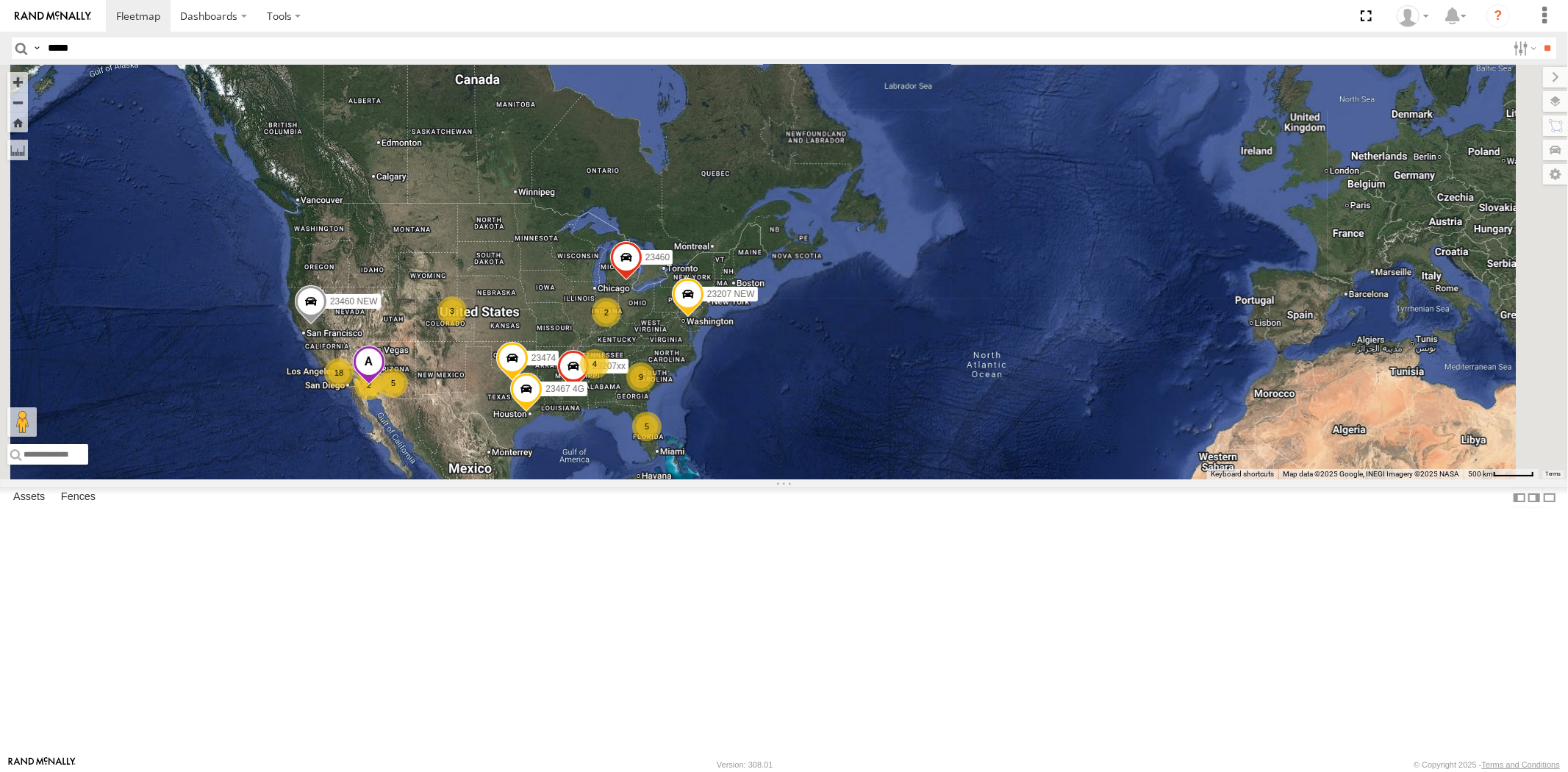
drag, startPoint x: 738, startPoint y: 491, endPoint x: 742, endPoint y: 442, distance: 49.2
click at [740, 442] on div "5 9 18 23207 NEW 2 23207xx 5 4 2 3 23460 23460 NEW 23467 4G 23474" at bounding box center [784, 272] width 1568 height 415
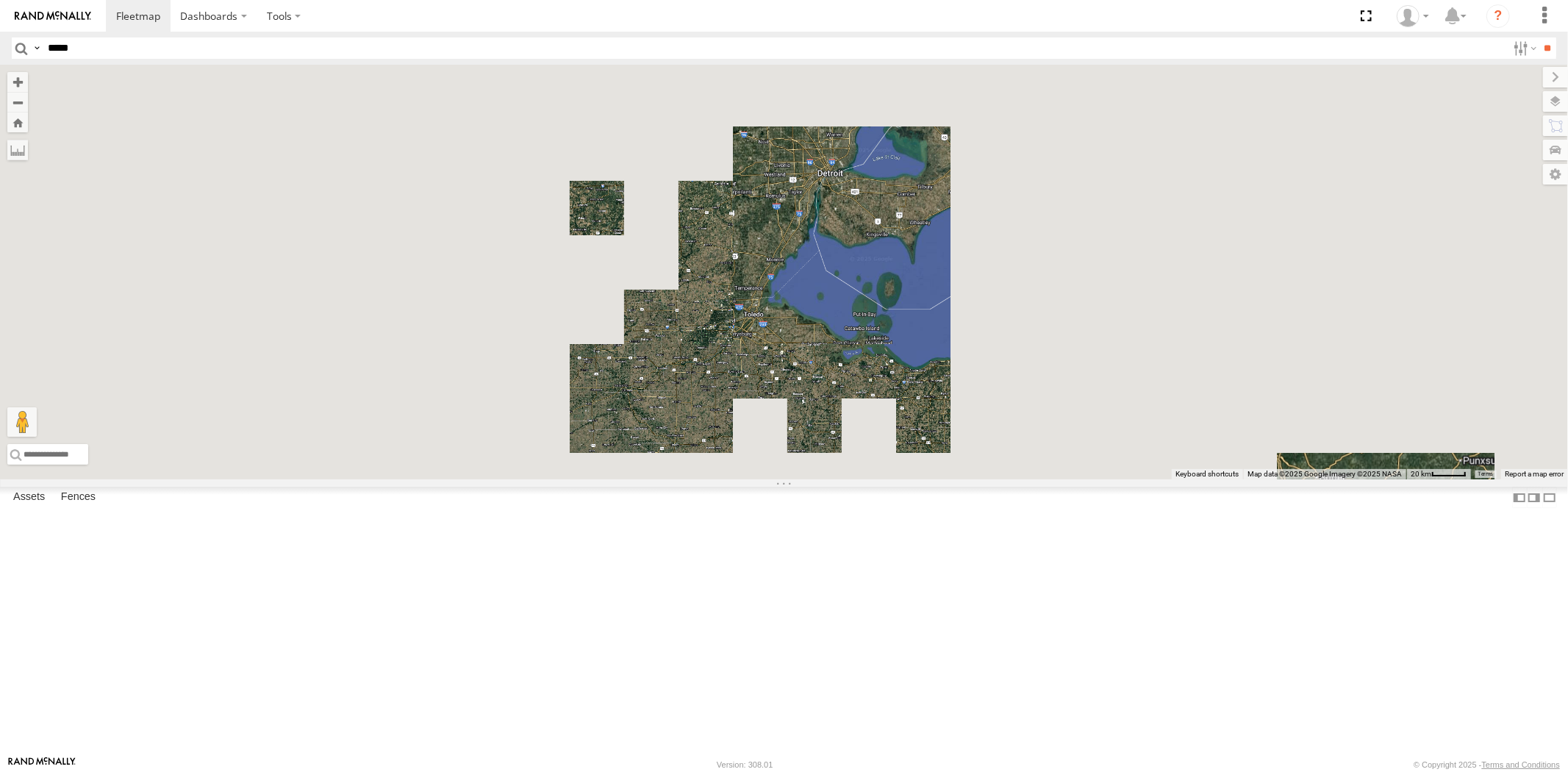
drag, startPoint x: 986, startPoint y: 495, endPoint x: 926, endPoint y: 382, distance: 127.9
click at [929, 392] on div at bounding box center [784, 272] width 1568 height 415
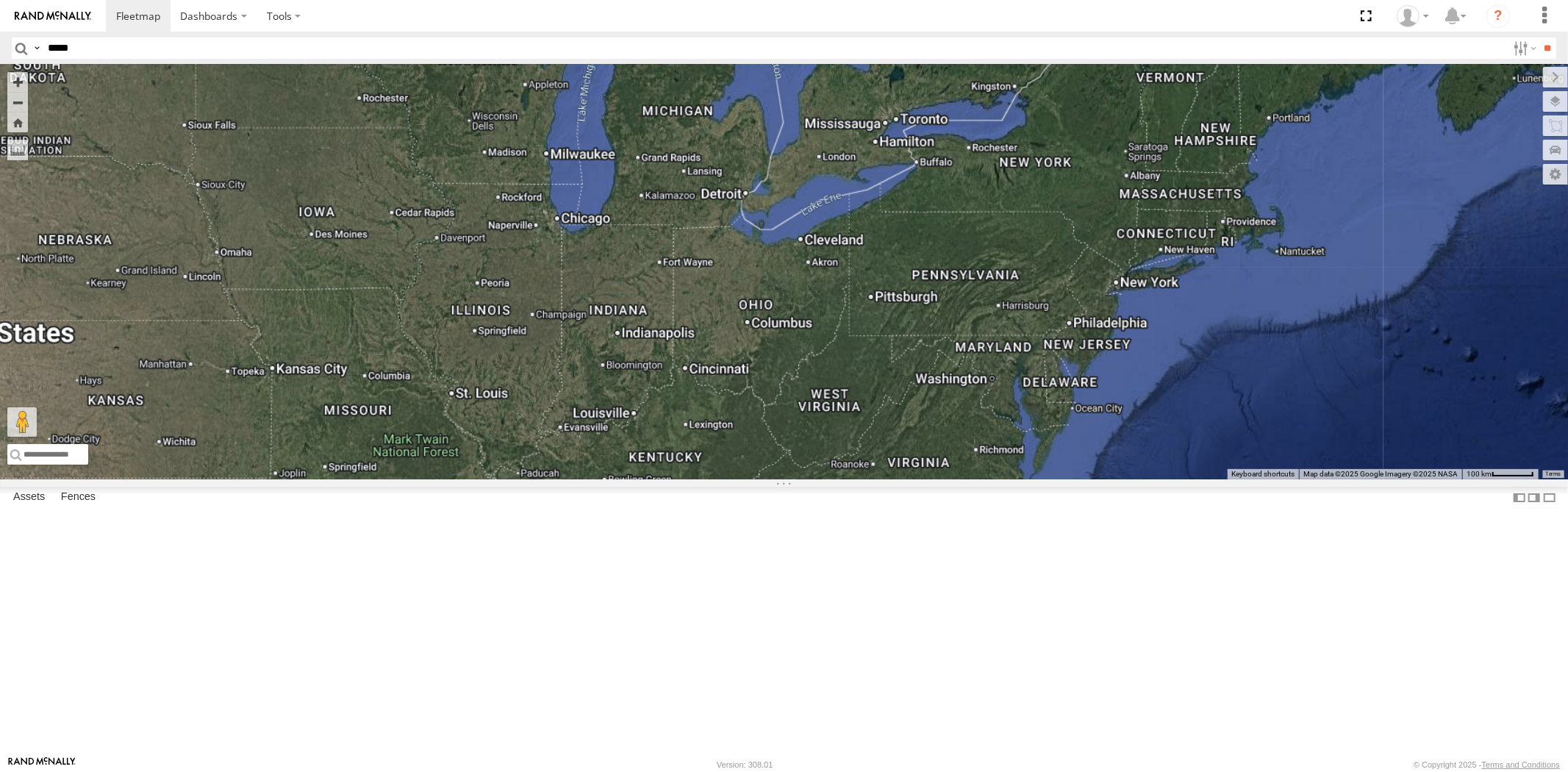
drag, startPoint x: 985, startPoint y: 469, endPoint x: 902, endPoint y: 373, distance: 126.9
click at [904, 375] on div at bounding box center [784, 272] width 1568 height 415
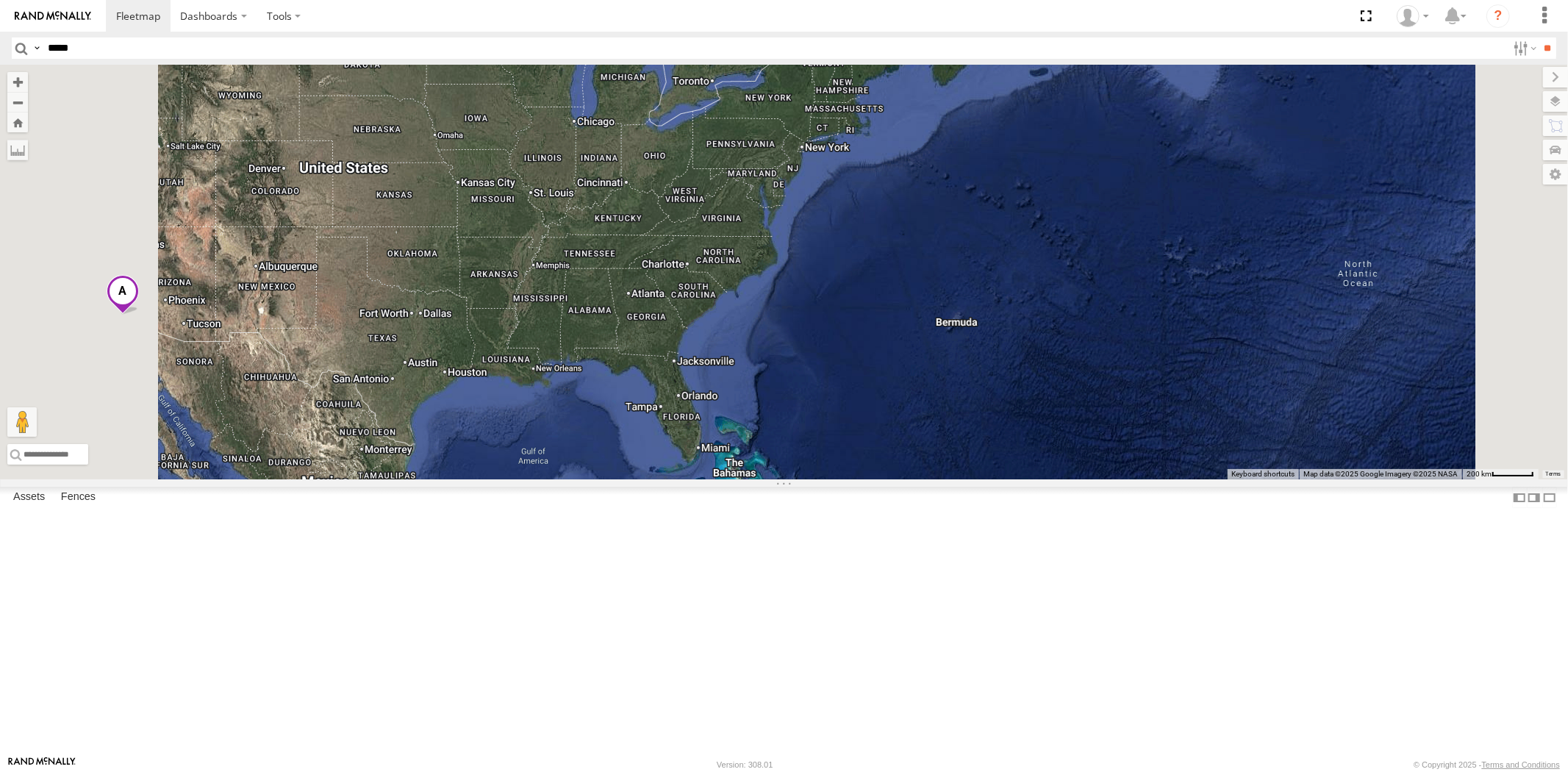
drag, startPoint x: 869, startPoint y: 390, endPoint x: 848, endPoint y: 367, distance: 31.1
click at [854, 322] on div at bounding box center [784, 272] width 1568 height 415
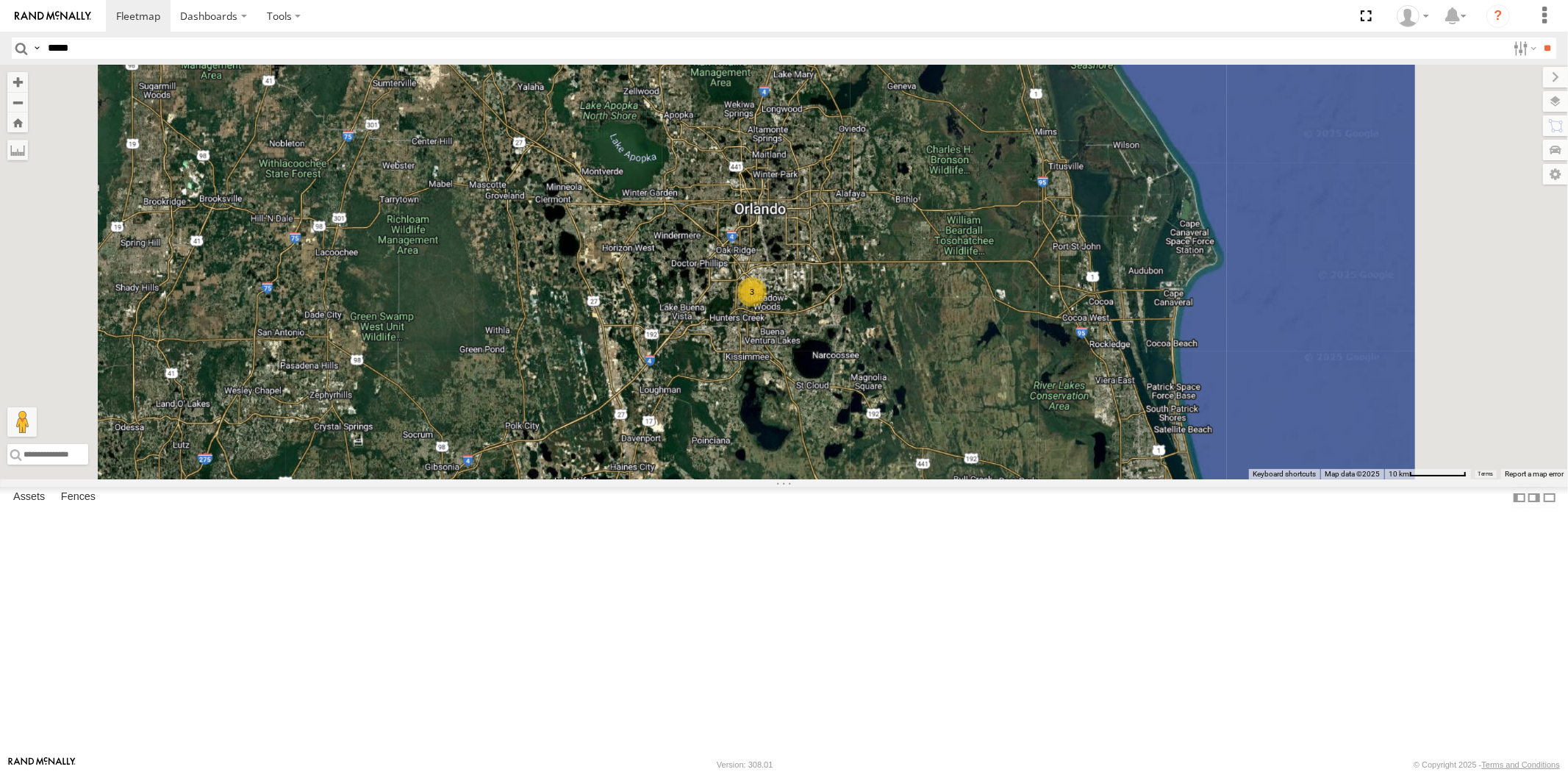
drag, startPoint x: 978, startPoint y: 334, endPoint x: 969, endPoint y: 440, distance: 106.4
click at [971, 439] on div "23207xx 3" at bounding box center [784, 272] width 1568 height 415
